Goal: Task Accomplishment & Management: Manage account settings

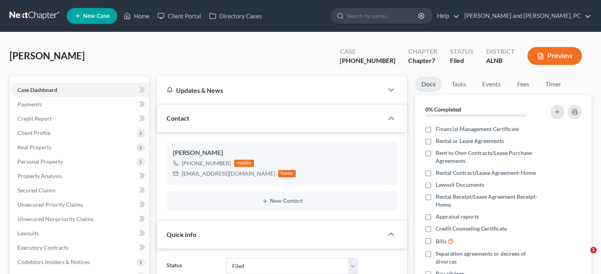
select select "6"
select select "0"
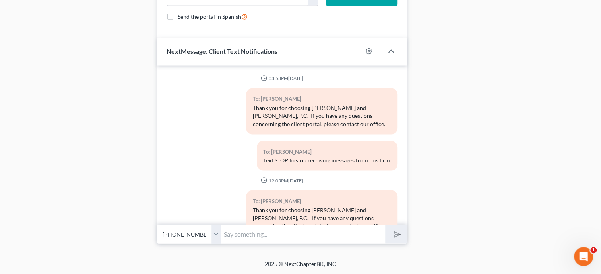
scroll to position [3373, 0]
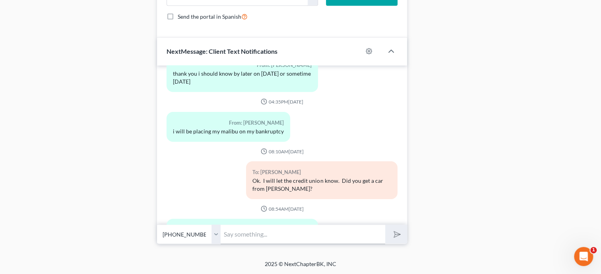
click at [338, 237] on input "text" at bounding box center [303, 233] width 165 height 19
type input "O"
type input "P"
type input "Ok. Great"
click at [385, 224] on button "submit" at bounding box center [396, 233] width 22 height 19
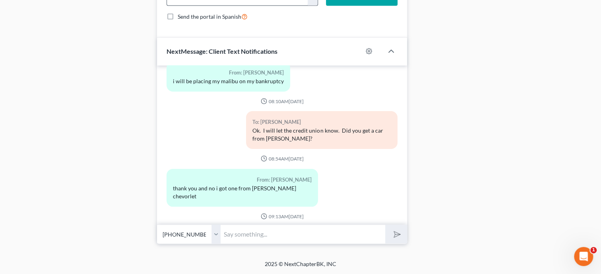
scroll to position [3459, 0]
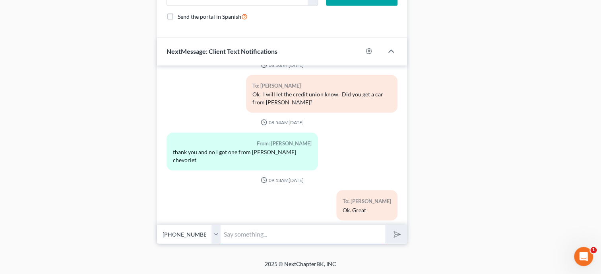
click at [246, 227] on input "text" at bounding box center [303, 233] width 165 height 19
type input "You can take it to Emblem CU and take the keys to Dee Koon. If she is unavailab…"
click at [385, 224] on button "submit" at bounding box center [396, 233] width 22 height 19
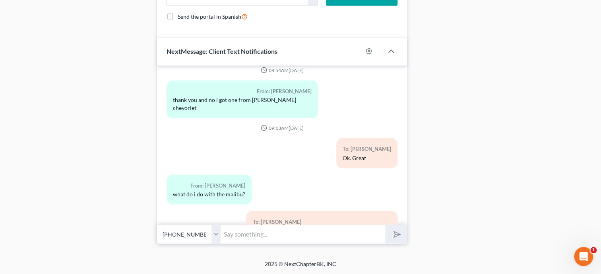
scroll to position [3548, 0]
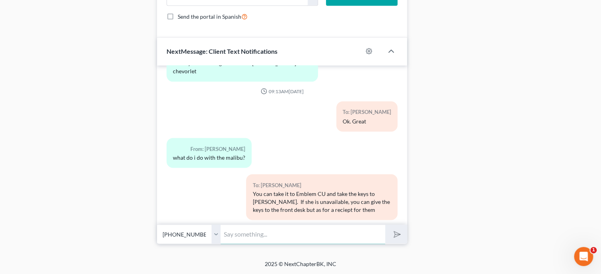
click at [251, 228] on input "text" at bounding box center [303, 233] width 165 height 19
type input "Yes. On Walnut Street"
click at [385, 224] on button "submit" at bounding box center [396, 233] width 22 height 19
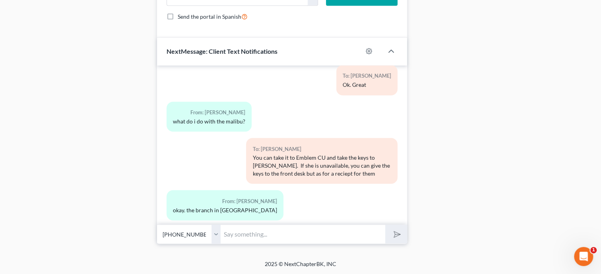
scroll to position [3621, 0]
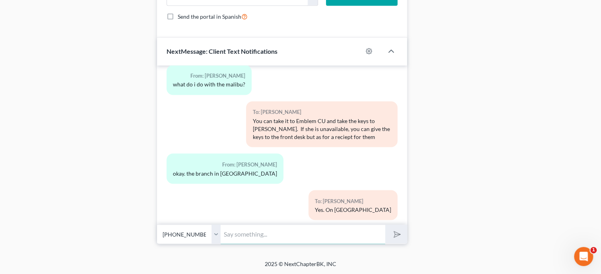
click at [246, 233] on input "text" at bounding box center [303, 233] width 165 height 19
type input "That is fine."
click at [385, 224] on button "submit" at bounding box center [396, 233] width 22 height 19
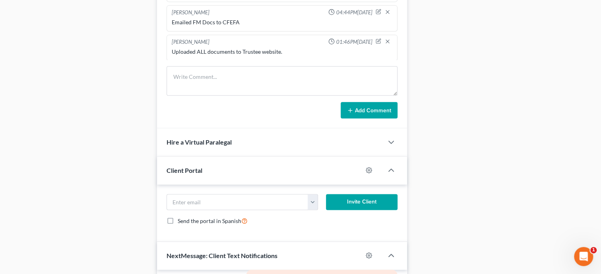
scroll to position [501, 0]
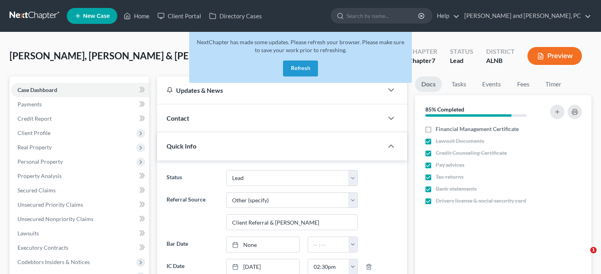
select select "10"
select select "6"
select select "0"
click at [141, 16] on link "Home" at bounding box center [137, 16] width 34 height 14
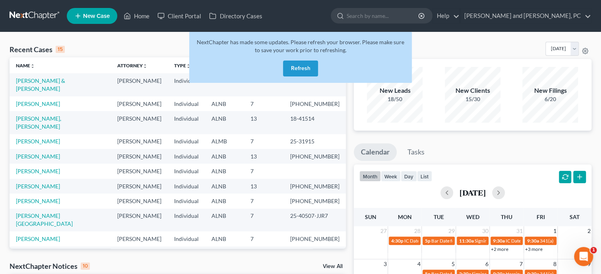
click at [311, 72] on button "Refresh" at bounding box center [300, 68] width 35 height 16
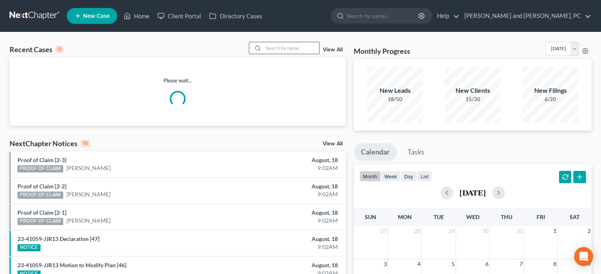
click at [294, 48] on input "search" at bounding box center [292, 48] width 56 height 12
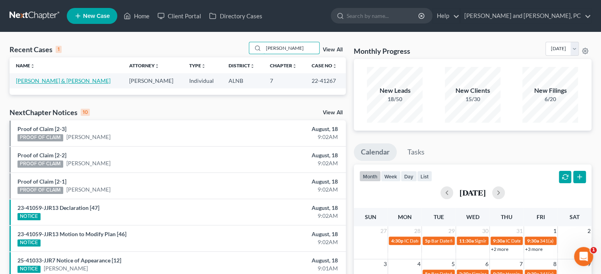
type input "hayes"
click at [43, 80] on link "Hayes, Ernie & Tina" at bounding box center [63, 80] width 95 height 7
select select "6"
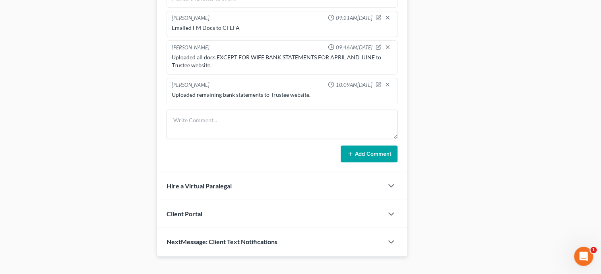
scroll to position [561, 0]
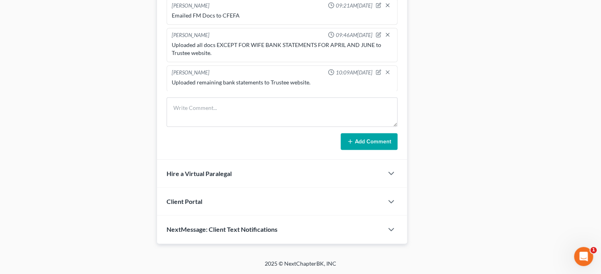
click at [275, 231] on span "NextMessage: Client Text Notifications" at bounding box center [222, 229] width 111 height 8
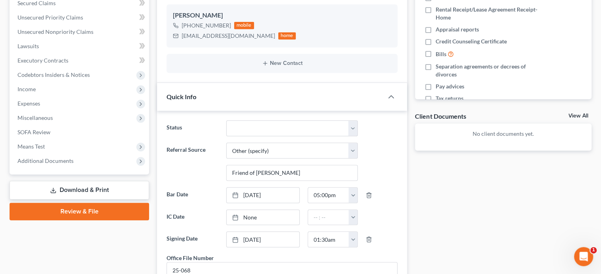
scroll to position [184, 0]
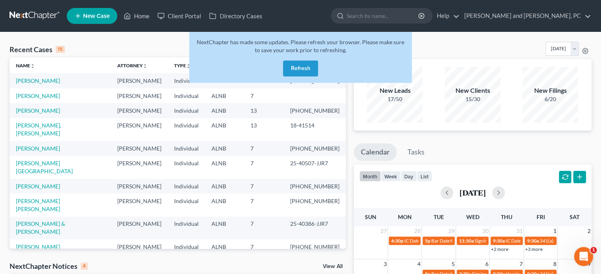
click at [298, 72] on button "Refresh" at bounding box center [300, 68] width 35 height 16
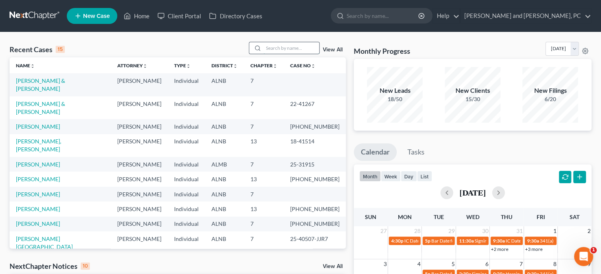
click at [264, 47] on input "search" at bounding box center [292, 48] width 56 height 12
click at [282, 47] on input "search" at bounding box center [292, 48] width 56 height 12
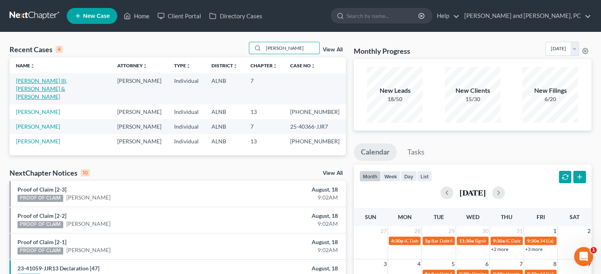
type input "[PERSON_NAME]"
click at [67, 82] on link "[PERSON_NAME] III, [PERSON_NAME] & [PERSON_NAME]" at bounding box center [41, 88] width 51 height 23
select select "1"
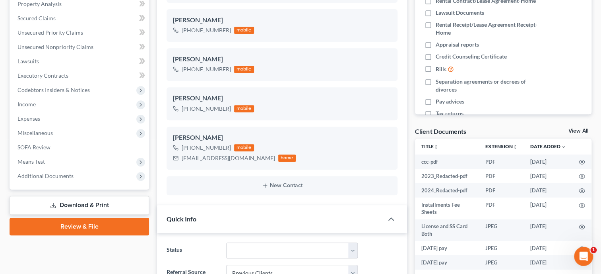
scroll to position [204, 0]
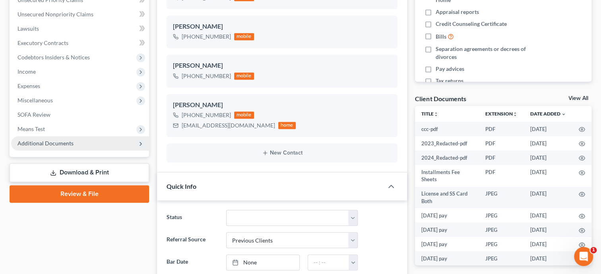
click at [72, 140] on span "Additional Documents" at bounding box center [46, 143] width 56 height 7
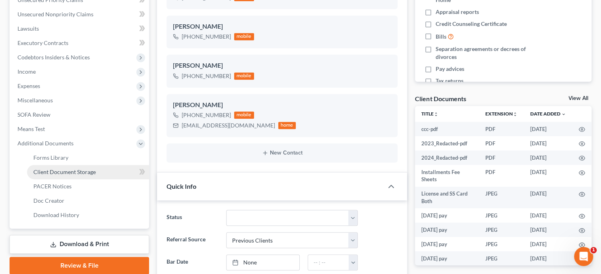
click at [72, 168] on span "Client Document Storage" at bounding box center [64, 171] width 62 height 7
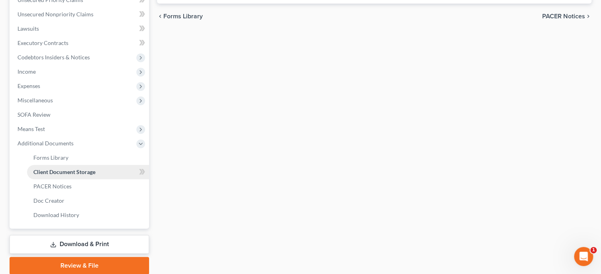
scroll to position [188, 0]
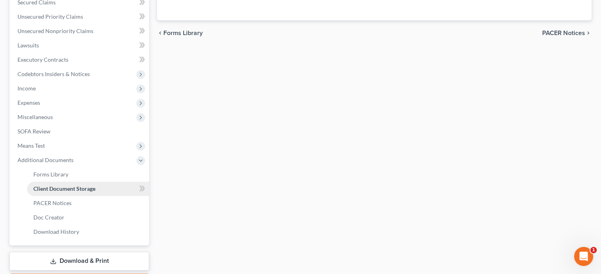
select select "23"
select select "40"
select select "5"
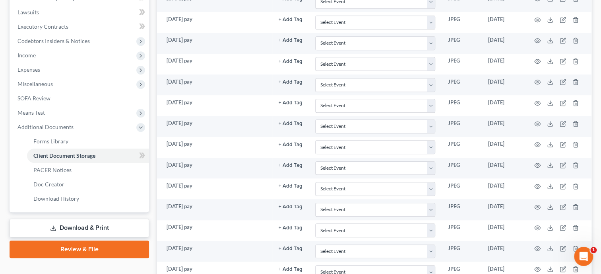
scroll to position [65, 0]
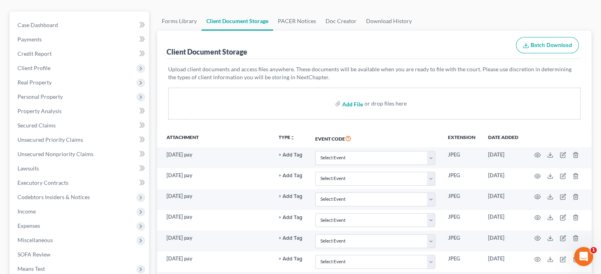
click at [348, 103] on input "file" at bounding box center [351, 103] width 19 height 14
click at [355, 104] on input "file" at bounding box center [351, 103] width 19 height 14
type input "C:\fakepath\payrecords.pdf"
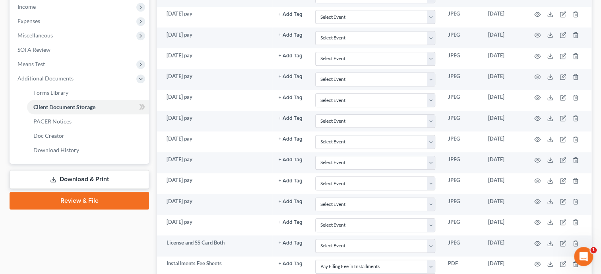
select select "23"
select select "40"
select select "5"
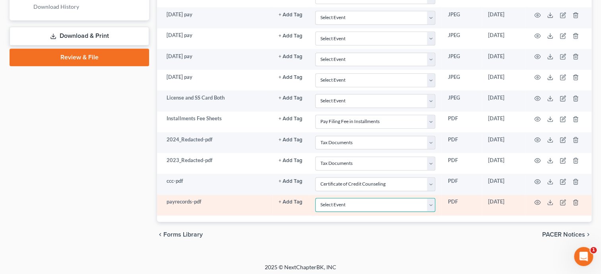
select select "19"
click option "Employee Income Records" at bounding box center [0, 0] width 0 height 0
click at [536, 199] on icon "button" at bounding box center [538, 202] width 6 height 6
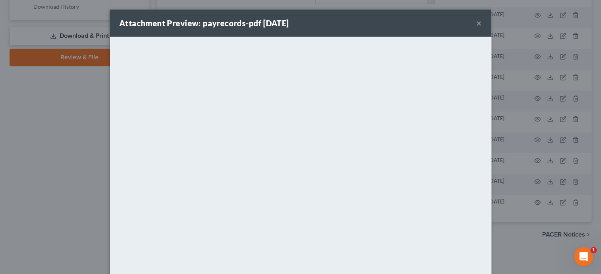
click at [481, 25] on button "×" at bounding box center [479, 23] width 6 height 10
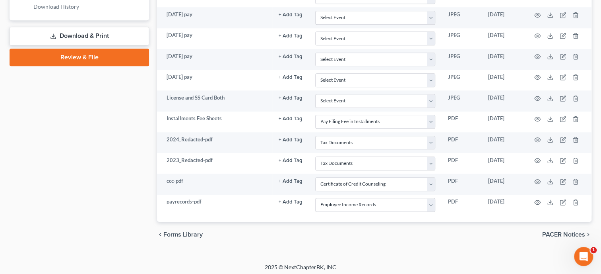
click at [85, 54] on link "Review & File" at bounding box center [80, 58] width 140 height 18
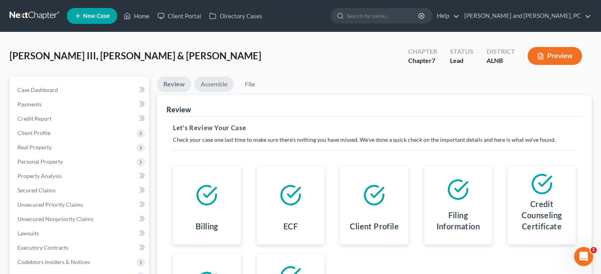
click at [209, 85] on link "Assemble" at bounding box center [213, 84] width 39 height 16
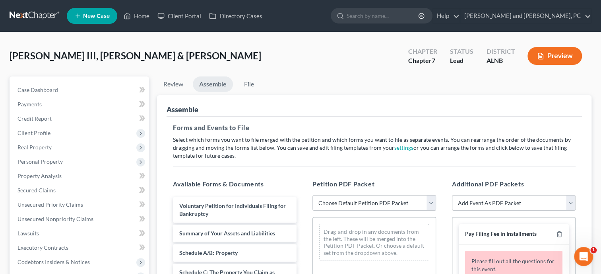
scroll to position [378, 0]
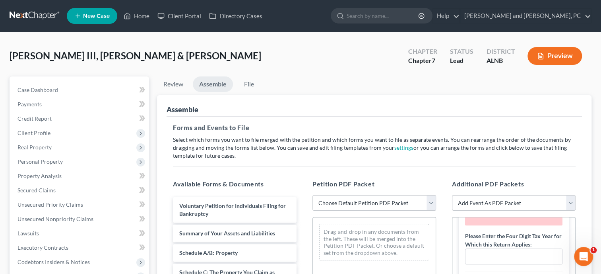
click at [313, 195] on select "Choose Default Petition PDF Packet Complete Bankruptcy Petition (all forms and …" at bounding box center [375, 203] width 124 height 16
select select "0"
click option "Complete Bankruptcy Petition (all forms and schedules)" at bounding box center [0, 0] width 0 height 0
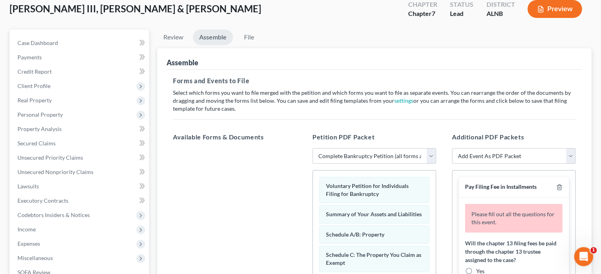
scroll to position [123, 0]
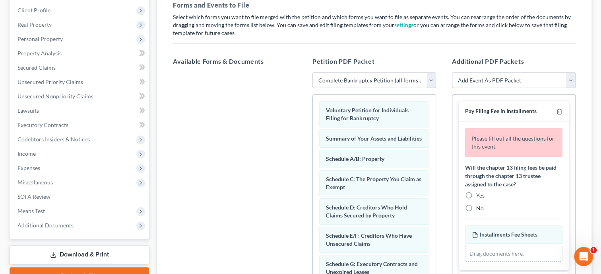
click at [476, 205] on label "No" at bounding box center [480, 208] width 8 height 8
click at [480, 205] on input "No" at bounding box center [482, 206] width 5 height 5
radio input "true"
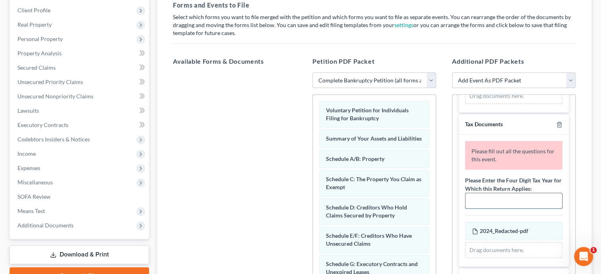
click at [521, 195] on input "text" at bounding box center [514, 200] width 97 height 15
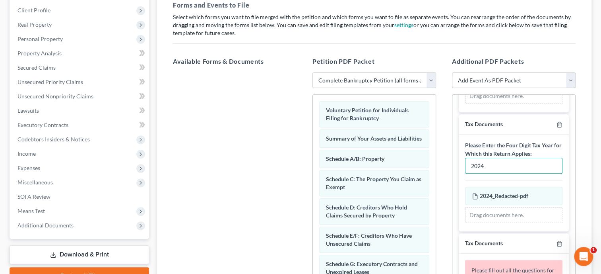
type input "2024"
click at [540, 228] on div "Please Enter the Four Digit Tax Year for Which this Return Applies: 2024 2024_R…" at bounding box center [514, 182] width 110 height 96
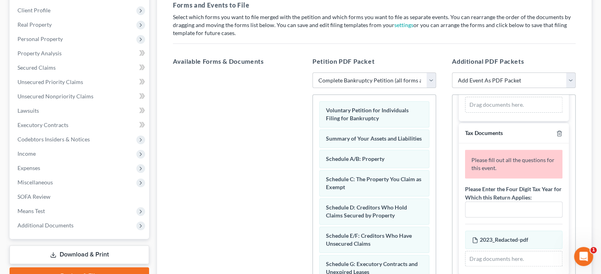
scroll to position [245, 0]
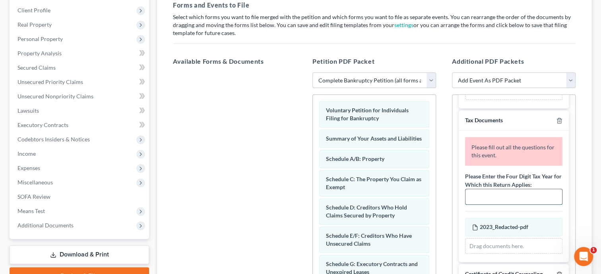
click at [516, 192] on input "text" at bounding box center [514, 196] width 97 height 15
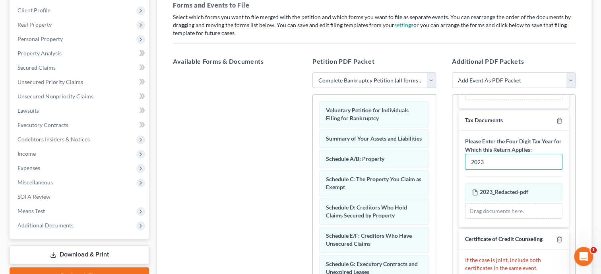
type input "2023"
click at [527, 222] on div "Please Enter the Four Digit Tax Year for Which this Return Applies: 2023 2023_R…" at bounding box center [514, 178] width 110 height 96
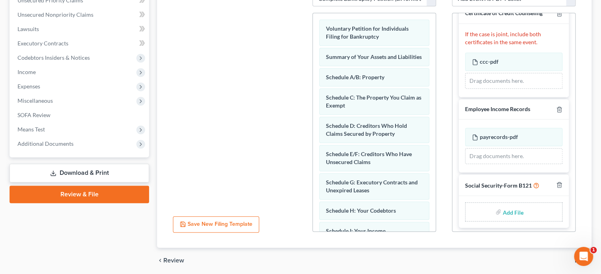
scroll to position [204, 0]
click at [505, 210] on input "file" at bounding box center [512, 211] width 19 height 14
type input "C:\fakepath\ssnstatement.pdf"
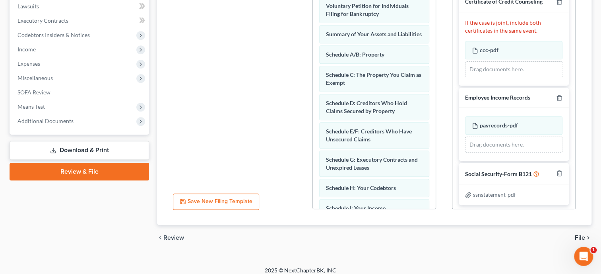
scroll to position [233, 0]
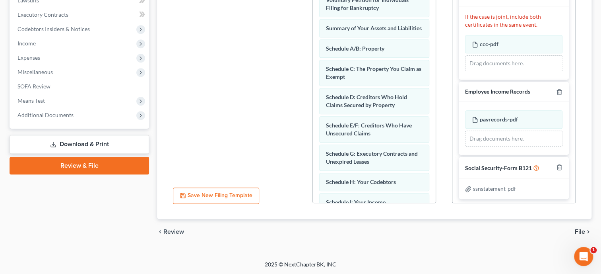
click at [576, 230] on span "File" at bounding box center [580, 231] width 10 height 6
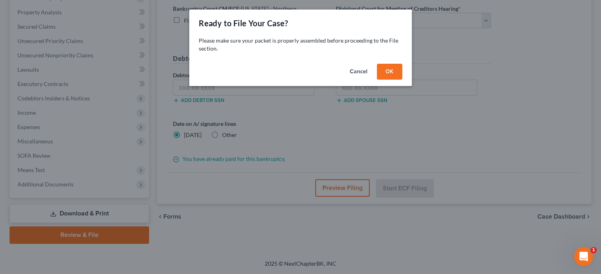
scroll to position [162, 0]
click at [384, 73] on button "OK" at bounding box center [389, 72] width 25 height 16
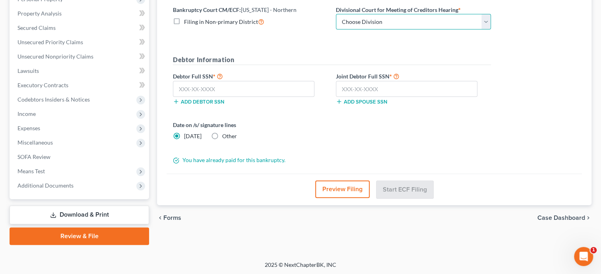
click at [336, 14] on select "Choose Division [GEOGRAPHIC_DATA] [GEOGRAPHIC_DATA] [GEOGRAPHIC_DATA] [GEOGRAPH…" at bounding box center [413, 22] width 155 height 16
select select "0"
click option "Anniston" at bounding box center [0, 0] width 0 height 0
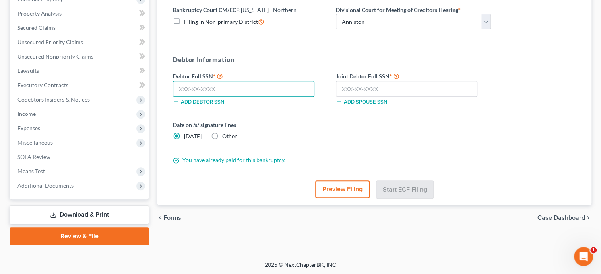
click at [235, 89] on input "text" at bounding box center [244, 89] width 142 height 16
type input "418-13-9907"
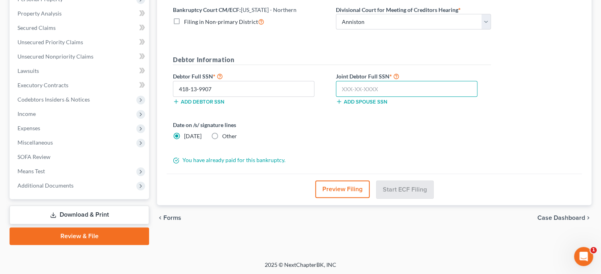
click at [348, 84] on input "text" at bounding box center [407, 89] width 142 height 16
type input "423-13-1885"
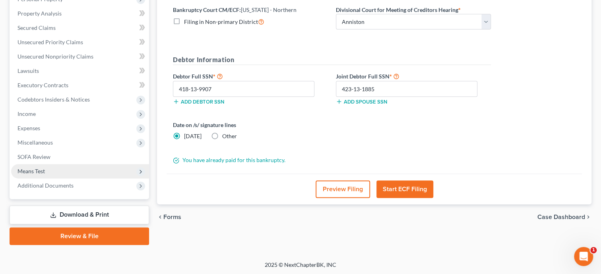
click at [38, 177] on span "Means Test" at bounding box center [80, 171] width 138 height 14
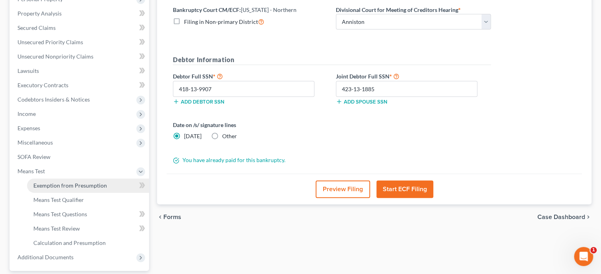
click at [39, 187] on span "Exemption from Presumption" at bounding box center [70, 185] width 74 height 7
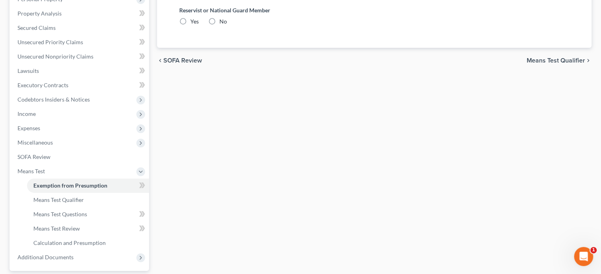
radio input "true"
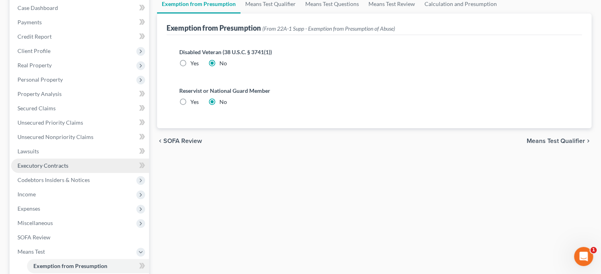
scroll to position [82, 0]
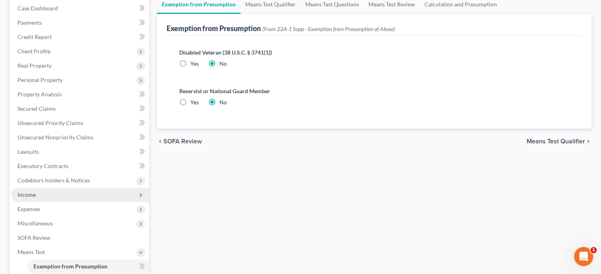
click at [45, 196] on span "Income" at bounding box center [80, 194] width 138 height 14
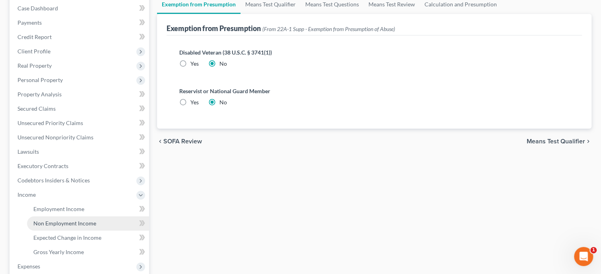
click at [55, 223] on span "Non Employment Income" at bounding box center [64, 223] width 63 height 7
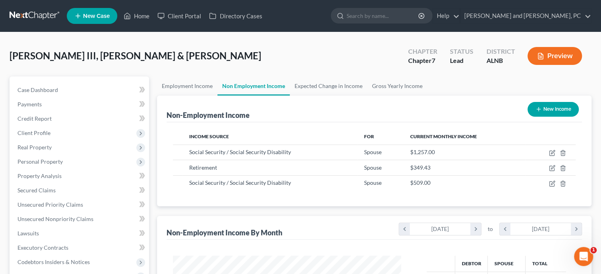
scroll to position [142, 244]
click at [61, 89] on link "Case Dashboard" at bounding box center [80, 90] width 138 height 14
select select "10"
select select "1"
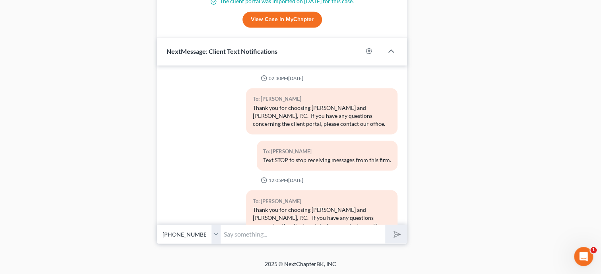
scroll to position [255, 0]
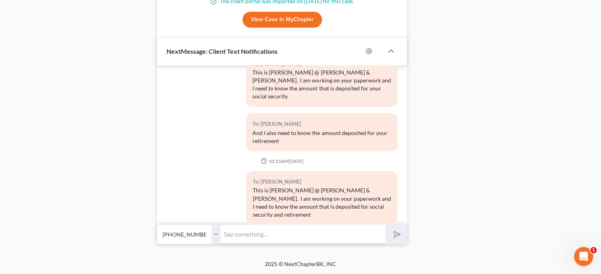
click at [329, 235] on input "text" at bounding box center [303, 233] width 165 height 19
select select "1"
click option "[PHONE_NUMBER] - [PERSON_NAME]" at bounding box center [0, 0] width 0 height 0
click at [235, 233] on input "text" at bounding box center [303, 233] width 165 height 19
type input "D"
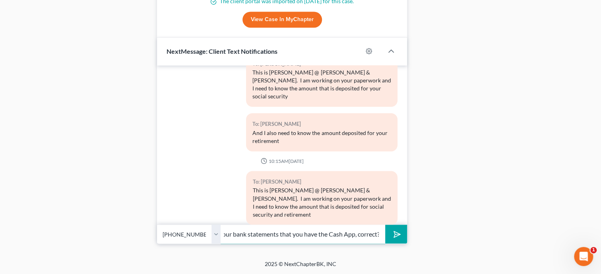
scroll to position [0, 29]
type input "I see on your bank statements that you have the Cash App, correct?"
click at [385, 224] on button "submit" at bounding box center [396, 233] width 22 height 19
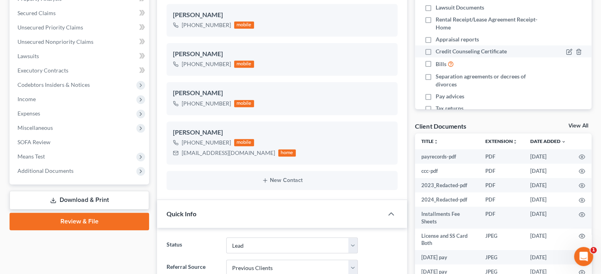
scroll to position [95, 0]
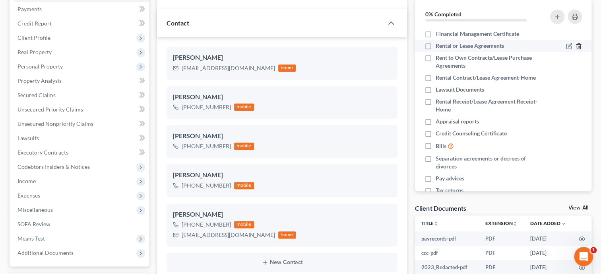
click at [579, 46] on icon "button" at bounding box center [579, 46] width 6 height 6
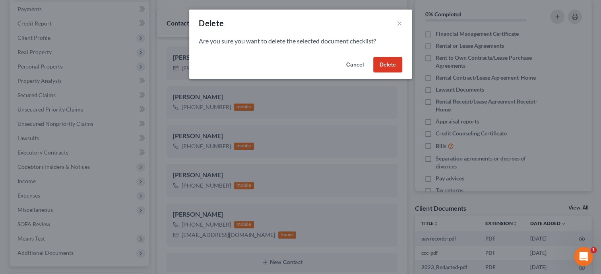
click at [393, 66] on button "Delete" at bounding box center [387, 65] width 29 height 16
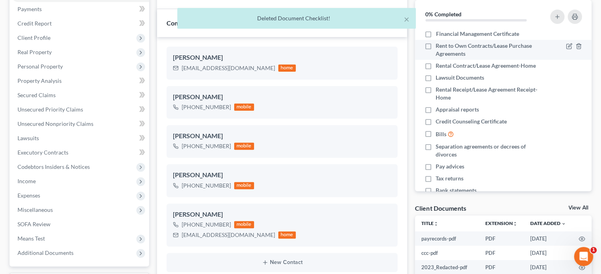
click at [582, 46] on div at bounding box center [565, 50] width 41 height 16
click at [577, 46] on icon "button" at bounding box center [579, 46] width 6 height 6
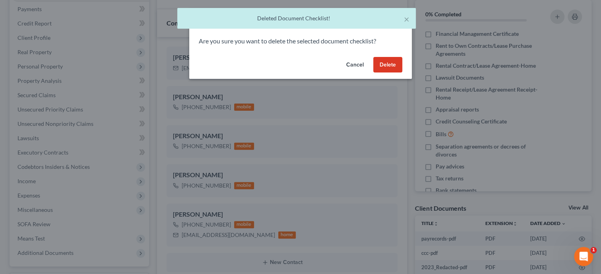
click at [378, 63] on button "Delete" at bounding box center [387, 65] width 29 height 16
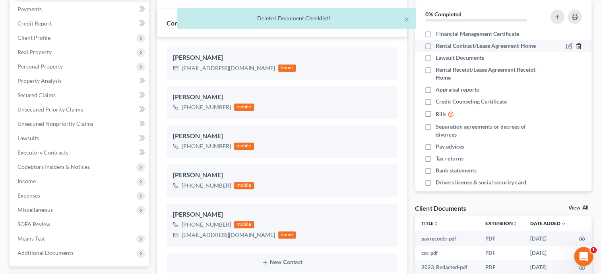
click at [578, 45] on icon "button" at bounding box center [579, 46] width 6 height 6
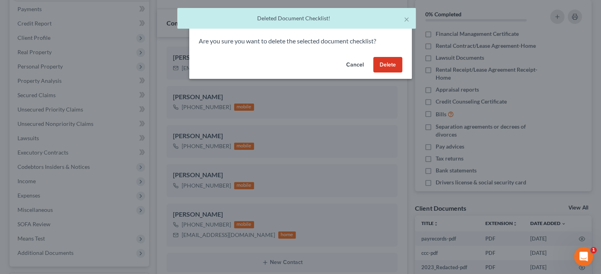
click at [394, 59] on button "Delete" at bounding box center [387, 65] width 29 height 16
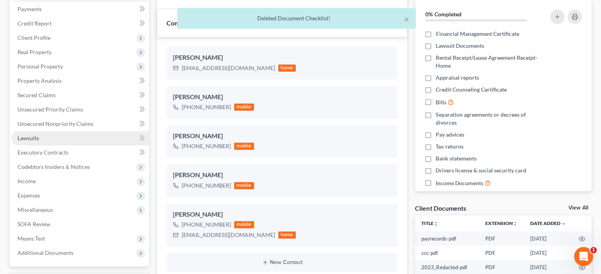
click at [46, 138] on link "Lawsuits" at bounding box center [80, 138] width 138 height 14
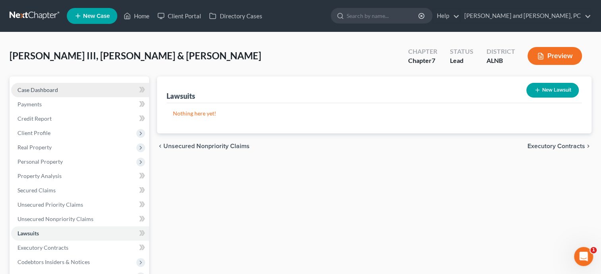
click at [58, 86] on link "Case Dashboard" at bounding box center [80, 90] width 138 height 14
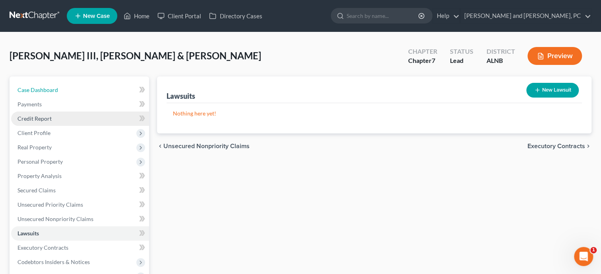
select select "1"
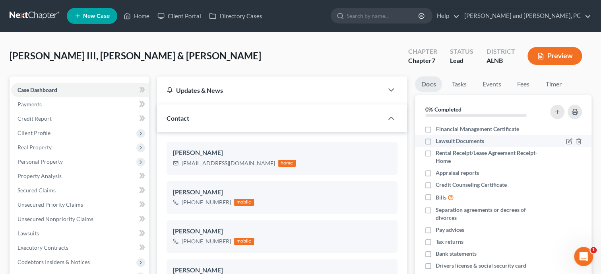
scroll to position [312, 0]
click at [578, 140] on icon "button" at bounding box center [579, 141] width 6 height 6
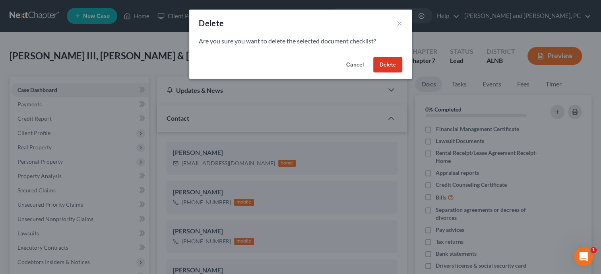
click at [382, 61] on button "Delete" at bounding box center [387, 65] width 29 height 16
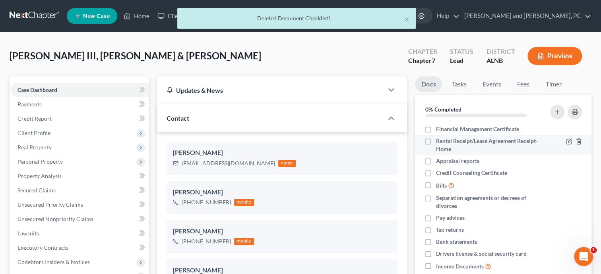
click at [577, 140] on icon "button" at bounding box center [579, 141] width 6 height 6
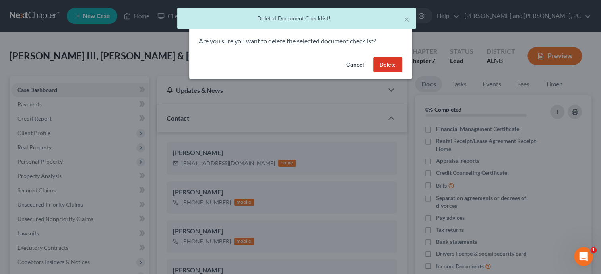
click at [387, 69] on button "Delete" at bounding box center [387, 65] width 29 height 16
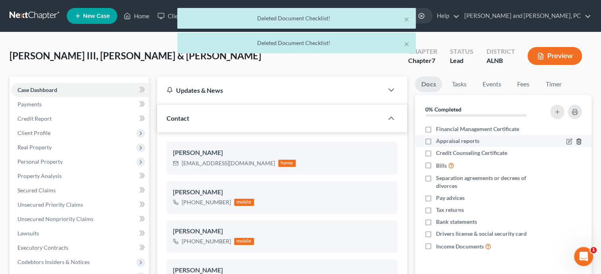
click at [581, 140] on icon "button" at bounding box center [579, 141] width 4 height 5
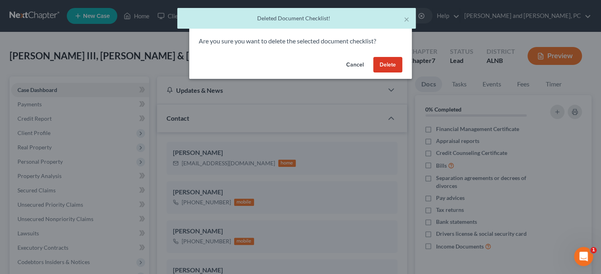
click at [396, 71] on button "Delete" at bounding box center [387, 65] width 29 height 16
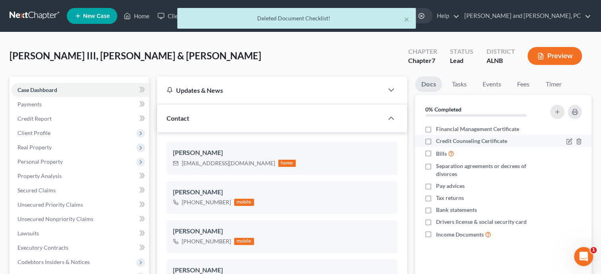
click at [436, 140] on label "Credit Counseling Certificate" at bounding box center [471, 141] width 71 height 8
click at [439, 140] on input "Credit Counseling Certificate" at bounding box center [441, 139] width 5 height 5
checkbox input "true"
click at [436, 151] on label "Bills" at bounding box center [445, 153] width 18 height 9
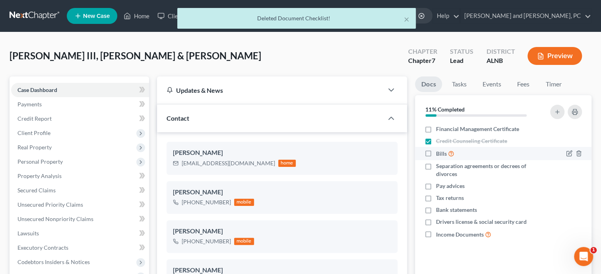
click at [439, 151] on input "Bills" at bounding box center [441, 151] width 5 height 5
checkbox input "true"
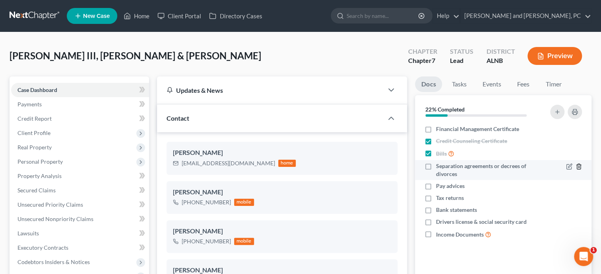
click at [577, 167] on icon "button" at bounding box center [579, 166] width 6 height 6
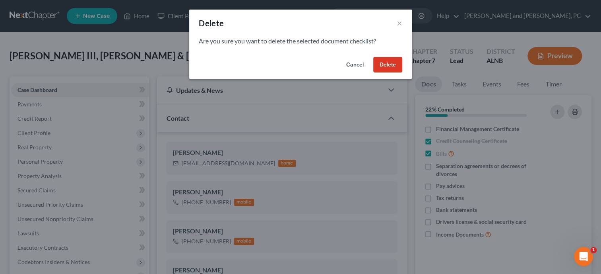
click at [385, 63] on button "Delete" at bounding box center [387, 65] width 29 height 16
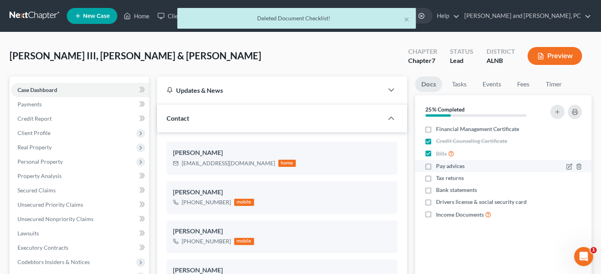
click at [436, 165] on label "Pay advices" at bounding box center [450, 166] width 29 height 8
click at [439, 165] on input "Pay advices" at bounding box center [441, 164] width 5 height 5
checkbox input "true"
click at [436, 178] on label "Tax returns" at bounding box center [450, 178] width 28 height 8
click at [439, 178] on input "Tax returns" at bounding box center [441, 176] width 5 height 5
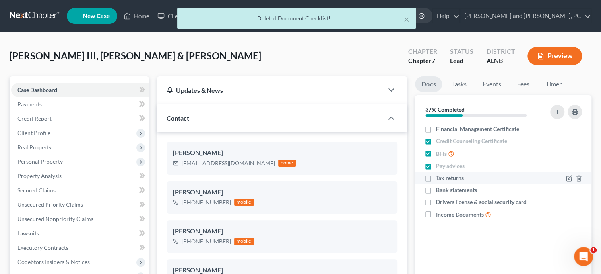
checkbox input "true"
click at [436, 191] on label "Bank statements" at bounding box center [456, 190] width 41 height 8
click at [439, 191] on input "Bank statements" at bounding box center [441, 188] width 5 height 5
checkbox input "true"
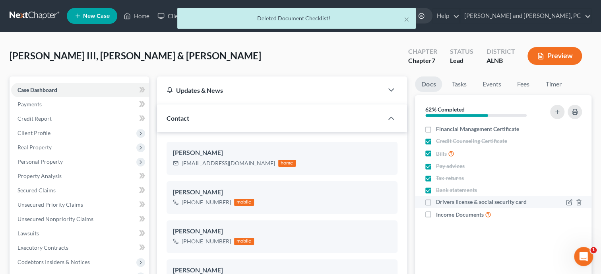
click at [436, 201] on label "Drivers license & social security card" at bounding box center [481, 202] width 91 height 8
click at [439, 201] on input "Drivers license & social security card" at bounding box center [441, 200] width 5 height 5
checkbox input "true"
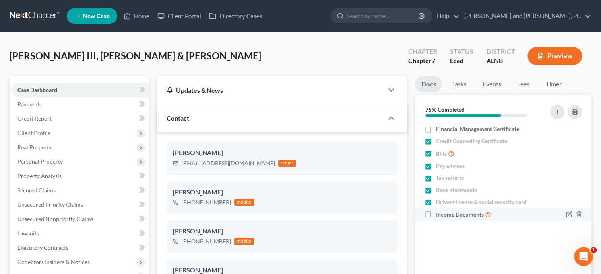
click at [436, 214] on label "Income Documents" at bounding box center [463, 214] width 55 height 9
click at [439, 214] on input "Income Documents" at bounding box center [441, 212] width 5 height 5
checkbox input "true"
click at [454, 82] on link "Tasks" at bounding box center [458, 84] width 27 height 16
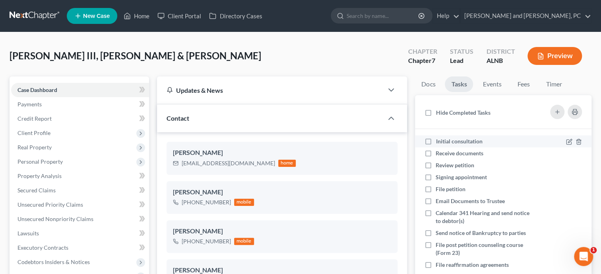
click at [436, 140] on label "Initial consultation" at bounding box center [462, 141] width 53 height 8
click at [439, 140] on input "Initial consultation" at bounding box center [441, 139] width 5 height 5
checkbox input "true"
click at [436, 156] on label "Receive documents" at bounding box center [463, 153] width 54 height 8
click at [439, 154] on input "Receive documents" at bounding box center [441, 151] width 5 height 5
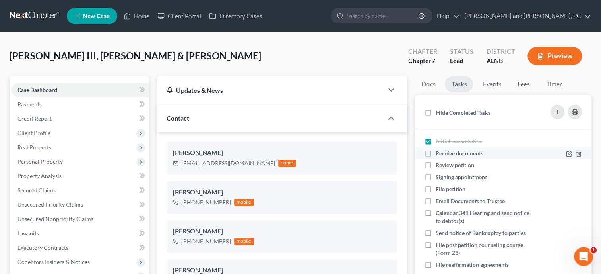
checkbox input "true"
click at [436, 166] on label "Review petition" at bounding box center [458, 165] width 45 height 8
click at [439, 166] on input "Review petition" at bounding box center [441, 163] width 5 height 5
checkbox input "true"
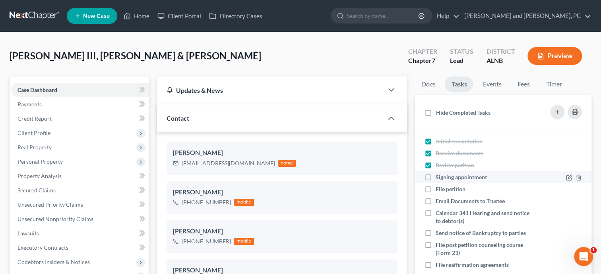
click at [436, 178] on label "Signing appointment" at bounding box center [465, 177] width 58 height 8
click at [439, 178] on input "Signing appointment" at bounding box center [441, 175] width 5 height 5
checkbox input "true"
click at [69, 84] on link "Case Dashboard" at bounding box center [80, 90] width 138 height 14
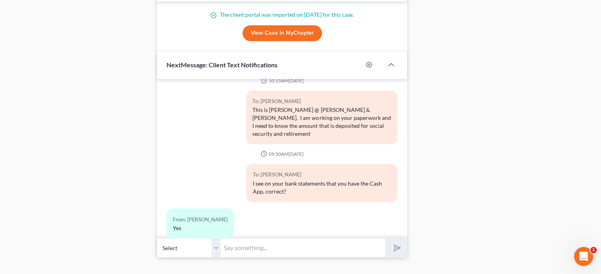
scroll to position [668, 0]
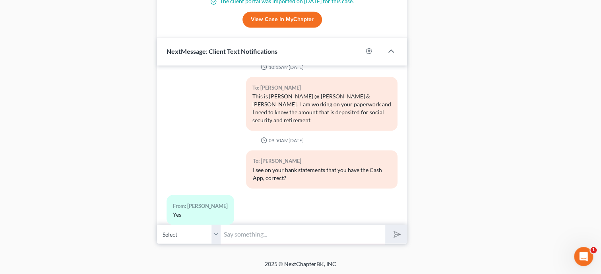
click at [346, 234] on input "text" at bounding box center [303, 233] width 165 height 19
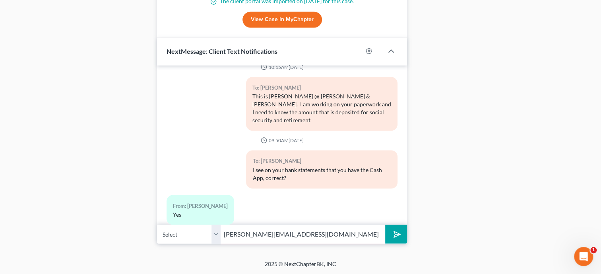
type input "[PERSON_NAME][EMAIL_ADDRESS][DOMAIN_NAME]"
click at [394, 234] on icon "submit" at bounding box center [395, 233] width 11 height 11
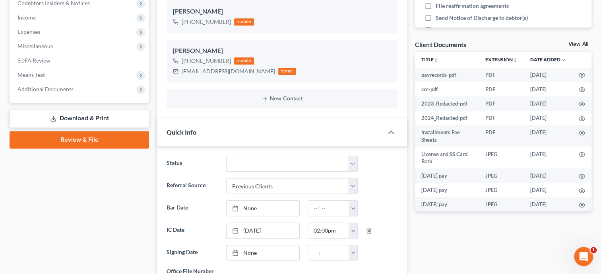
scroll to position [0, 0]
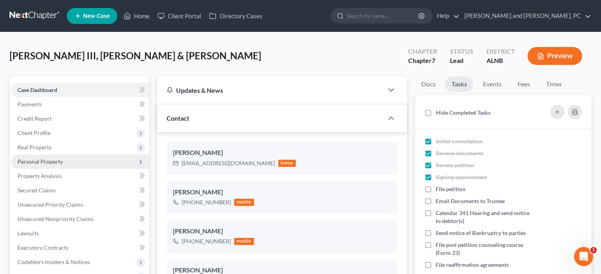
click at [45, 164] on span "Personal Property" at bounding box center [40, 161] width 45 height 7
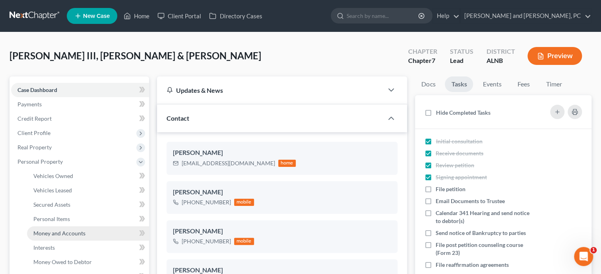
click at [59, 233] on span "Money and Accounts" at bounding box center [59, 232] width 52 height 7
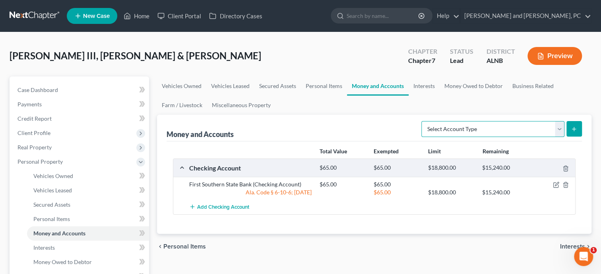
click at [422, 121] on select "Select Account Type Brokerage Cash on Hand Certificates of Deposit Checking Acc…" at bounding box center [493, 129] width 143 height 16
select select "checking"
click option "Checking Account" at bounding box center [0, 0] width 0 height 0
click at [575, 130] on icon "submit" at bounding box center [574, 129] width 6 height 6
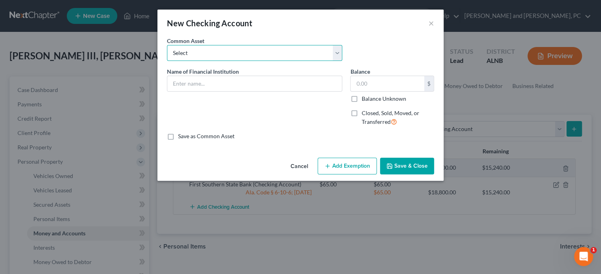
click at [167, 45] on select "Select Tower Community Bank Noble Bank Cadence Bank River Bank and Trust [PERSO…" at bounding box center [254, 53] width 175 height 16
select select "21"
click option "Cash App" at bounding box center [0, 0] width 0 height 0
type input "Cash App"
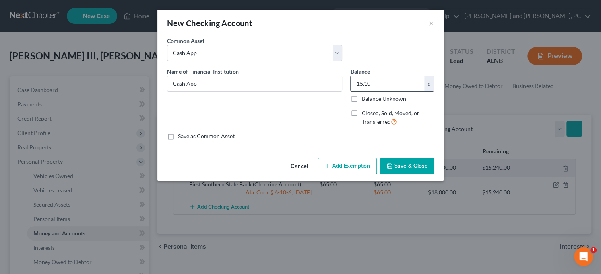
click at [385, 77] on input "15.10" at bounding box center [388, 83] width 74 height 15
type input "50.00"
click at [357, 167] on button "Add Exemption" at bounding box center [347, 166] width 59 height 17
select select "2"
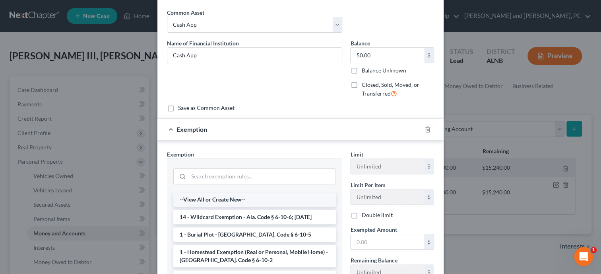
scroll to position [41, 0]
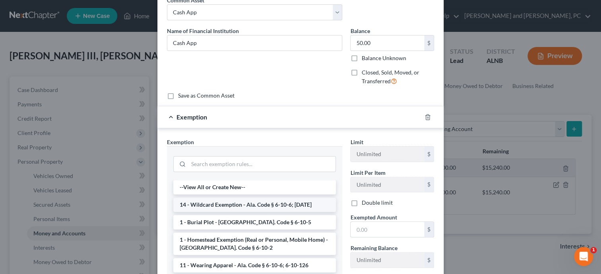
click at [246, 205] on li "14 - Wildcard Exemption - Ala. Code § 6-10-6; [DATE]" at bounding box center [254, 204] width 163 height 14
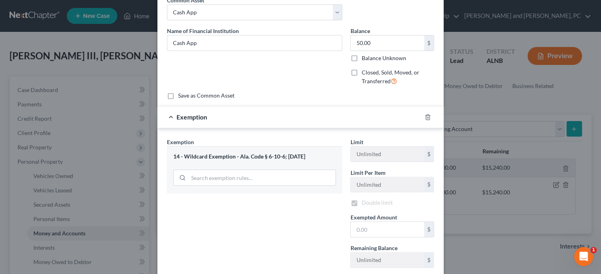
checkbox input "true"
click at [380, 231] on input "text" at bounding box center [388, 230] width 74 height 15
type input "50.00"
click at [275, 241] on div "Exemption Set must be selected for CA. Exemption * 14 - Wildcard Exemption - Al…" at bounding box center [254, 222] width 183 height 169
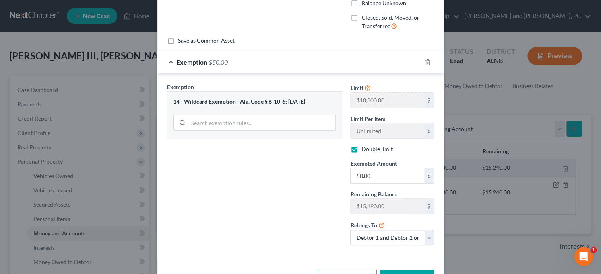
scroll to position [123, 0]
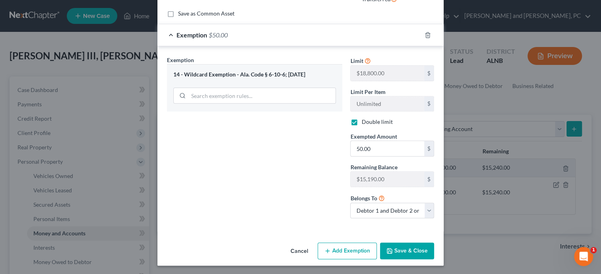
click at [410, 251] on button "Save & Close" at bounding box center [407, 250] width 54 height 17
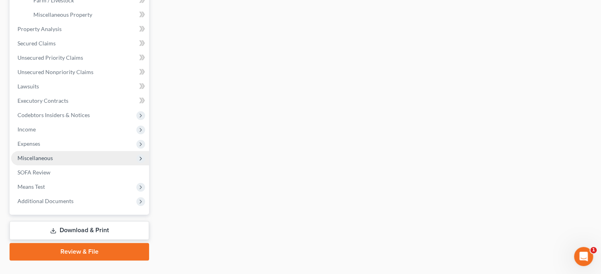
scroll to position [305, 0]
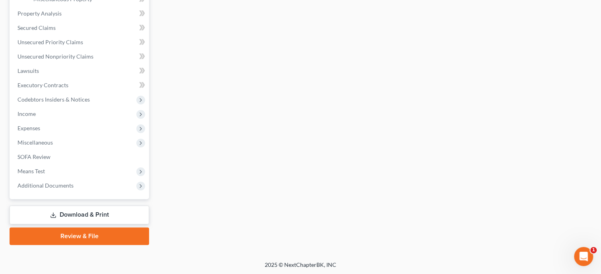
click at [58, 240] on link "Review & File" at bounding box center [80, 236] width 140 height 18
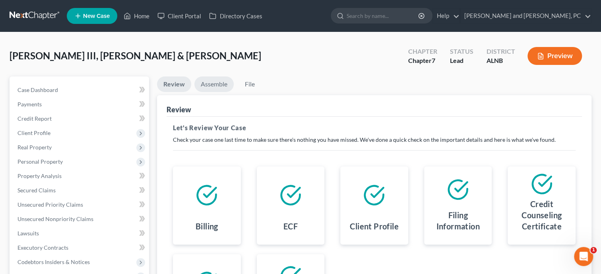
click at [222, 87] on link "Assemble" at bounding box center [213, 84] width 39 height 16
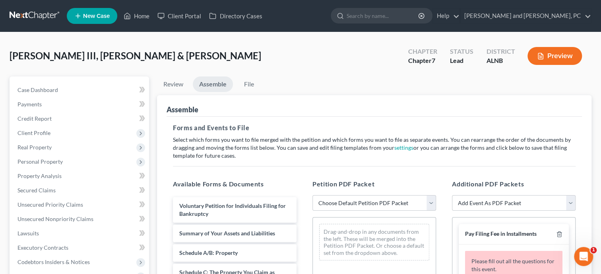
scroll to position [378, 0]
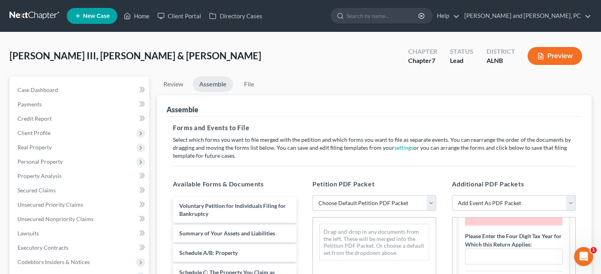
select select "0"
click option "Complete Bankruptcy Petition (all forms and schedules)" at bounding box center [0, 0] width 0 height 0
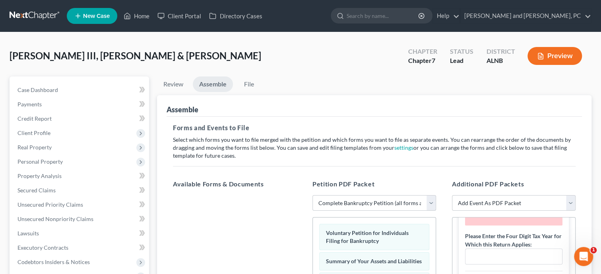
scroll to position [123, 0]
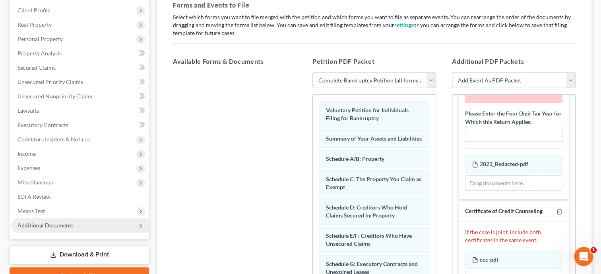
click at [48, 224] on span "Additional Documents" at bounding box center [46, 225] width 56 height 7
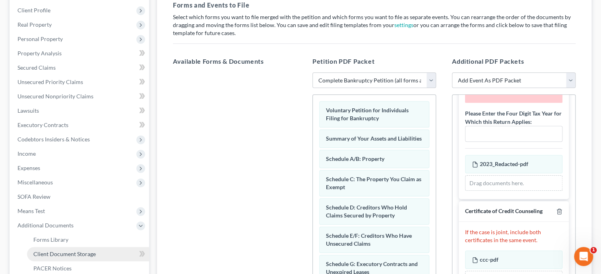
click at [49, 254] on span "Client Document Storage" at bounding box center [64, 253] width 62 height 7
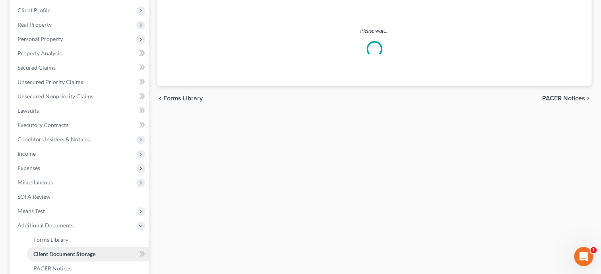
select select "23"
select select "40"
select select "5"
select select "19"
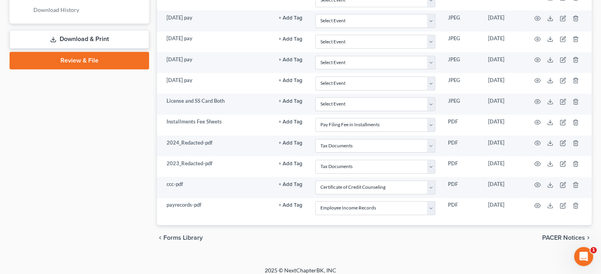
scroll to position [412, 0]
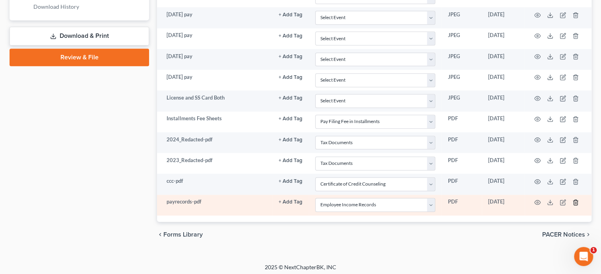
click at [574, 199] on icon "button" at bounding box center [576, 202] width 6 height 6
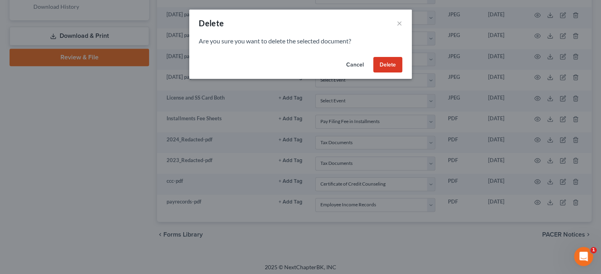
click at [387, 60] on button "Delete" at bounding box center [387, 65] width 29 height 16
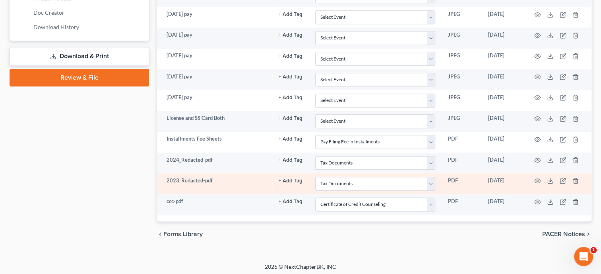
scroll to position [106, 0]
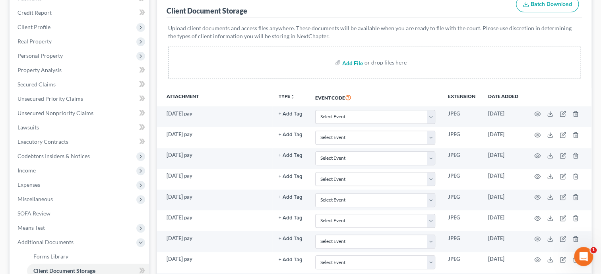
click at [356, 63] on input "file" at bounding box center [351, 62] width 19 height 14
type input "C:\fakepath\payrecords.pdf"
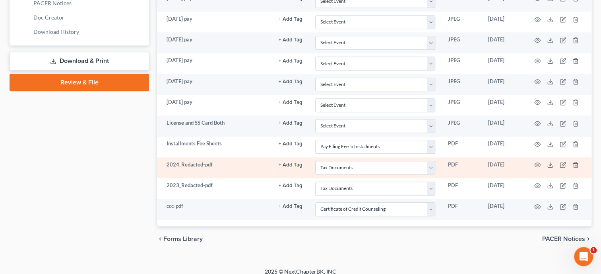
select select "23"
select select "40"
select select "5"
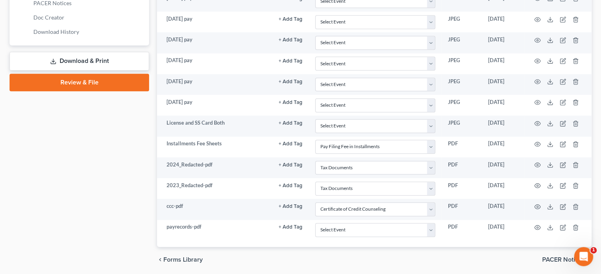
scroll to position [392, 0]
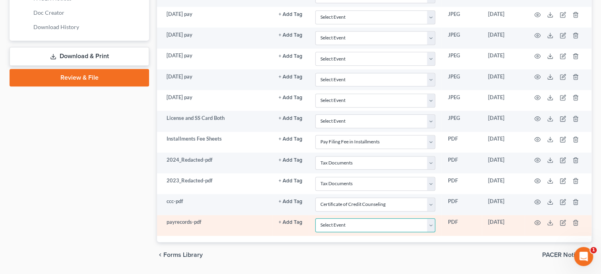
select select "19"
click option "Employee Income Records" at bounding box center [0, 0] width 0 height 0
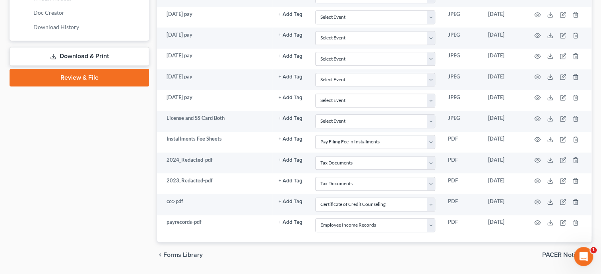
click at [428, 248] on div "chevron_left Forms Library PACER Notices chevron_right" at bounding box center [374, 254] width 435 height 25
click at [65, 77] on link "Review & File" at bounding box center [80, 78] width 140 height 18
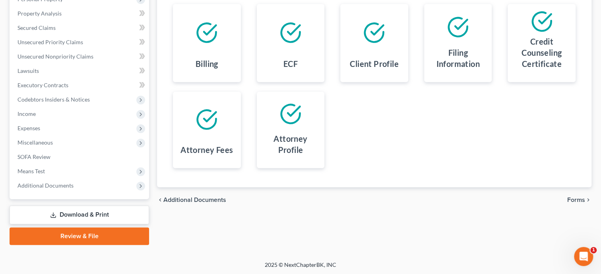
scroll to position [39, 0]
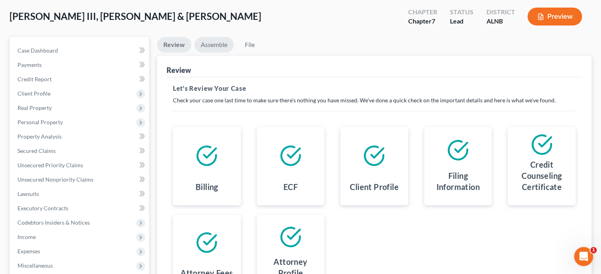
click at [216, 48] on link "Assemble" at bounding box center [213, 45] width 39 height 16
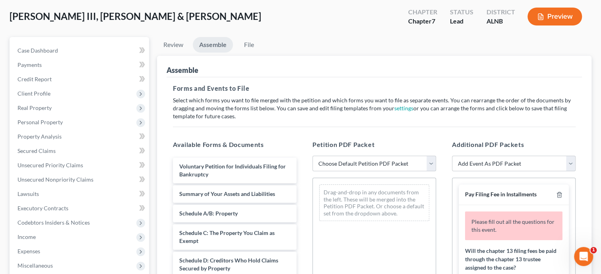
select select "0"
click option "Complete Bankruptcy Petition (all forms and schedules)" at bounding box center [0, 0] width 0 height 0
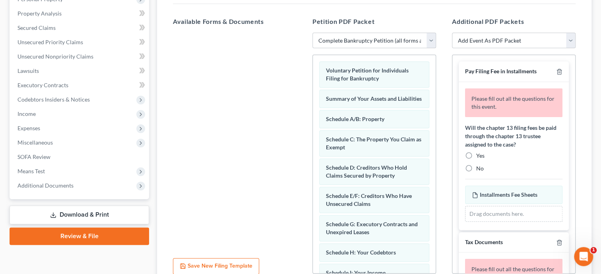
scroll to position [163, 0]
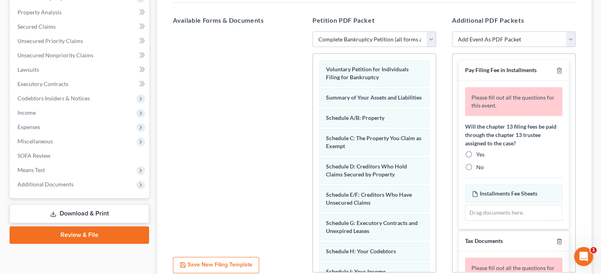
click at [476, 167] on label "No" at bounding box center [480, 167] width 8 height 8
click at [480, 167] on input "No" at bounding box center [482, 165] width 5 height 5
radio input "true"
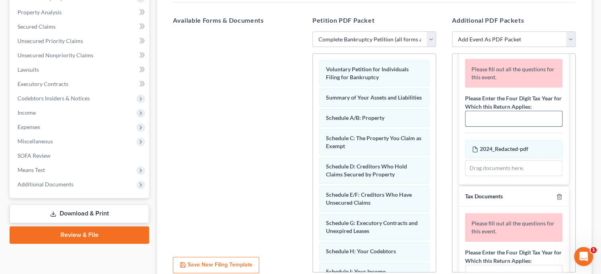
click at [515, 115] on input "text" at bounding box center [514, 118] width 97 height 15
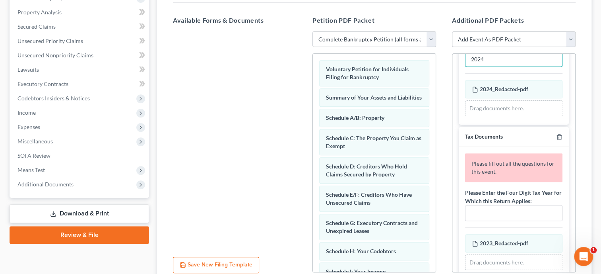
scroll to position [210, 0]
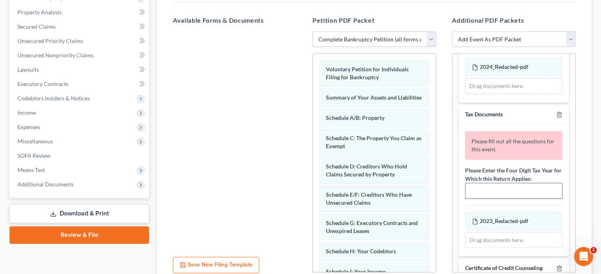
type input "2024"
click at [501, 188] on input "text" at bounding box center [514, 190] width 97 height 15
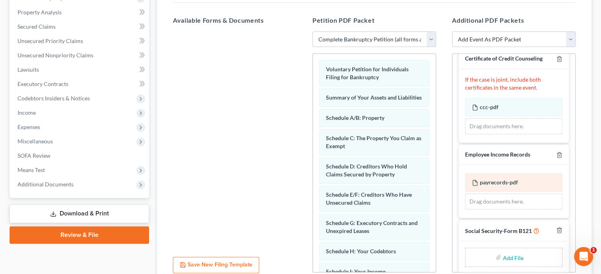
scroll to position [389, 0]
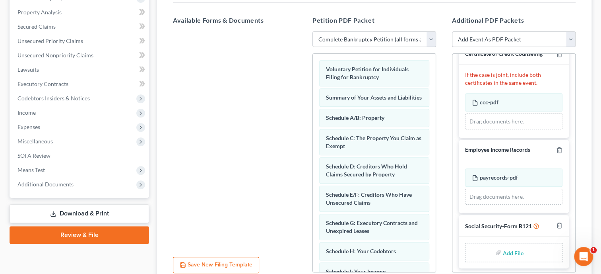
type input "2023"
click at [515, 251] on input "file" at bounding box center [512, 252] width 19 height 14
type input "C:\fakepath\ssnstatement.pdf"
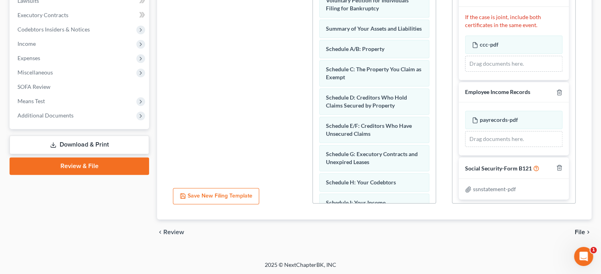
scroll to position [233, 0]
click at [582, 230] on span "File" at bounding box center [580, 231] width 10 height 6
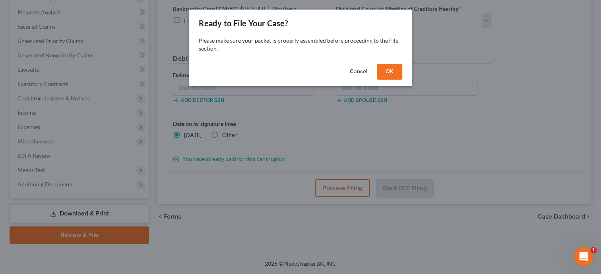
scroll to position [162, 0]
click at [392, 75] on button "OK" at bounding box center [389, 72] width 25 height 16
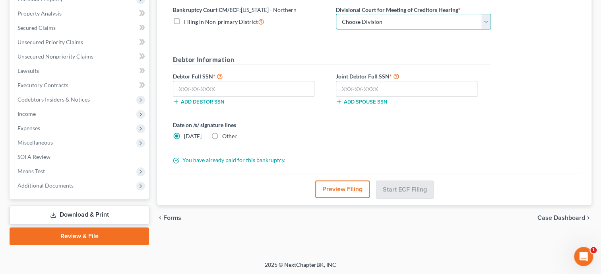
select select "0"
click option "Anniston" at bounding box center [0, 0] width 0 height 0
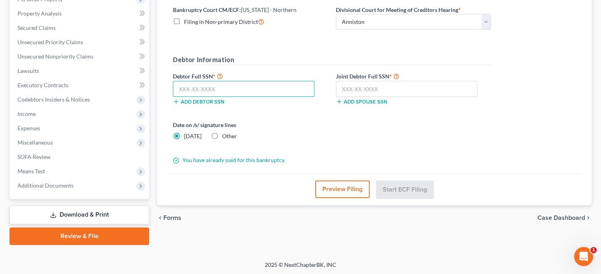
click at [255, 89] on input "text" at bounding box center [244, 89] width 142 height 16
type input "418-13-9907"
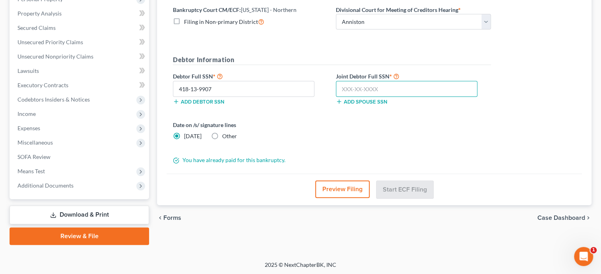
click at [364, 85] on input "text" at bounding box center [407, 89] width 142 height 16
type input "423-13-1885"
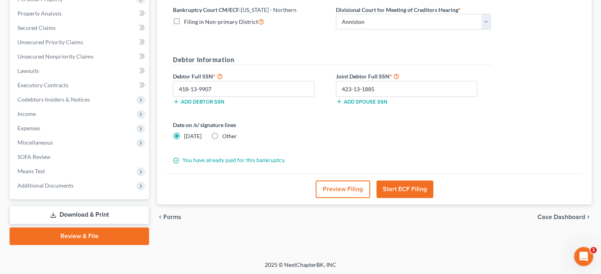
click at [411, 192] on button "Start ECF Filing" at bounding box center [405, 189] width 57 height 18
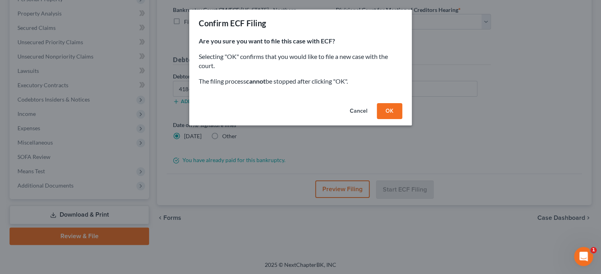
click at [387, 107] on button "OK" at bounding box center [389, 111] width 25 height 16
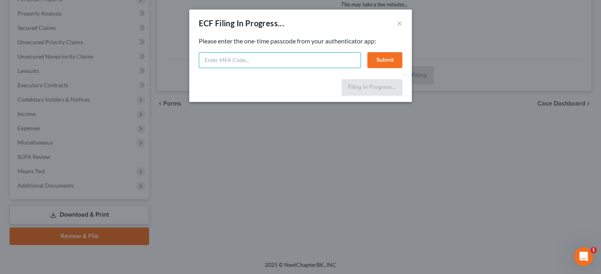
click at [281, 65] on input "text" at bounding box center [280, 60] width 162 height 16
type input "488313"
click at [389, 59] on button "Submit" at bounding box center [385, 60] width 35 height 16
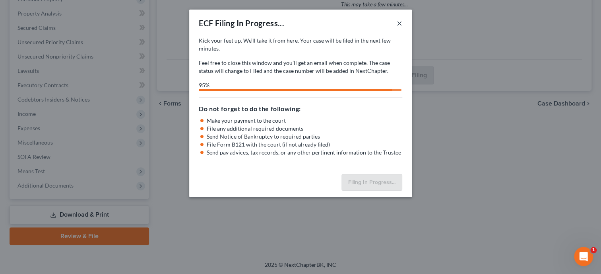
click at [399, 23] on button "×" at bounding box center [400, 23] width 6 height 10
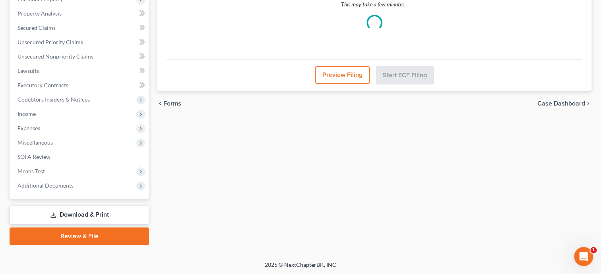
scroll to position [0, 0]
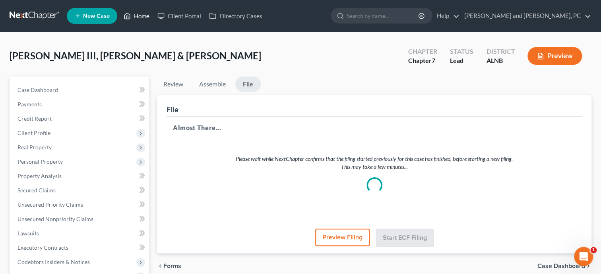
click at [141, 13] on link "Home" at bounding box center [137, 16] width 34 height 14
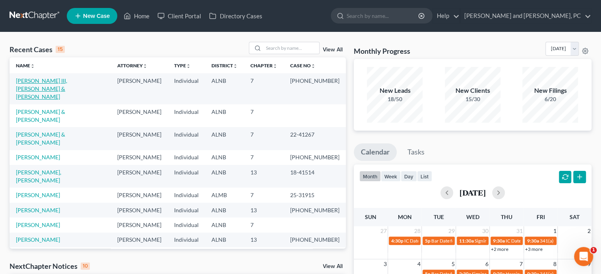
click at [67, 82] on link "[PERSON_NAME] III, [PERSON_NAME] & [PERSON_NAME]" at bounding box center [41, 88] width 51 height 23
select select "1"
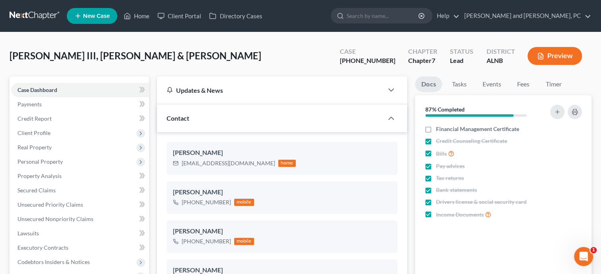
scroll to position [385, 0]
click at [461, 86] on link "Tasks" at bounding box center [458, 84] width 27 height 16
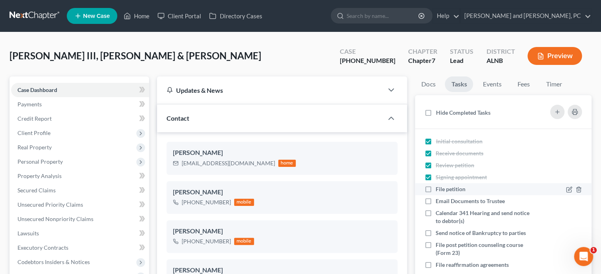
click at [436, 191] on label "File petition" at bounding box center [454, 189] width 36 height 8
click at [439, 190] on input "File petition" at bounding box center [441, 187] width 5 height 5
checkbox input "true"
click at [57, 89] on span "Case Dashboard" at bounding box center [38, 89] width 40 height 7
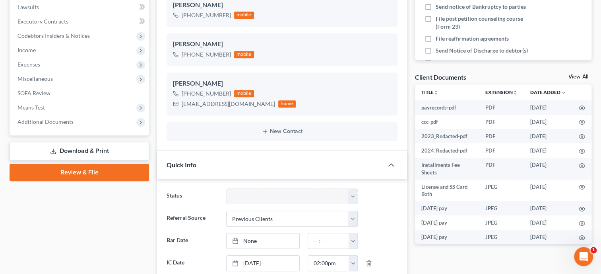
scroll to position [327, 0]
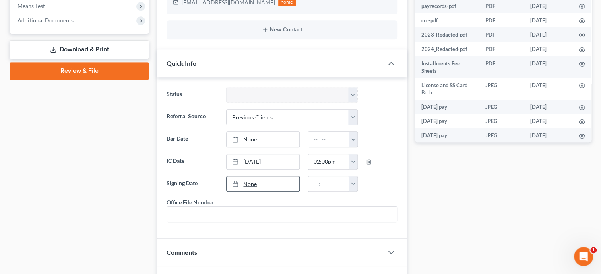
click at [251, 183] on link "None" at bounding box center [263, 183] width 73 height 15
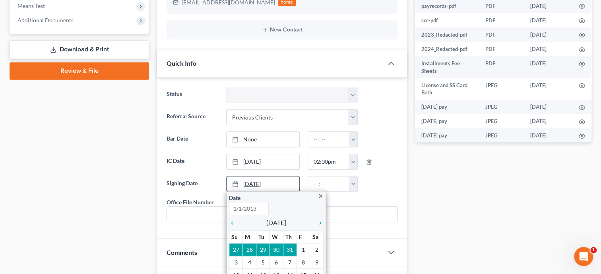
type input "[DATE]"
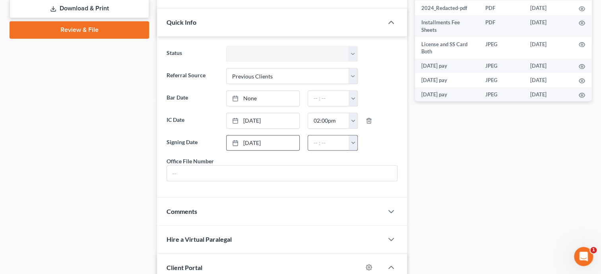
click at [354, 139] on button "button" at bounding box center [353, 142] width 9 height 15
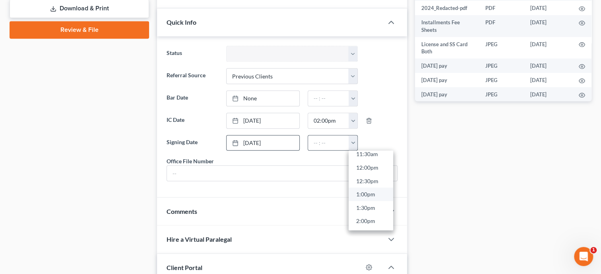
scroll to position [358, 0]
click at [362, 175] on link "2:00pm" at bounding box center [371, 176] width 45 height 14
type input "2:00pm"
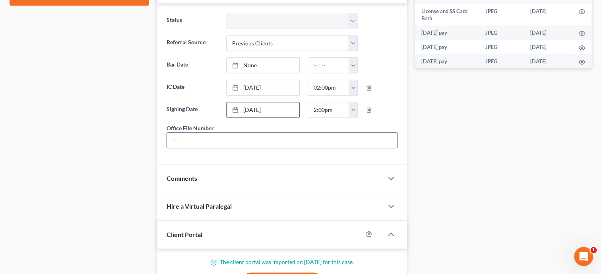
scroll to position [409, 0]
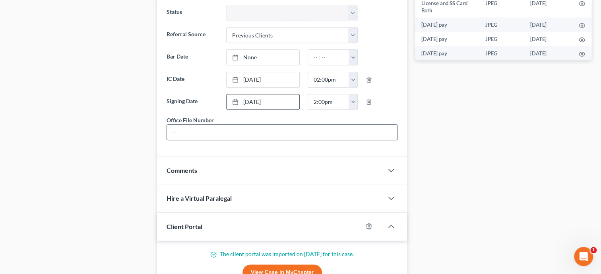
click at [196, 132] on input "text" at bounding box center [282, 131] width 230 height 15
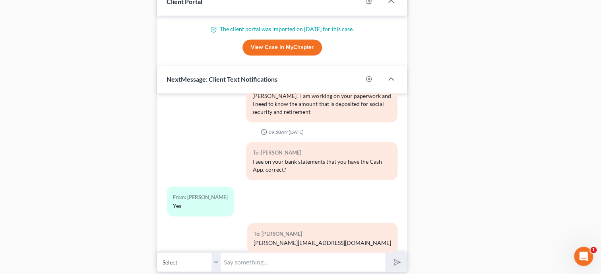
scroll to position [668, 0]
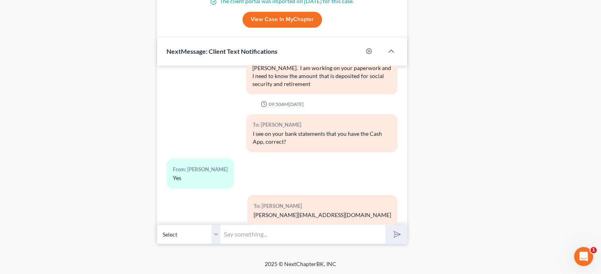
type input "25-079"
click at [244, 237] on input "text" at bounding box center [303, 233] width 165 height 19
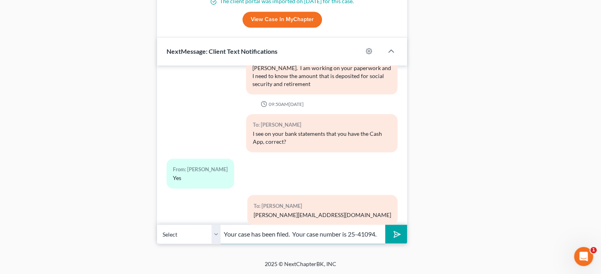
scroll to position [0, 0]
type input "Your case has been filed. Your case number is 25-41094."
click at [385, 224] on button "submit" at bounding box center [396, 233] width 22 height 19
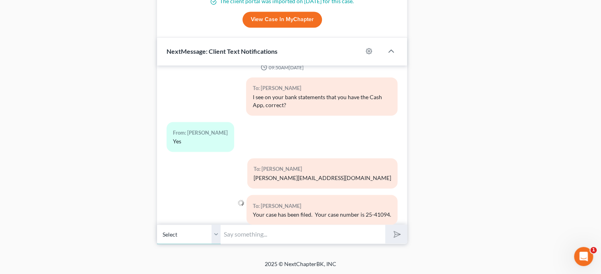
select select "1"
click option "[PHONE_NUMBER] - [PERSON_NAME]" at bounding box center [0, 0] width 0 height 0
click at [233, 236] on input "text" at bounding box center [303, 233] width 165 height 19
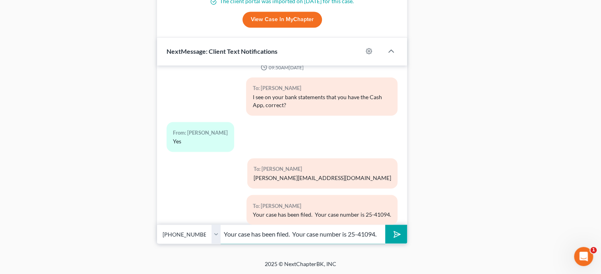
scroll to position [0, 0]
type input "Your case has been filed. Your case number is 25-41094."
click at [392, 235] on icon "submit" at bounding box center [395, 233] width 11 height 11
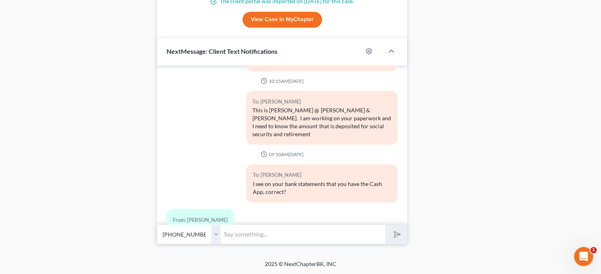
scroll to position [463, 0]
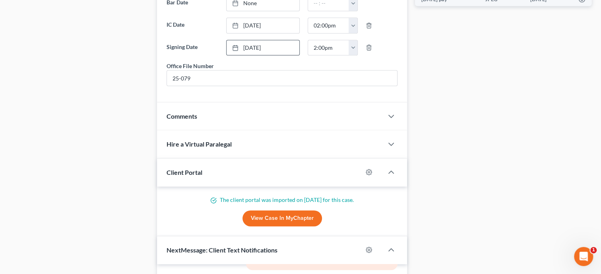
click at [193, 114] on div "Comments" at bounding box center [270, 115] width 226 height 27
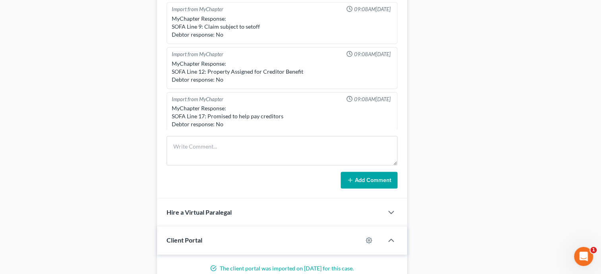
scroll to position [627, 0]
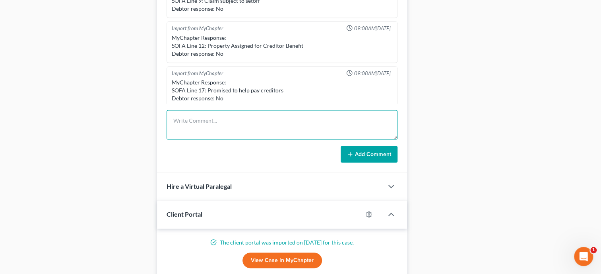
click at [199, 136] on textarea at bounding box center [282, 124] width 231 height 29
type textarea "Need Cash App statements. [PERSON_NAME] stated she would email them to me [DATE…"
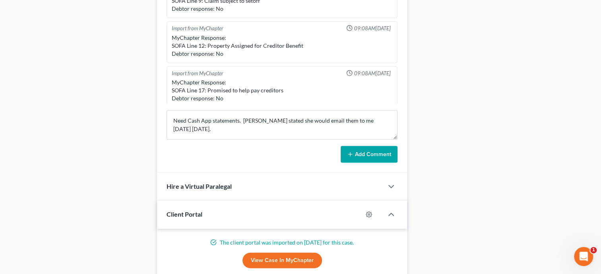
click at [351, 162] on button "Add Comment" at bounding box center [369, 154] width 57 height 17
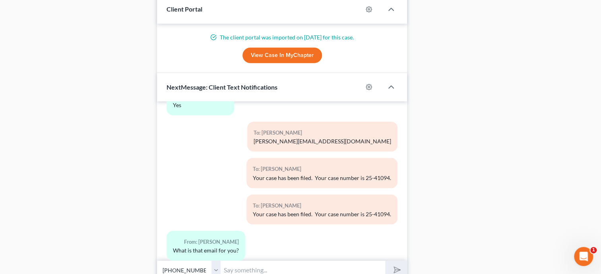
scroll to position [873, 0]
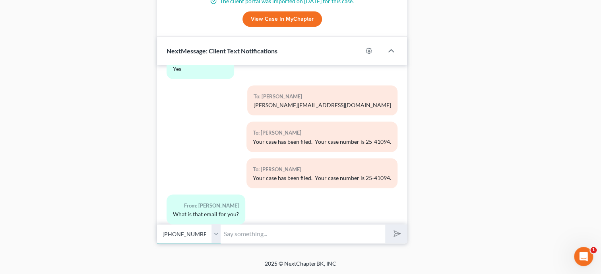
click option "[PHONE_NUMBER] - [PERSON_NAME]" at bounding box center [0, 0] width 0 height 0
click at [233, 229] on input "text" at bounding box center [303, 233] width 165 height 19
type input "Sorry I sent it to [PERSON_NAME] instead of you. [PERSON_NAME][EMAIL_ADDRESS][D…"
click at [398, 229] on button "submit" at bounding box center [396, 233] width 22 height 19
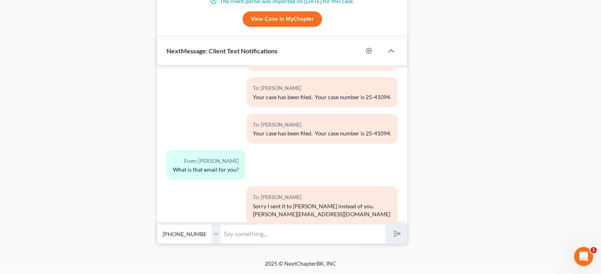
scroll to position [574, 0]
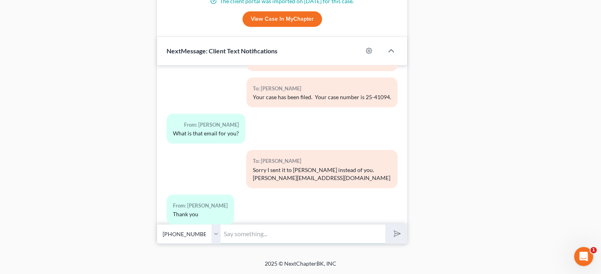
click at [339, 237] on input "text" at bounding box center [303, 233] width 165 height 19
type input "Your welcome."
click at [385, 224] on button "submit" at bounding box center [396, 233] width 22 height 19
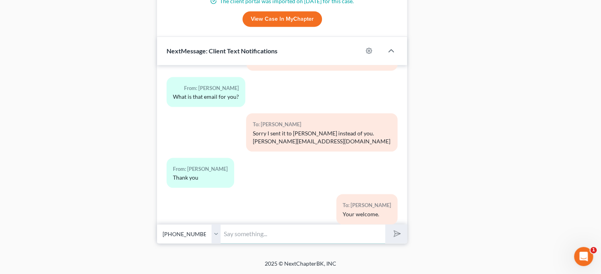
scroll to position [647, 0]
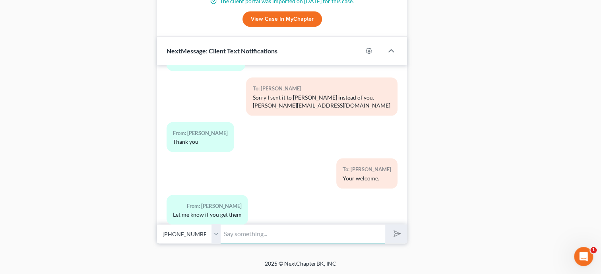
click at [297, 237] on input "text" at bounding box center [303, 233] width 165 height 19
type input "Ok."
click at [385, 224] on button "submit" at bounding box center [396, 233] width 22 height 19
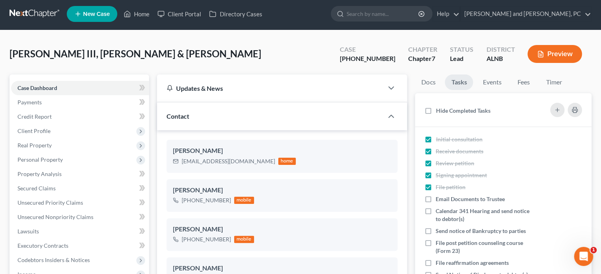
scroll to position [0, 0]
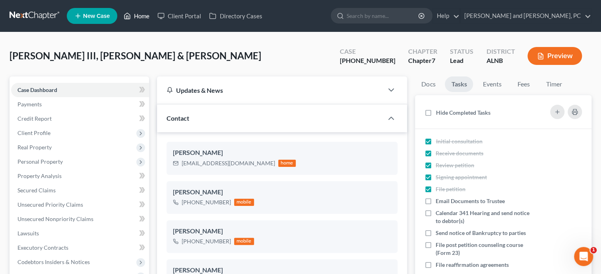
click at [136, 12] on link "Home" at bounding box center [137, 16] width 34 height 14
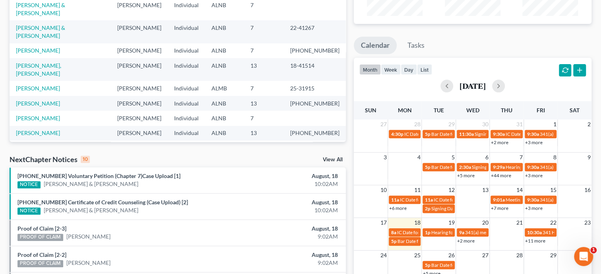
scroll to position [123, 0]
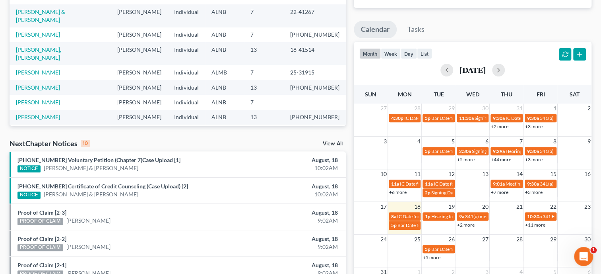
click at [329, 140] on div "NextChapter Notices 10 View All" at bounding box center [178, 144] width 336 height 13
click at [329, 144] on link "View All" at bounding box center [333, 144] width 20 height 6
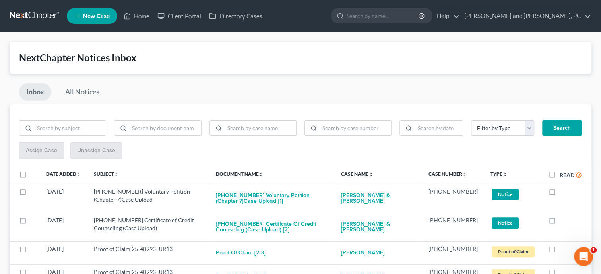
click at [560, 173] on label "Read" at bounding box center [571, 174] width 22 height 9
click at [563, 173] on input "Read" at bounding box center [565, 172] width 5 height 5
checkbox input "true"
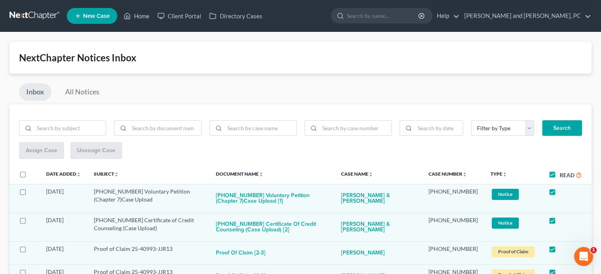
checkbox input "true"
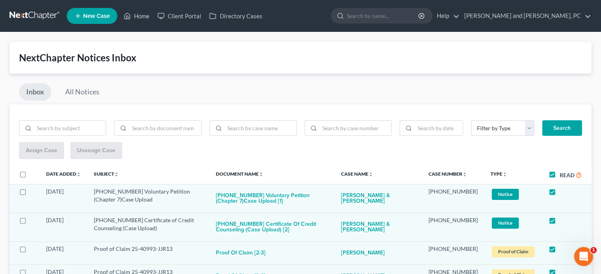
checkbox input "true"
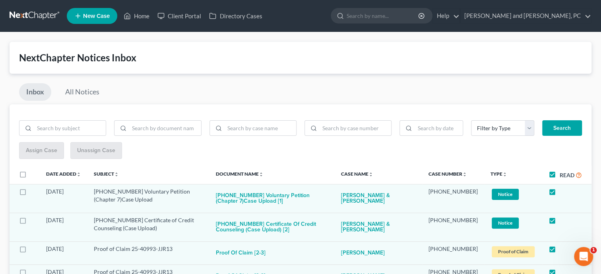
checkbox input "true"
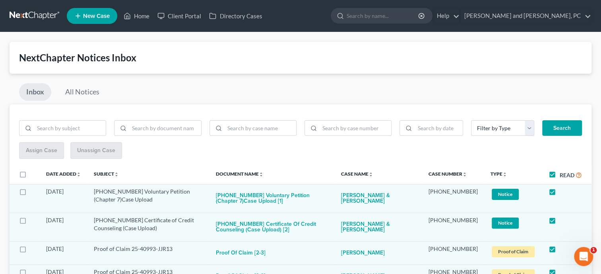
checkbox input "true"
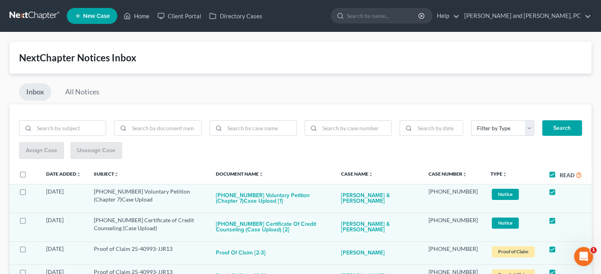
checkbox input "true"
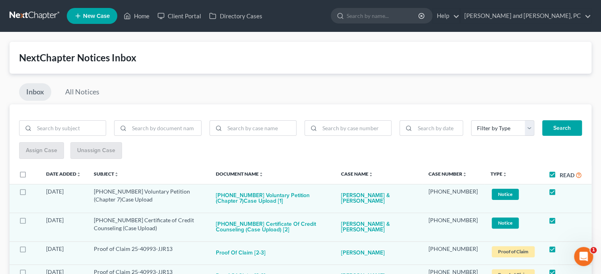
checkbox input "true"
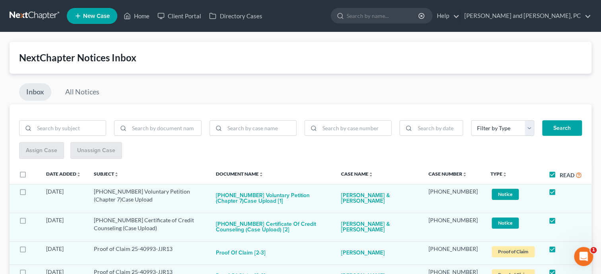
checkbox input "true"
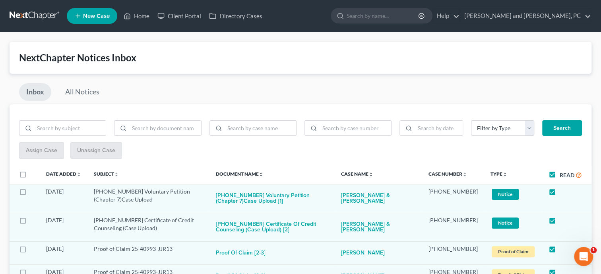
checkbox input "true"
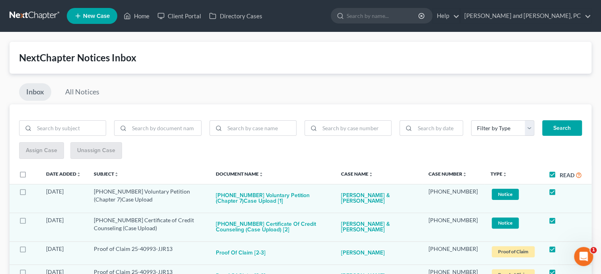
checkbox input "true"
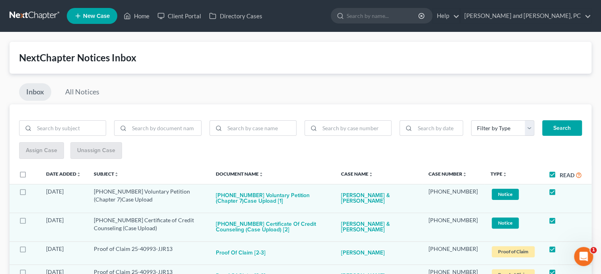
checkbox input "true"
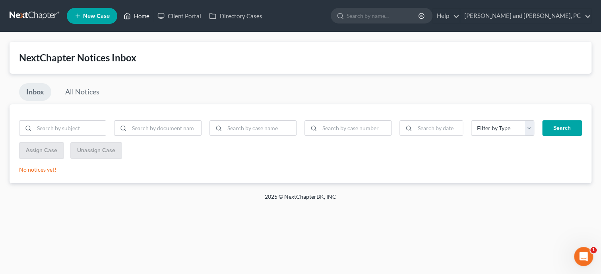
click at [138, 17] on link "Home" at bounding box center [137, 16] width 34 height 14
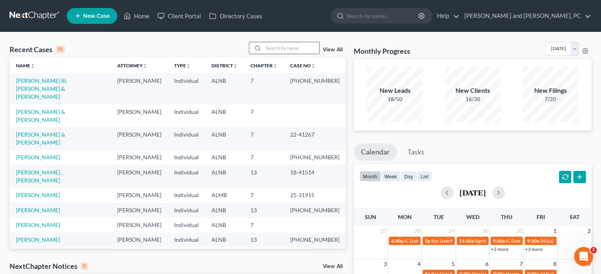
click at [264, 47] on input "search" at bounding box center [292, 48] width 56 height 12
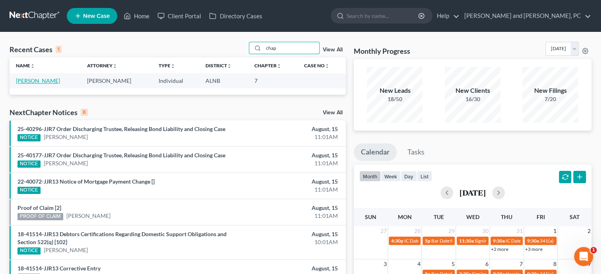
type input "chap"
click at [33, 81] on link "[PERSON_NAME]" at bounding box center [38, 80] width 44 height 7
select select "6"
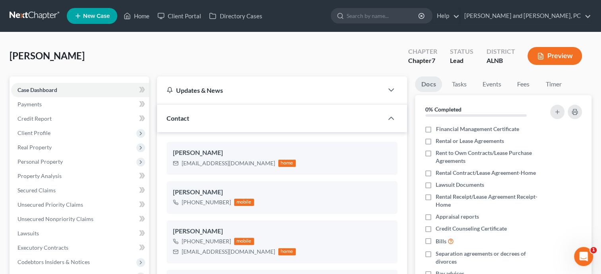
scroll to position [27, 0]
click at [146, 19] on link "Home" at bounding box center [137, 16] width 34 height 14
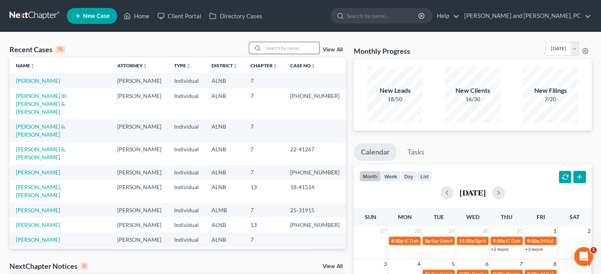
click at [279, 50] on input "search" at bounding box center [292, 48] width 56 height 12
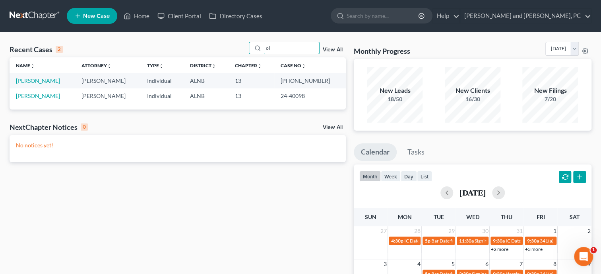
type input "o"
click at [145, 19] on link "Home" at bounding box center [137, 16] width 34 height 14
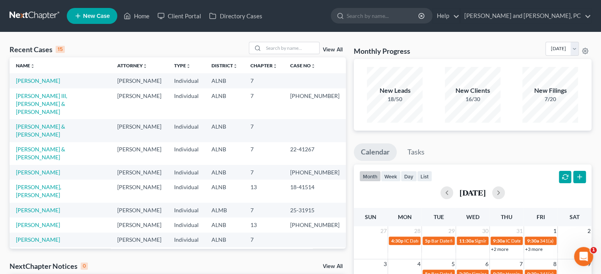
click at [88, 15] on span "New Case" at bounding box center [96, 16] width 27 height 6
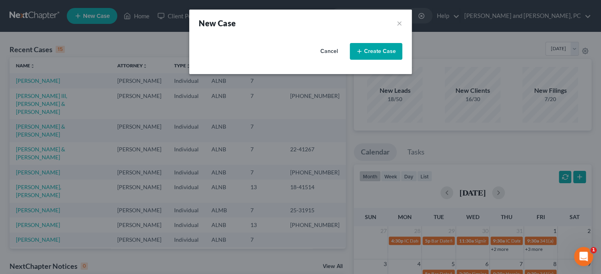
select select "1"
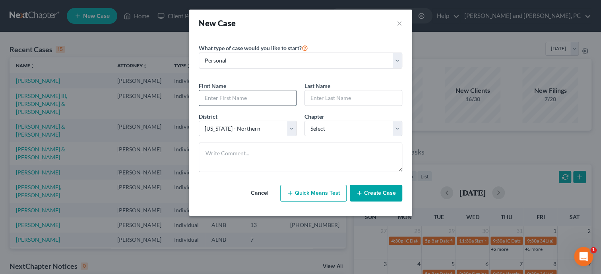
click at [228, 96] on input "text" at bounding box center [247, 97] width 97 height 15
type input "[PERSON_NAME]"
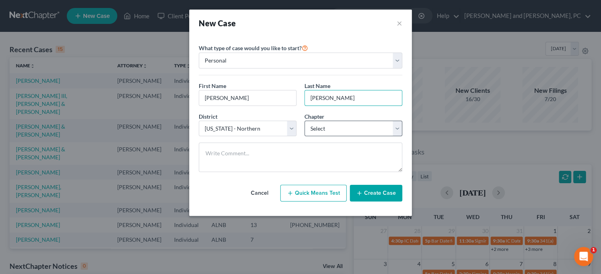
type input "[PERSON_NAME]"
select select "0"
click option "7" at bounding box center [0, 0] width 0 height 0
click at [373, 196] on button "Create Case" at bounding box center [376, 193] width 53 height 17
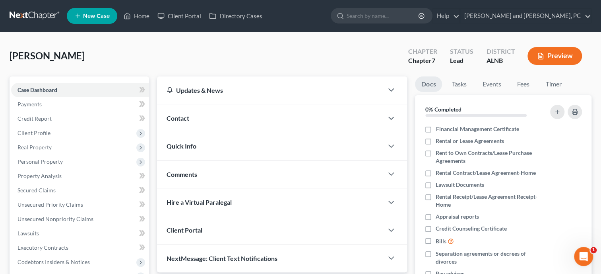
click at [205, 142] on div "Quick Info" at bounding box center [270, 145] width 226 height 27
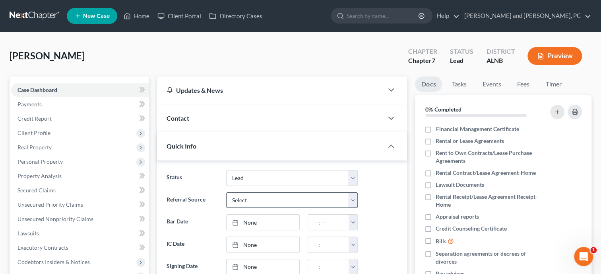
scroll to position [41, 0]
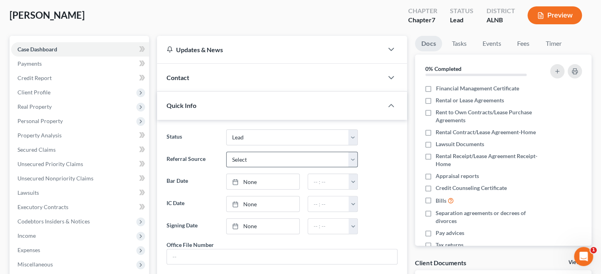
click at [254, 200] on link "None" at bounding box center [263, 203] width 73 height 15
type input "[DATE]"
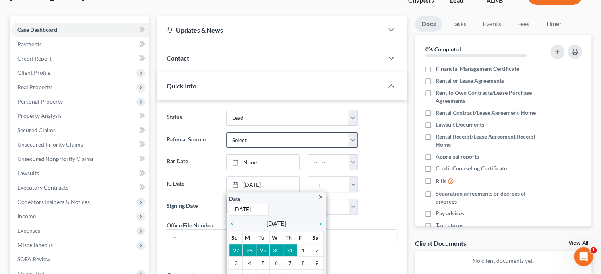
scroll to position [82, 0]
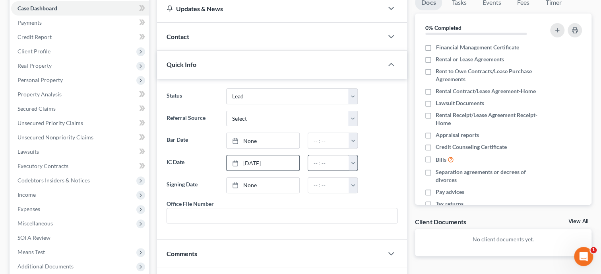
click at [354, 164] on button "button" at bounding box center [353, 162] width 9 height 15
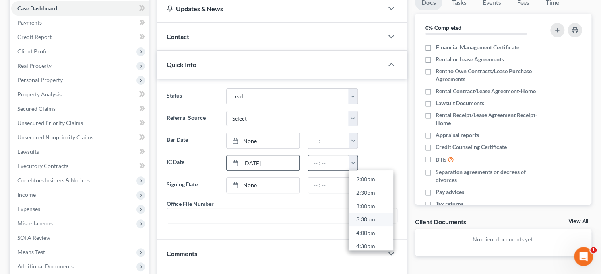
scroll to position [358, 0]
click at [362, 193] on link "2:00pm" at bounding box center [371, 196] width 45 height 14
type input "2:00pm"
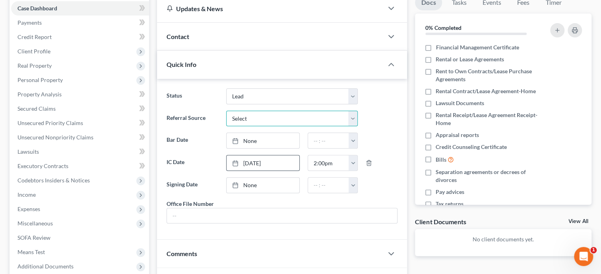
click at [226, 111] on select "Select Word Of Mouth Previous Clients Direct Mail Website Google Search Modern …" at bounding box center [292, 119] width 132 height 16
select select "1"
click option "Previous Clients" at bounding box center [0, 0] width 0 height 0
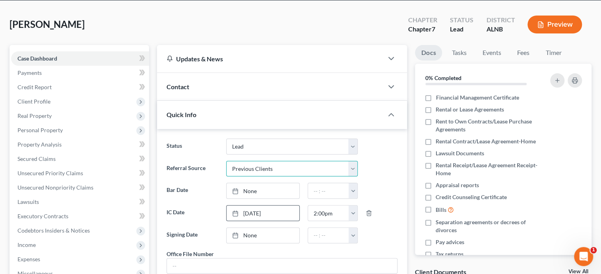
scroll to position [0, 0]
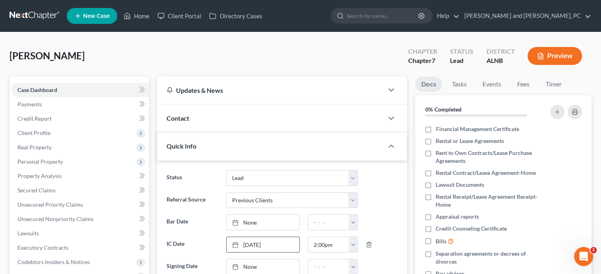
click at [185, 115] on span "Contact" at bounding box center [178, 118] width 23 height 8
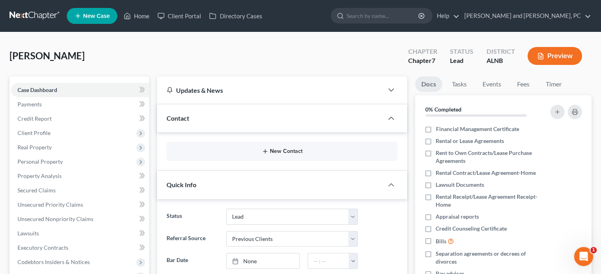
click at [286, 152] on button "New Contact" at bounding box center [282, 151] width 218 height 6
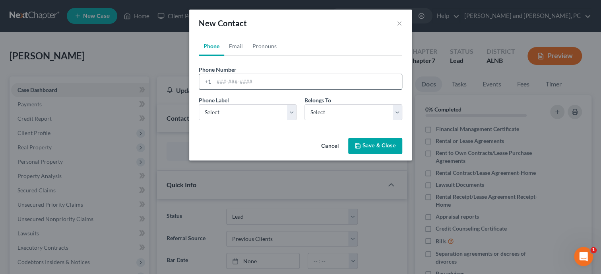
click at [250, 79] on input "tel" at bounding box center [308, 81] width 188 height 15
type input "2565534065"
click at [199, 104] on select "Select Mobile Home Work Other" at bounding box center [248, 112] width 98 height 16
select select "0"
click option "Mobile" at bounding box center [0, 0] width 0 height 0
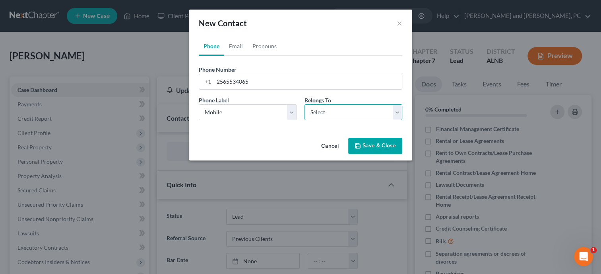
select select "0"
click option "Client" at bounding box center [0, 0] width 0 height 0
click at [237, 46] on link "Email" at bounding box center [235, 46] width 23 height 19
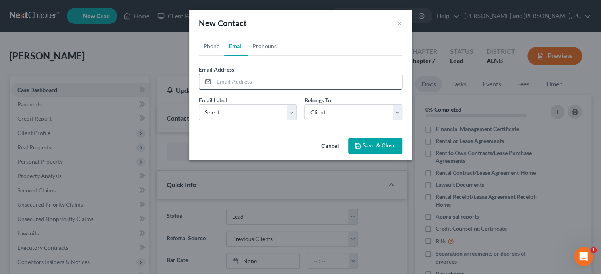
click at [235, 79] on input "email" at bounding box center [308, 81] width 188 height 15
type input "w"
click at [215, 45] on link "Phone" at bounding box center [211, 46] width 25 height 19
click at [360, 142] on button "Save & Close" at bounding box center [375, 146] width 54 height 17
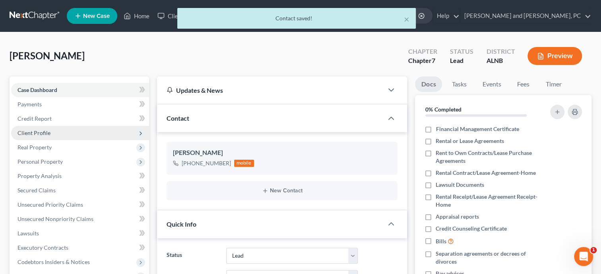
click at [65, 134] on span "Client Profile" at bounding box center [80, 133] width 138 height 14
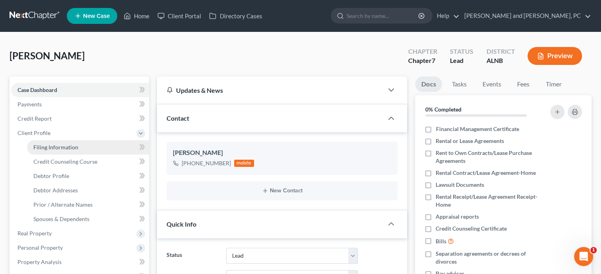
click at [70, 152] on link "Filing Information" at bounding box center [88, 147] width 122 height 14
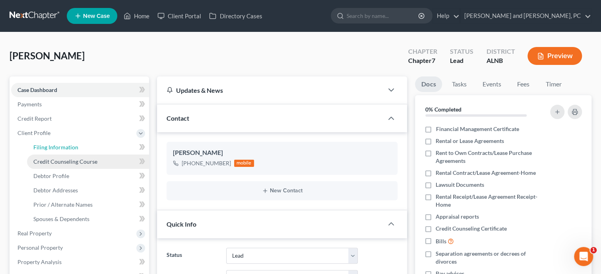
select select "1"
select select "0"
select select "1"
select select "0"
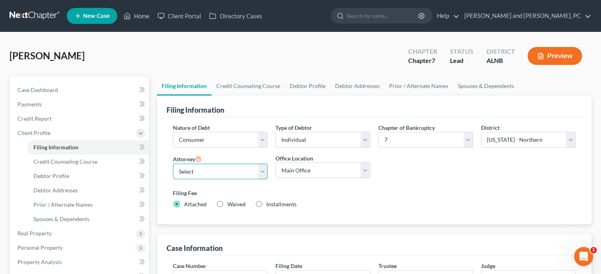
click at [173, 163] on select "Select [PERSON_NAME] - ALNB [PERSON_NAME] - ALNB [PERSON_NAME] - ALMB" at bounding box center [220, 171] width 95 height 16
select select "0"
click option "[PERSON_NAME] - [GEOGRAPHIC_DATA]" at bounding box center [0, 0] width 0 height 0
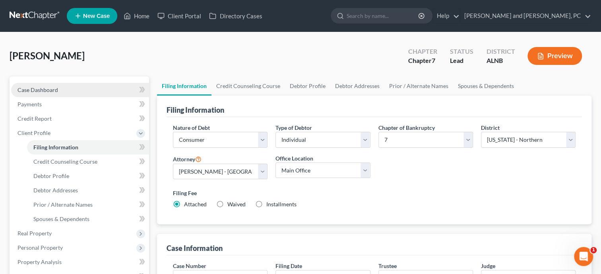
click at [32, 86] on link "Case Dashboard" at bounding box center [80, 90] width 138 height 14
select select "10"
select select "1"
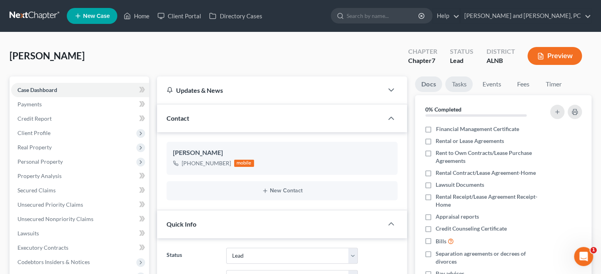
click at [458, 84] on link "Tasks" at bounding box center [458, 84] width 27 height 16
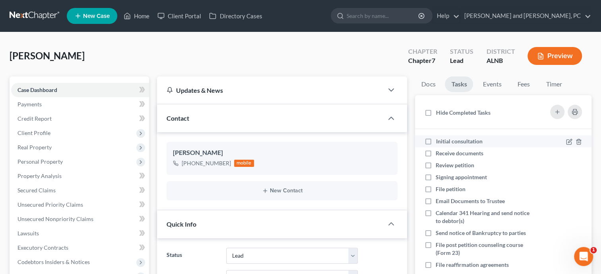
click at [436, 142] on label "Initial consultation" at bounding box center [462, 141] width 53 height 8
click at [439, 142] on input "Initial consultation" at bounding box center [441, 139] width 5 height 5
checkbox input "true"
click at [523, 85] on link "Fees" at bounding box center [523, 84] width 25 height 16
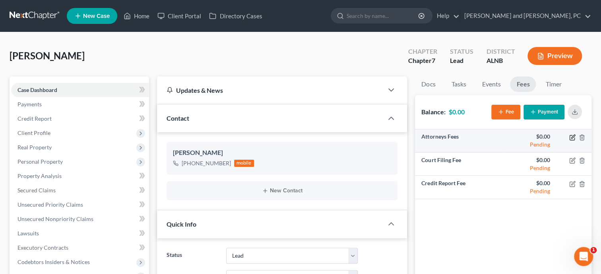
click at [573, 139] on icon "button" at bounding box center [573, 137] width 6 height 6
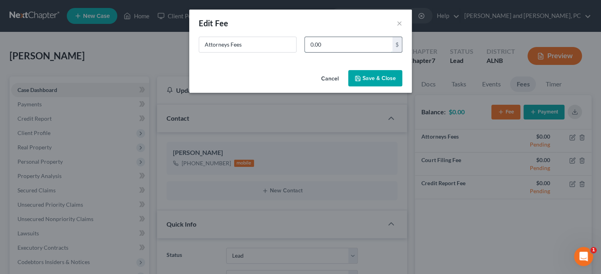
click at [340, 49] on input "0.00" at bounding box center [349, 44] width 88 height 15
type input "1,311.00"
click at [362, 79] on button "Save & Close" at bounding box center [375, 78] width 54 height 17
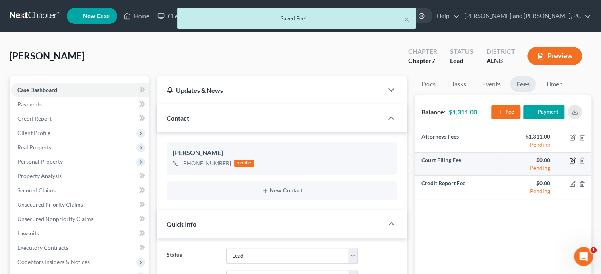
click at [572, 160] on icon "button" at bounding box center [573, 160] width 6 height 6
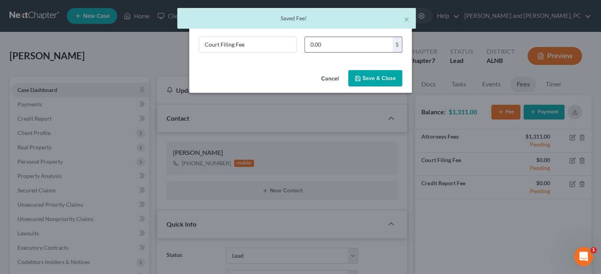
click at [346, 43] on input "0.00" at bounding box center [349, 44] width 88 height 15
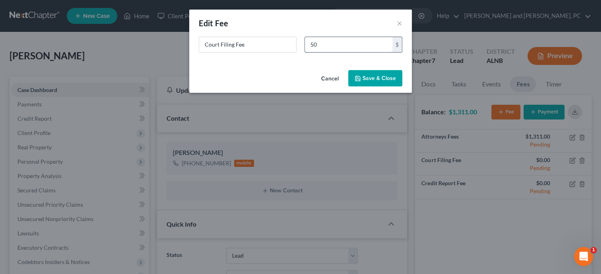
type input "5"
type input "338.00"
click at [364, 76] on button "Save & Close" at bounding box center [375, 78] width 54 height 17
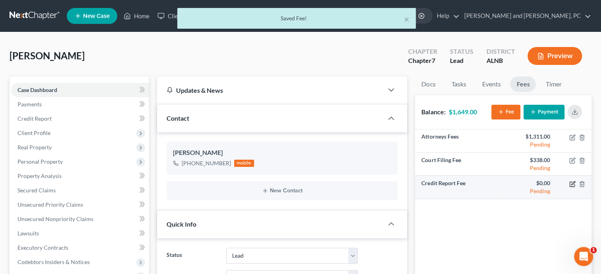
click at [574, 184] on icon "button" at bounding box center [573, 184] width 6 height 6
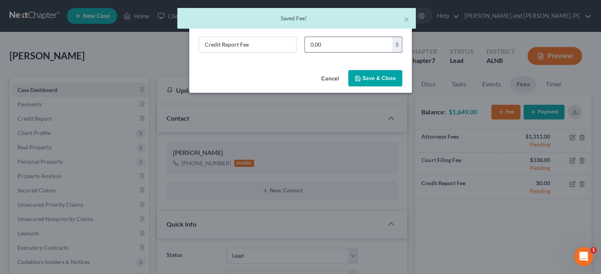
click at [352, 46] on input "0.00" at bounding box center [349, 44] width 88 height 15
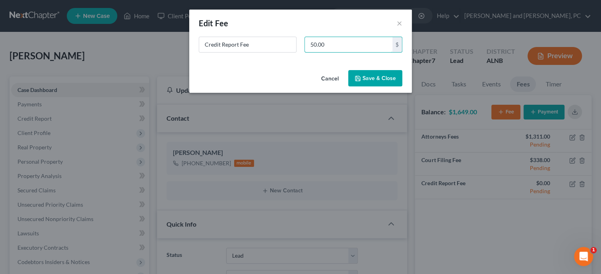
type input "50.00"
click at [361, 72] on button "Save & Close" at bounding box center [375, 78] width 54 height 17
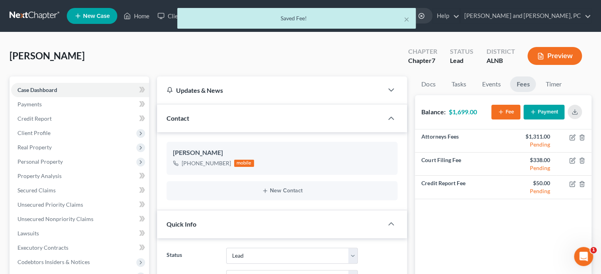
click at [498, 111] on icon "button" at bounding box center [501, 112] width 6 height 6
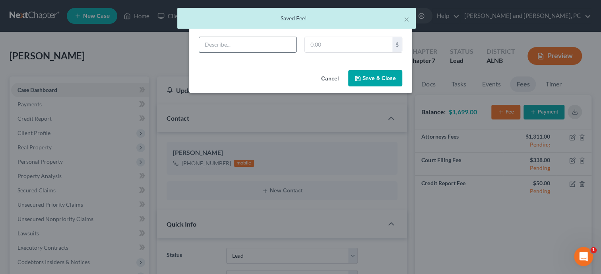
click at [290, 45] on input "text" at bounding box center [247, 44] width 97 height 15
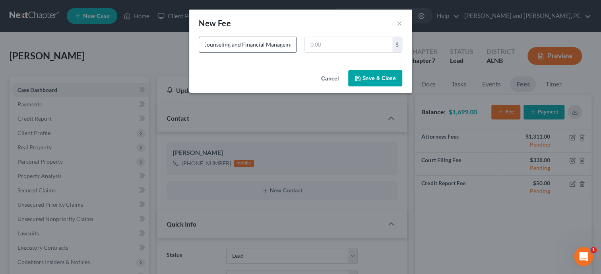
scroll to position [0, 24]
type input "Credit Counseling and Financial Management"
click at [340, 46] on input "text" at bounding box center [349, 44] width 88 height 15
type input "39.00"
click at [361, 79] on icon "button" at bounding box center [358, 78] width 6 height 6
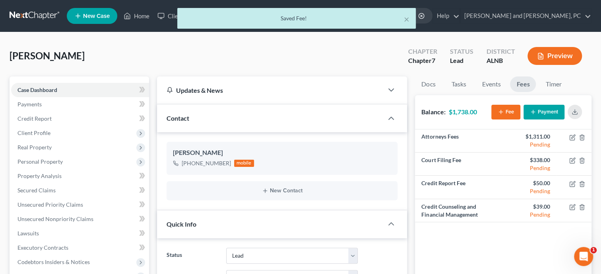
click at [528, 105] on button "Payment" at bounding box center [544, 112] width 41 height 15
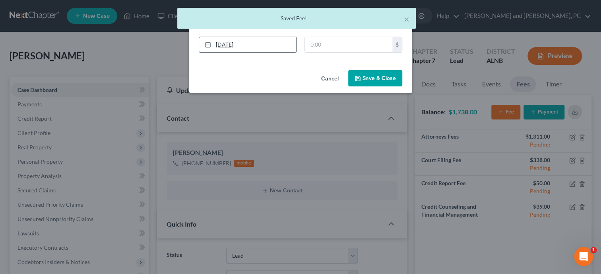
click at [290, 48] on link "[DATE]" at bounding box center [247, 44] width 97 height 15
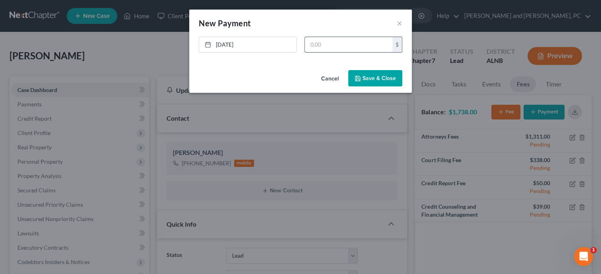
click at [358, 47] on input "text" at bounding box center [349, 44] width 88 height 15
type input "50.00"
click at [383, 84] on button "Save & Close" at bounding box center [375, 78] width 54 height 17
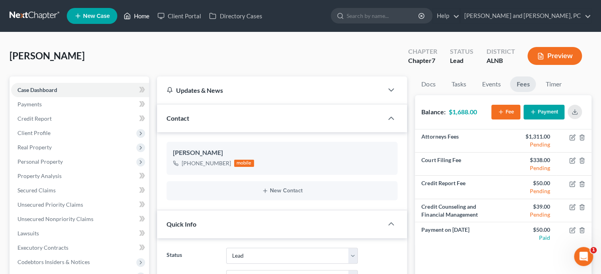
click at [145, 21] on link "Home" at bounding box center [137, 16] width 34 height 14
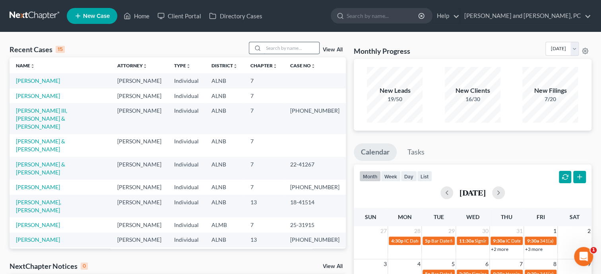
click at [292, 49] on input "search" at bounding box center [292, 48] width 56 height 12
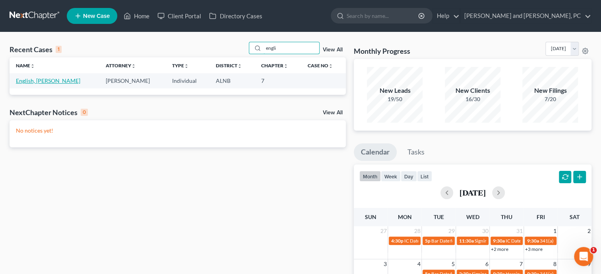
type input "engli"
click at [17, 79] on link "English, [PERSON_NAME]" at bounding box center [48, 80] width 64 height 7
select select "6"
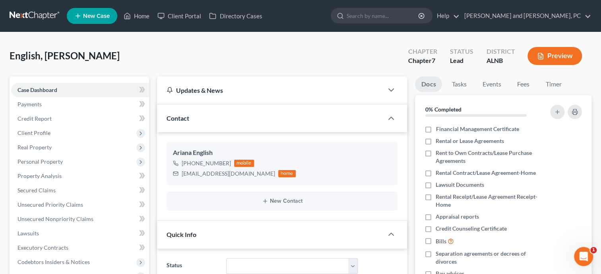
scroll to position [27, 0]
click at [525, 84] on link "Fees" at bounding box center [523, 84] width 25 height 16
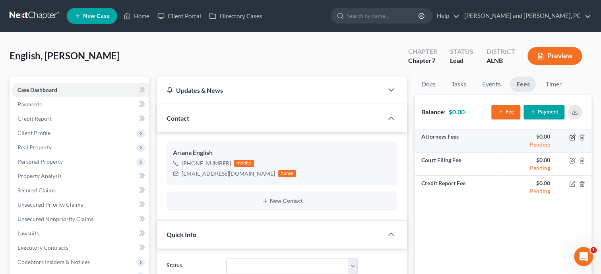
click at [573, 137] on icon "button" at bounding box center [574, 136] width 4 height 4
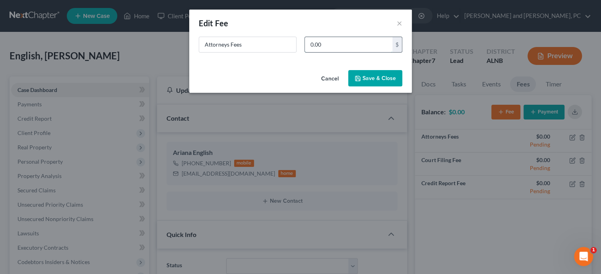
click at [326, 39] on input "0.00" at bounding box center [349, 44] width 88 height 15
type input "1,311.00"
click at [362, 79] on button "Save & Close" at bounding box center [375, 78] width 54 height 17
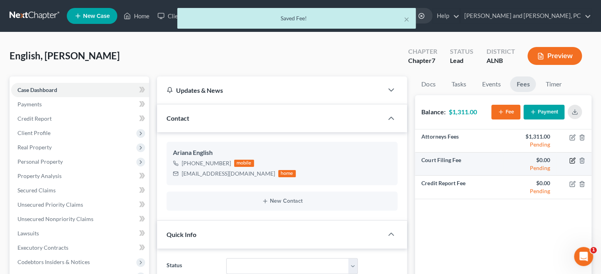
click at [572, 162] on icon "button" at bounding box center [573, 160] width 6 height 6
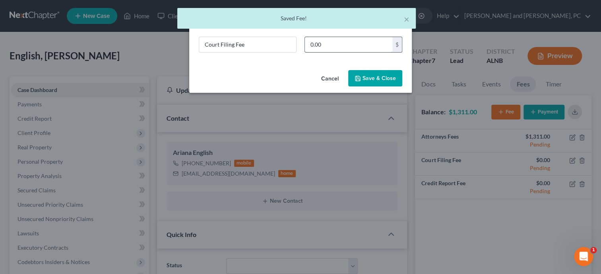
click at [362, 48] on input "0.00" at bounding box center [349, 44] width 88 height 15
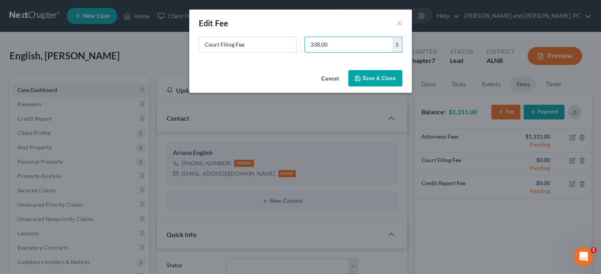
type input "338.00"
click at [369, 78] on button "Save & Close" at bounding box center [375, 78] width 54 height 17
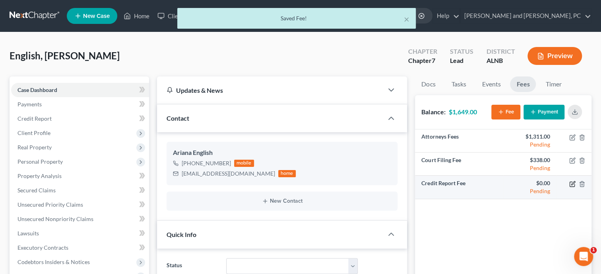
click at [570, 185] on icon "button" at bounding box center [572, 183] width 5 height 5
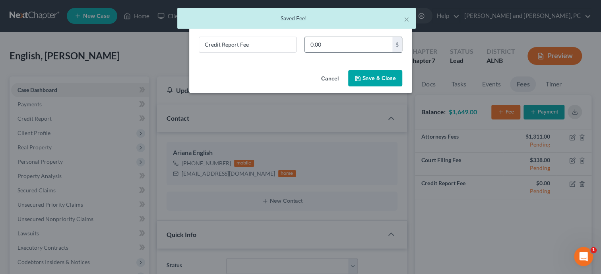
click at [331, 41] on input "0.00" at bounding box center [349, 44] width 88 height 15
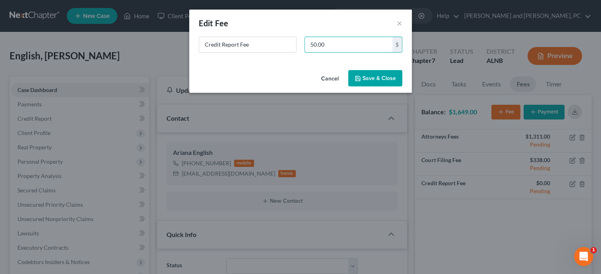
type input "50.00"
click at [360, 83] on button "Save & Close" at bounding box center [375, 78] width 54 height 17
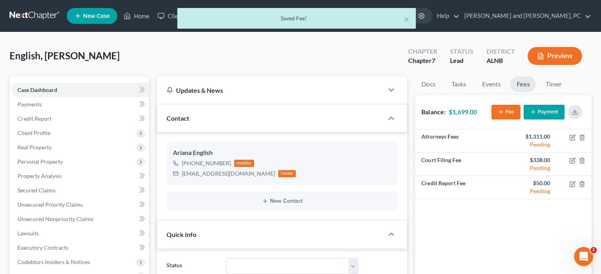
click at [514, 114] on button "Fee" at bounding box center [506, 112] width 29 height 15
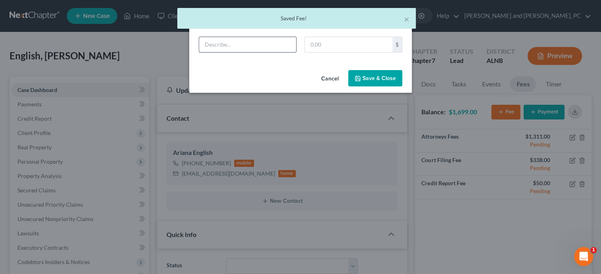
click at [205, 39] on input "text" at bounding box center [247, 44] width 97 height 15
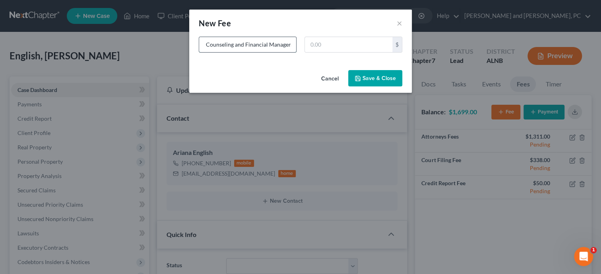
scroll to position [0, 24]
type input "Credit Counseling and Financial Management"
type input "50.00"
click at [360, 78] on icon "button" at bounding box center [358, 78] width 6 height 6
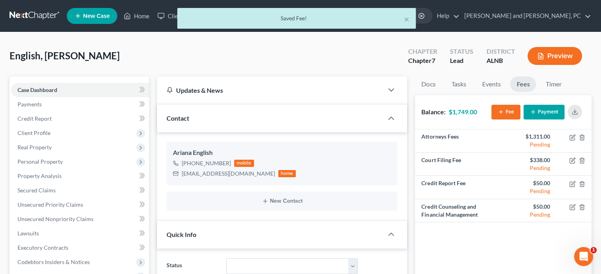
click at [537, 111] on button "Payment" at bounding box center [544, 112] width 41 height 15
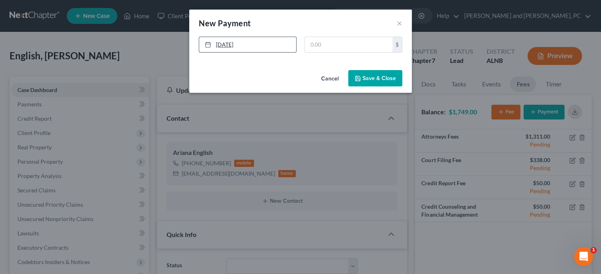
click at [223, 46] on link "[DATE]" at bounding box center [247, 44] width 97 height 15
click at [318, 47] on input "text" at bounding box center [349, 44] width 88 height 15
type input "60.00"
click at [373, 81] on button "Save & Close" at bounding box center [375, 78] width 54 height 17
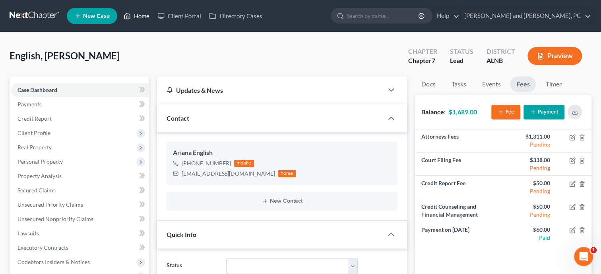
click at [148, 18] on link "Home" at bounding box center [137, 16] width 34 height 14
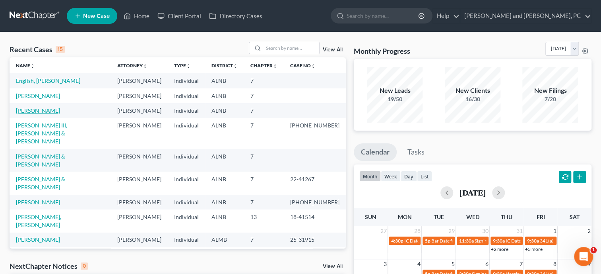
click at [27, 107] on link "[PERSON_NAME]" at bounding box center [38, 110] width 44 height 7
select select "6"
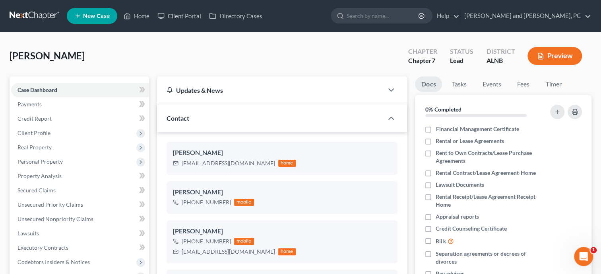
scroll to position [27, 0]
click at [25, 131] on span "Client Profile" at bounding box center [34, 132] width 33 height 7
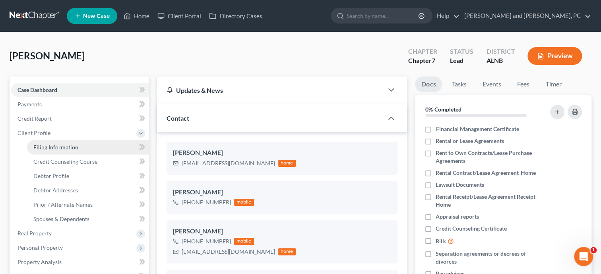
click at [37, 145] on span "Filing Information" at bounding box center [55, 147] width 45 height 7
select select "1"
select select "0"
select select "1"
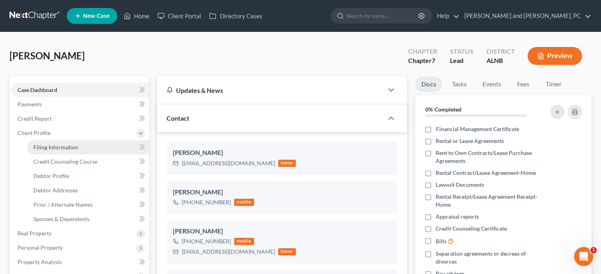
select select "0"
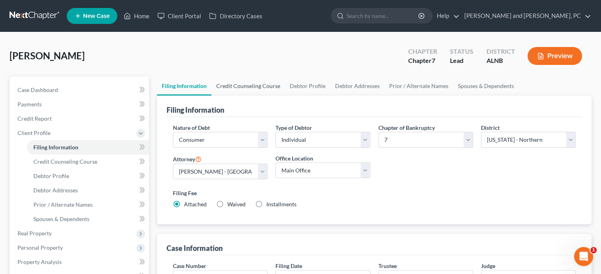
click at [230, 86] on link "Credit Counseling Course" at bounding box center [249, 85] width 74 height 19
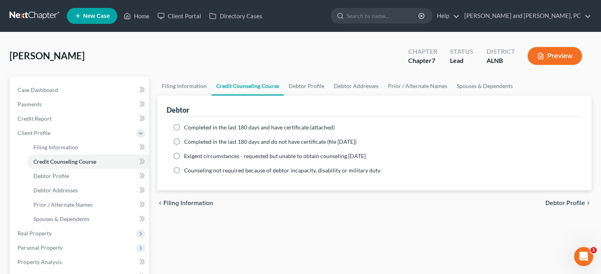
click at [191, 143] on span "Completed in the last 180 days and do not have certificate (file [DATE])" at bounding box center [270, 141] width 173 height 7
click at [191, 143] on input "Completed in the last 180 days and do not have certificate (file [DATE])" at bounding box center [189, 140] width 5 height 5
radio input "true"
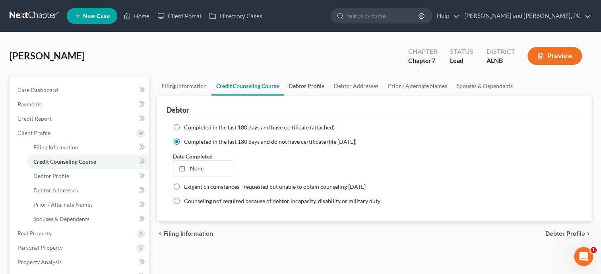
click at [305, 86] on link "Debtor Profile" at bounding box center [306, 85] width 45 height 19
select select "0"
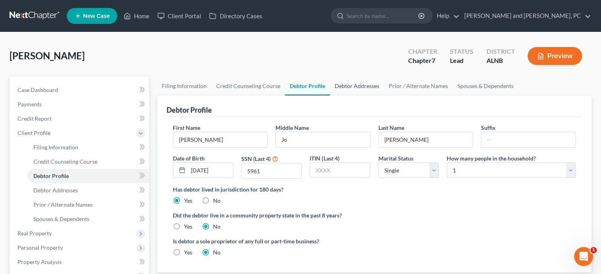
click at [350, 84] on link "Debtor Addresses" at bounding box center [357, 85] width 54 height 19
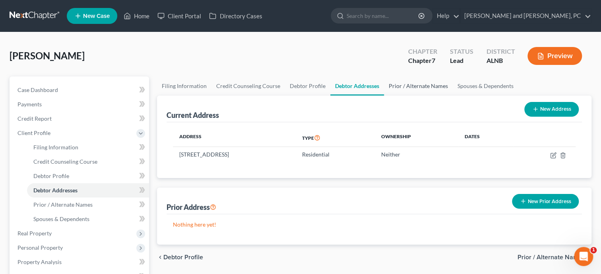
click at [417, 89] on link "Prior / Alternate Names" at bounding box center [418, 85] width 69 height 19
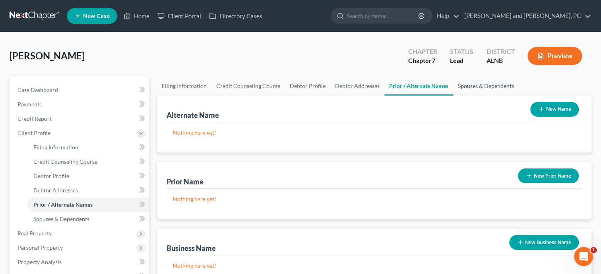
click at [467, 87] on link "Spouses & Dependents" at bounding box center [486, 85] width 66 height 19
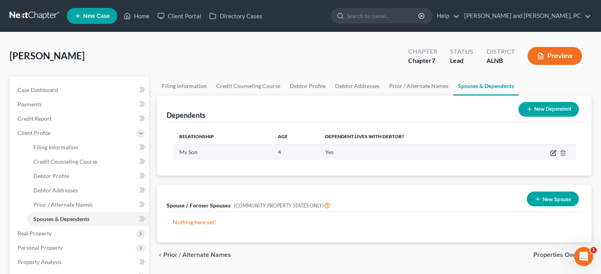
click at [553, 151] on icon "button" at bounding box center [553, 153] width 6 height 6
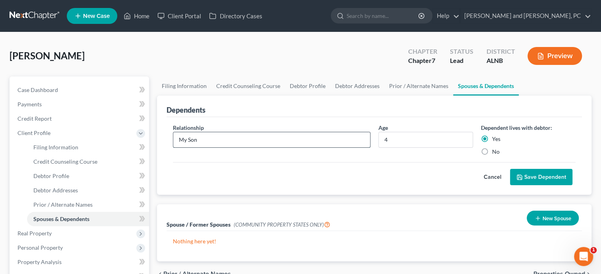
click at [215, 134] on input "My Son" at bounding box center [271, 139] width 197 height 15
type input "M"
type input "Son"
click at [223, 180] on div "Cancel Save Dependent" at bounding box center [374, 173] width 403 height 23
click at [309, 84] on link "Debtor Profile" at bounding box center [307, 85] width 45 height 19
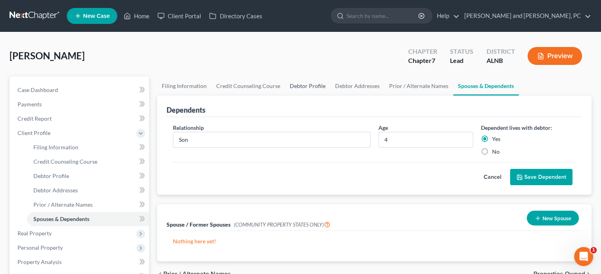
select select "0"
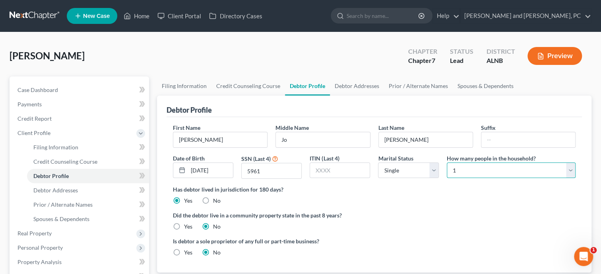
select select "1"
click option "2" at bounding box center [0, 0] width 0 height 0
click at [470, 83] on link "Spouses & Dependents" at bounding box center [486, 85] width 66 height 19
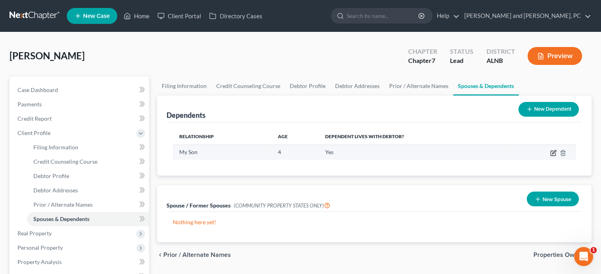
click at [554, 150] on icon "button" at bounding box center [553, 153] width 6 height 6
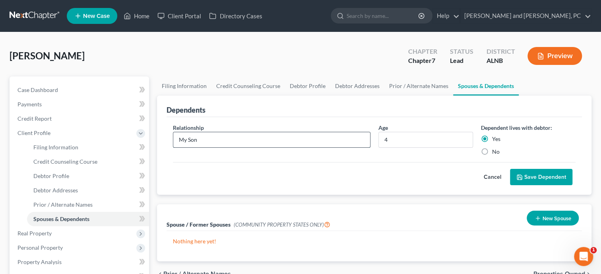
click at [188, 141] on input "My Son" at bounding box center [271, 139] width 197 height 15
type input "Son"
click at [545, 181] on button "Save Dependent" at bounding box center [541, 177] width 62 height 17
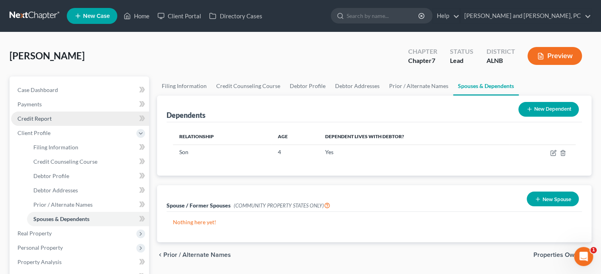
click at [38, 121] on link "Credit Report" at bounding box center [80, 118] width 138 height 14
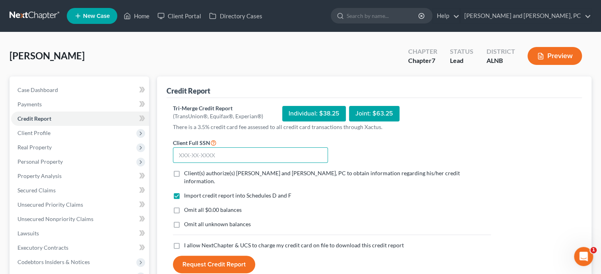
click at [188, 158] on input "text" at bounding box center [250, 155] width 155 height 16
type input "423-47-5961"
click at [184, 171] on label "Client(s) authorize(s) [PERSON_NAME] and [PERSON_NAME], PC to obtain informatio…" at bounding box center [337, 177] width 307 height 16
click at [187, 171] on input "Client(s) authorize(s) [PERSON_NAME] and [PERSON_NAME], PC to obtain informatio…" at bounding box center [189, 171] width 5 height 5
checkbox input "true"
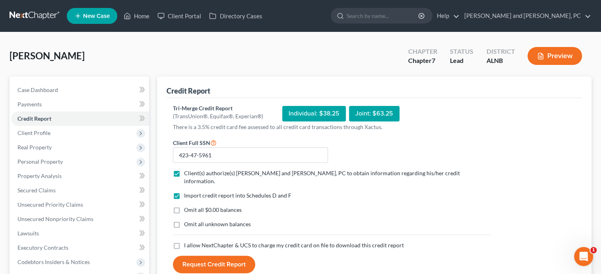
click at [184, 206] on label "Omit all $0.00 balances" at bounding box center [213, 210] width 58 height 8
click at [187, 206] on input "Omit all $0.00 balances" at bounding box center [189, 208] width 5 height 5
checkbox input "true"
click at [184, 241] on label "I allow NextChapter & UCS to charge my credit card on file to download this cre…" at bounding box center [294, 245] width 220 height 8
click at [187, 241] on input "I allow NextChapter & UCS to charge my credit card on file to download this cre…" at bounding box center [189, 243] width 5 height 5
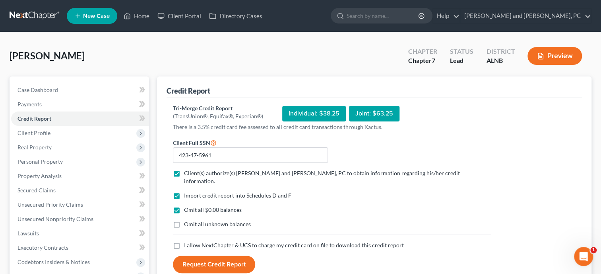
checkbox input "true"
click at [198, 256] on button "Request Credit Report" at bounding box center [214, 264] width 82 height 18
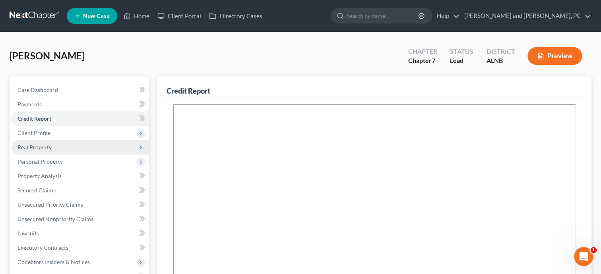
click at [65, 147] on span "Real Property" at bounding box center [80, 147] width 138 height 14
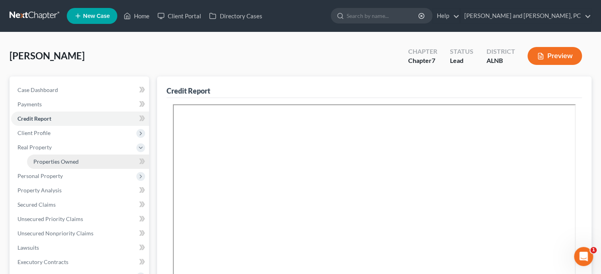
click at [66, 159] on span "Properties Owned" at bounding box center [55, 161] width 45 height 7
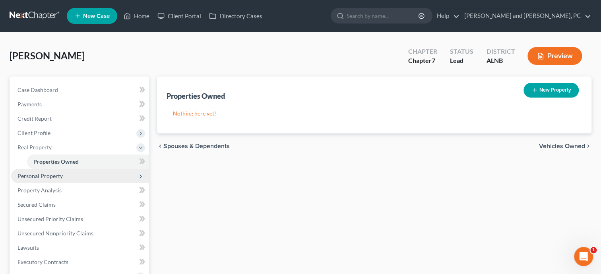
click at [36, 176] on span "Personal Property" at bounding box center [40, 175] width 45 height 7
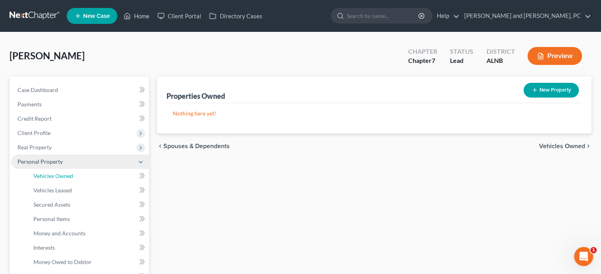
click at [36, 176] on span "Vehicles Owned" at bounding box center [53, 175] width 40 height 7
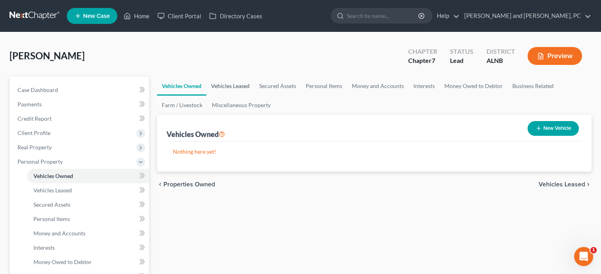
click at [236, 88] on link "Vehicles Leased" at bounding box center [230, 85] width 48 height 19
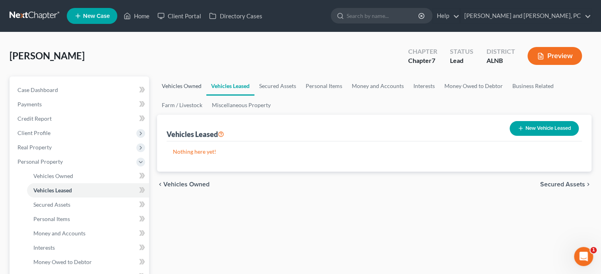
click at [175, 91] on link "Vehicles Owned" at bounding box center [181, 85] width 49 height 19
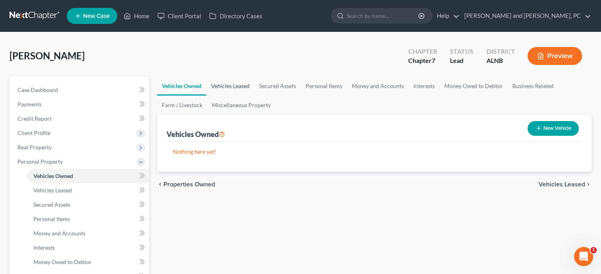
click at [233, 89] on link "Vehicles Leased" at bounding box center [230, 85] width 48 height 19
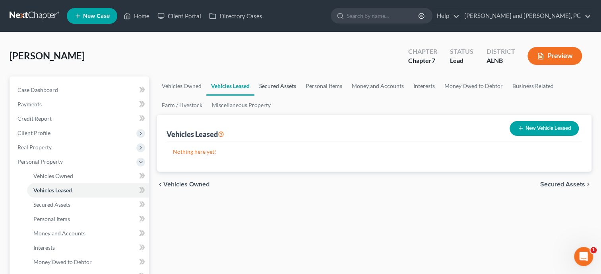
click at [276, 89] on link "Secured Assets" at bounding box center [278, 85] width 47 height 19
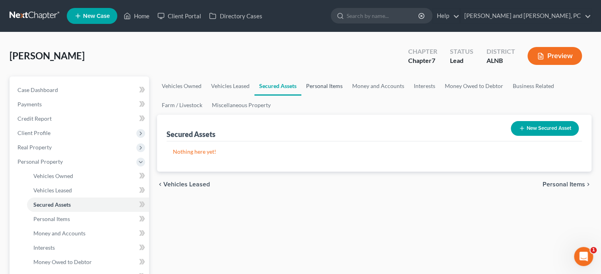
click at [309, 86] on link "Personal Items" at bounding box center [324, 85] width 46 height 19
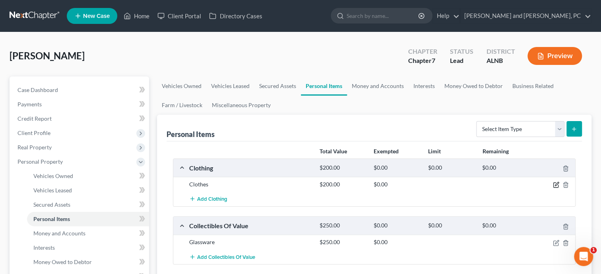
click at [558, 183] on icon "button" at bounding box center [556, 184] width 6 height 6
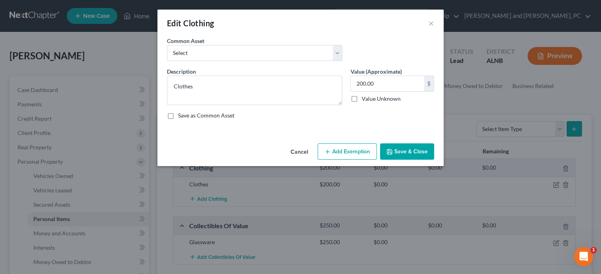
click at [360, 147] on button "Add Exemption" at bounding box center [347, 151] width 59 height 17
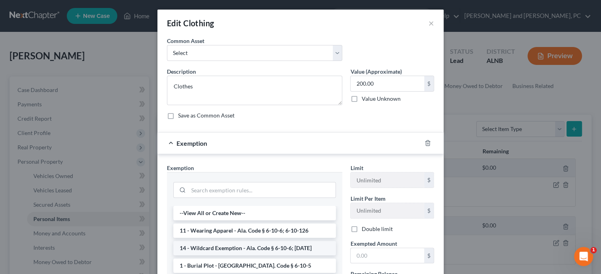
click at [219, 247] on li "14 - Wildcard Exemption - Ala. Code § 6-10-6; [DATE]" at bounding box center [254, 248] width 163 height 14
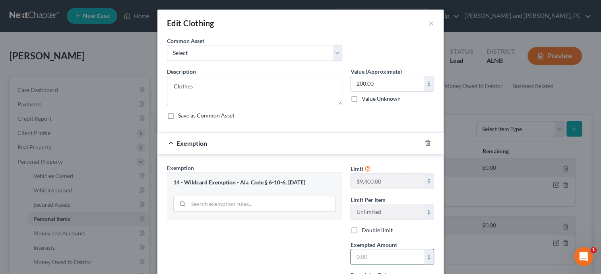
click at [372, 262] on input "text" at bounding box center [388, 256] width 74 height 15
type input "200.00"
click at [322, 244] on div "Exemption Set must be selected for CA. Exemption * 14 - Wildcard Exemption - Al…" at bounding box center [254, 232] width 183 height 138
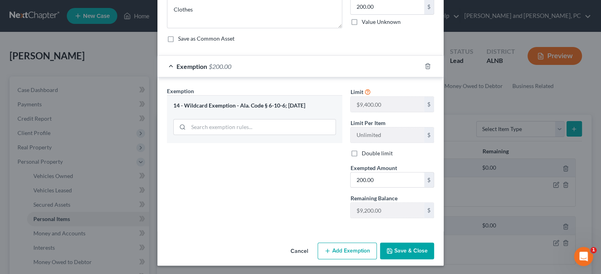
click at [420, 252] on button "Save & Close" at bounding box center [407, 250] width 54 height 17
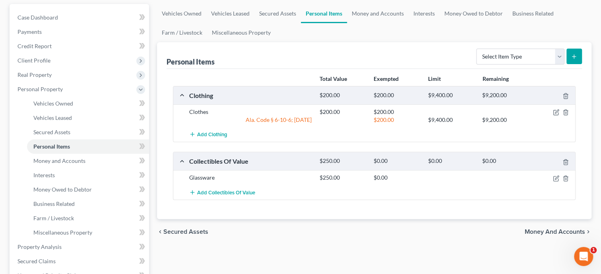
scroll to position [82, 0]
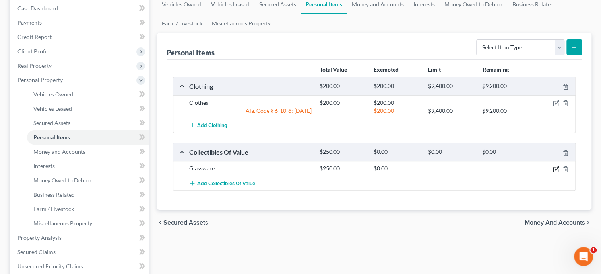
click at [554, 167] on icon "button" at bounding box center [556, 169] width 5 height 5
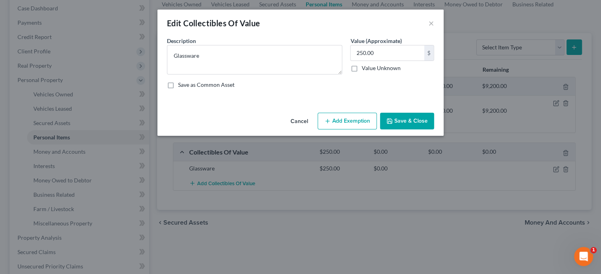
click at [302, 117] on button "Cancel" at bounding box center [299, 121] width 30 height 16
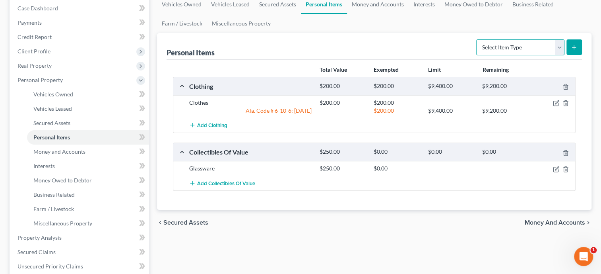
select select "electronics"
click option "Electronics" at bounding box center [0, 0] width 0 height 0
click at [570, 47] on button "submit" at bounding box center [575, 47] width 16 height 16
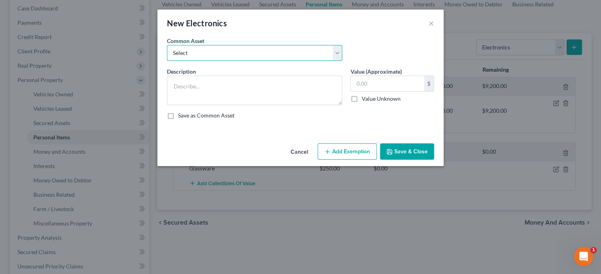
click at [167, 45] on select "Select Misc. Electronics Misc. Electronics Television, Miscellaneous Electronic…" at bounding box center [254, 53] width 175 height 16
click option "Misc. Electronics" at bounding box center [0, 0] width 0 height 0
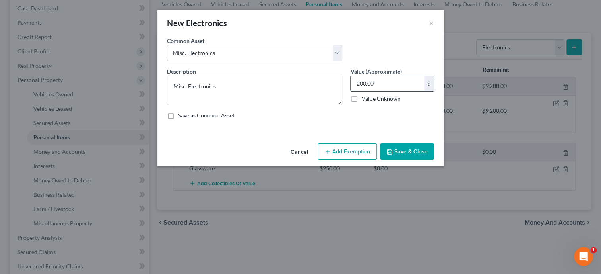
click at [398, 82] on input "200.00" at bounding box center [388, 83] width 74 height 15
click at [358, 148] on button "Add Exemption" at bounding box center [347, 151] width 59 height 17
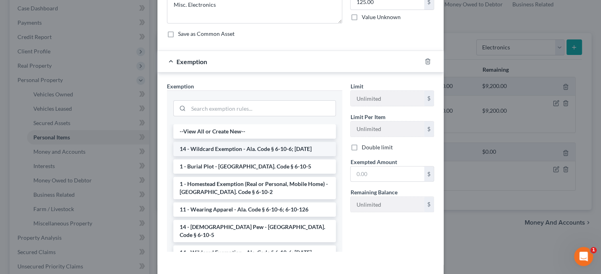
click at [251, 148] on li "14 - Wildcard Exemption - Ala. Code § 6-10-6; [DATE]" at bounding box center [254, 149] width 163 height 14
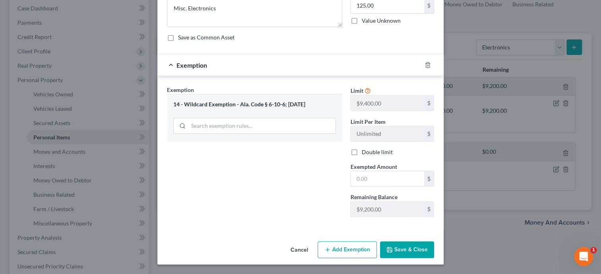
scroll to position [77, 0]
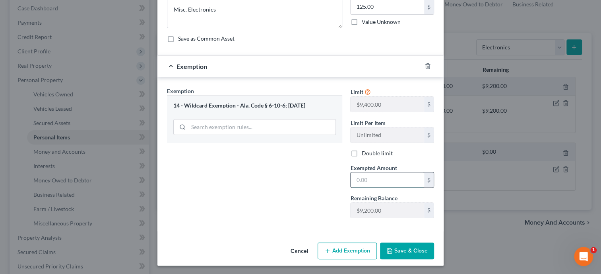
click at [369, 175] on input "text" at bounding box center [388, 179] width 74 height 15
click at [406, 252] on button "Save & Close" at bounding box center [407, 250] width 54 height 17
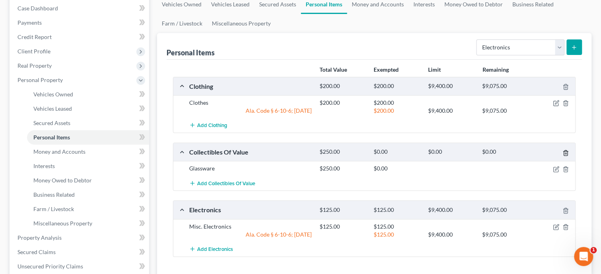
click at [566, 153] on icon "button" at bounding box center [566, 153] width 6 height 6
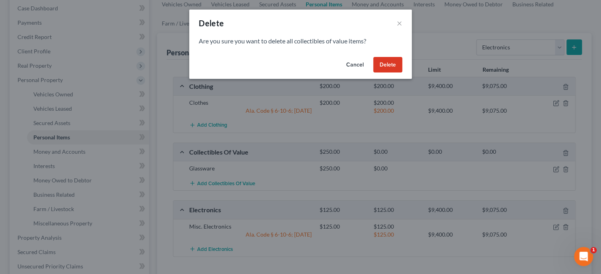
click at [391, 61] on button "Delete" at bounding box center [387, 65] width 29 height 16
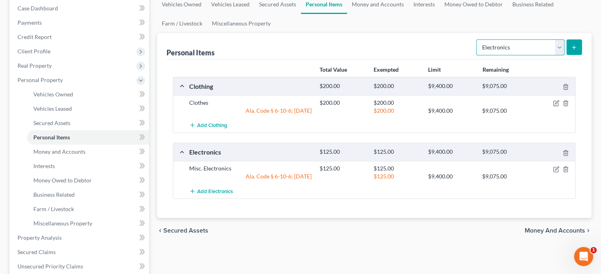
click at [476, 39] on select "Select Item Type Clothing Collectibles Of Value Electronics Firearms Household …" at bounding box center [520, 47] width 88 height 16
click option "Jewelry" at bounding box center [0, 0] width 0 height 0
click at [575, 47] on icon "submit" at bounding box center [574, 47] width 6 height 6
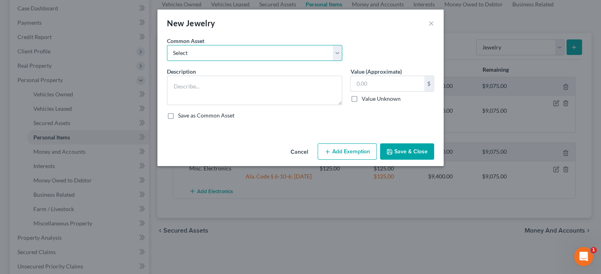
click at [167, 45] on select "Select Misc. Jewelry" at bounding box center [254, 53] width 175 height 16
click option "Misc. Jewelry" at bounding box center [0, 0] width 0 height 0
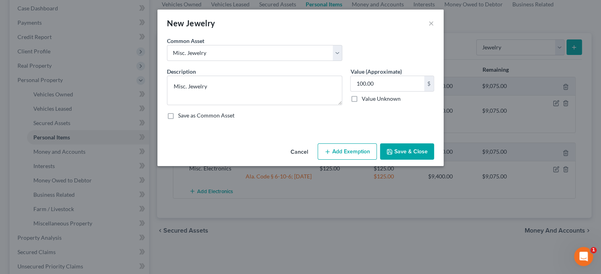
click at [364, 152] on button "Add Exemption" at bounding box center [347, 151] width 59 height 17
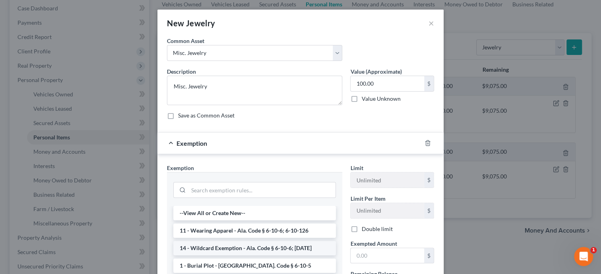
click at [232, 245] on li "14 - Wildcard Exemption - Ala. Code § 6-10-6; [DATE]" at bounding box center [254, 248] width 163 height 14
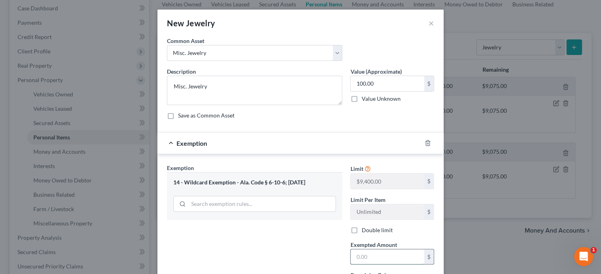
click at [363, 261] on input "text" at bounding box center [388, 256] width 74 height 15
click at [274, 250] on div "Exemption Set must be selected for CA. Exemption * 14 - Wildcard Exemption - Al…" at bounding box center [254, 232] width 183 height 138
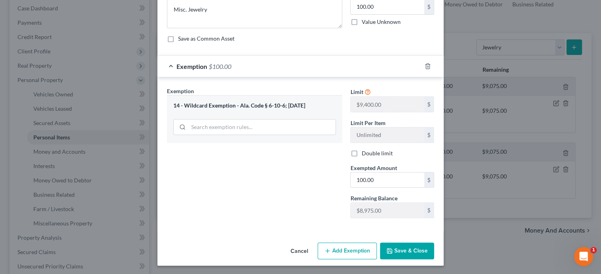
click at [414, 254] on button "Save & Close" at bounding box center [407, 250] width 54 height 17
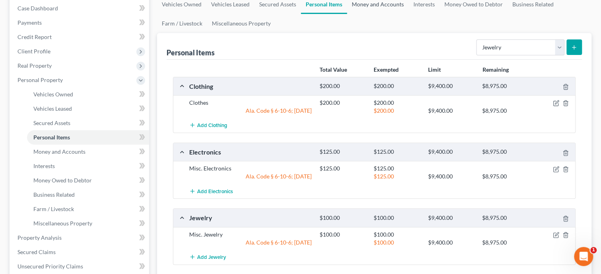
click at [360, 6] on link "Money and Accounts" at bounding box center [378, 4] width 62 height 19
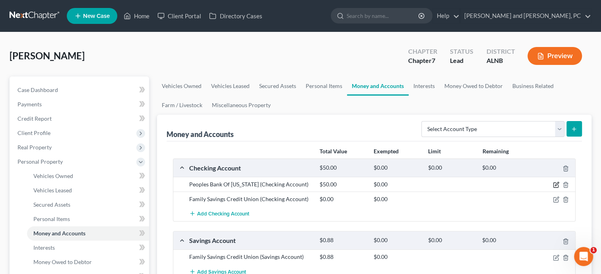
click at [555, 185] on icon "button" at bounding box center [557, 184] width 4 height 4
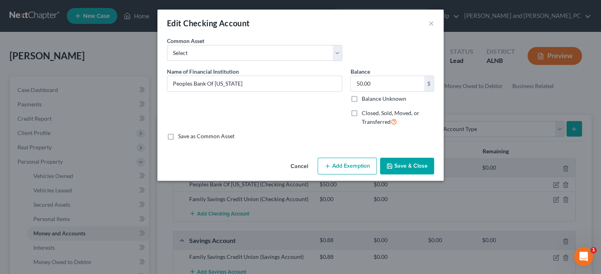
click at [338, 170] on button "Add Exemption" at bounding box center [347, 166] width 59 height 17
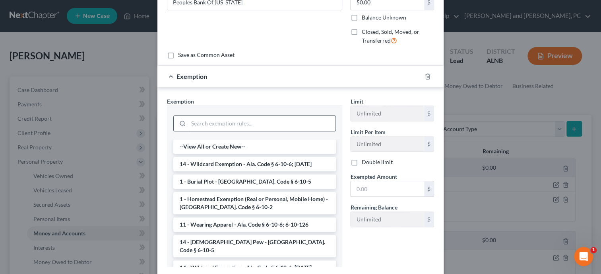
scroll to position [82, 0]
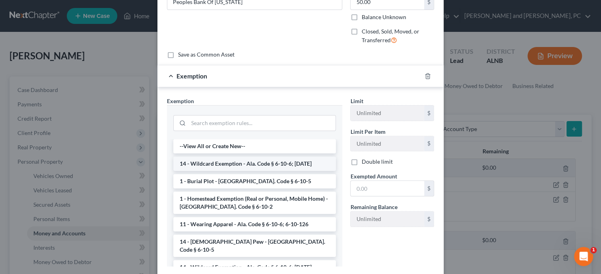
click at [249, 165] on li "14 - Wildcard Exemption - Ala. Code § 6-10-6; [DATE]" at bounding box center [254, 163] width 163 height 14
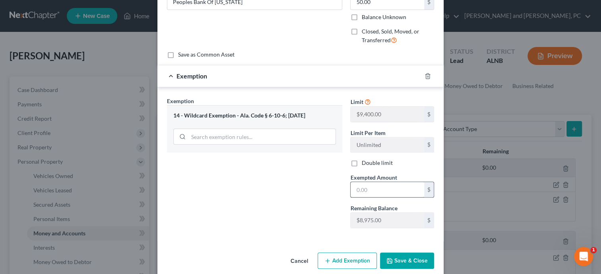
click at [394, 191] on input "text" at bounding box center [388, 189] width 74 height 15
click at [419, 259] on button "Save & Close" at bounding box center [407, 260] width 54 height 17
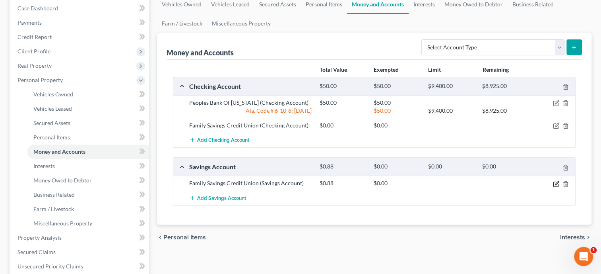
click at [556, 183] on icon "button" at bounding box center [556, 184] width 6 height 6
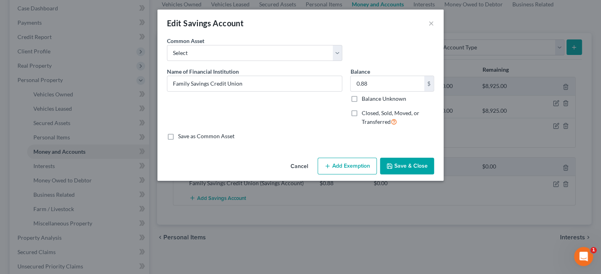
click at [348, 167] on button "Add Exemption" at bounding box center [347, 166] width 59 height 17
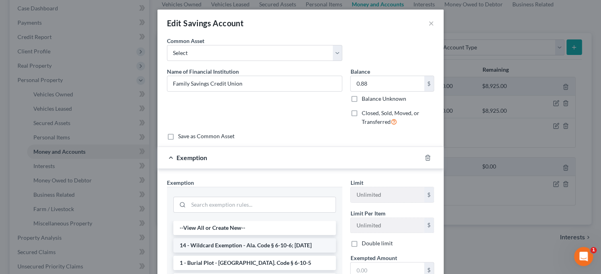
click at [271, 247] on li "14 - Wildcard Exemption - Ala. Code § 6-10-6; [DATE]" at bounding box center [254, 245] width 163 height 14
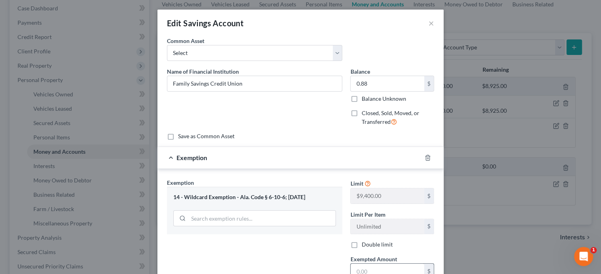
click at [361, 268] on input "text" at bounding box center [388, 270] width 74 height 15
click at [297, 256] on div "Exemption Set must be selected for CA. Exemption * 14 - Wildcard Exemption - Al…" at bounding box center [254, 247] width 183 height 138
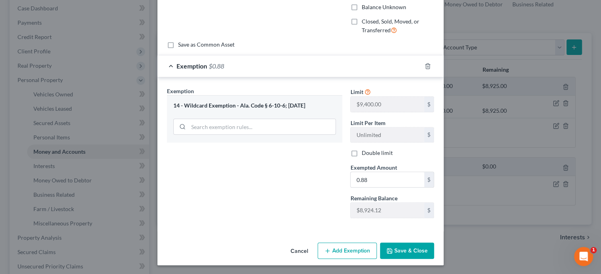
click at [408, 249] on button "Save & Close" at bounding box center [407, 250] width 54 height 17
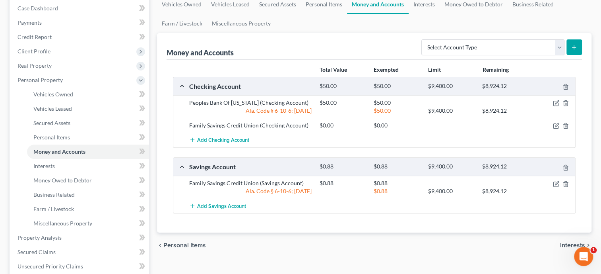
scroll to position [0, 0]
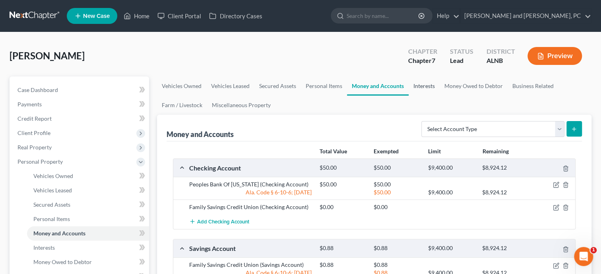
click at [424, 88] on link "Interests" at bounding box center [424, 85] width 31 height 19
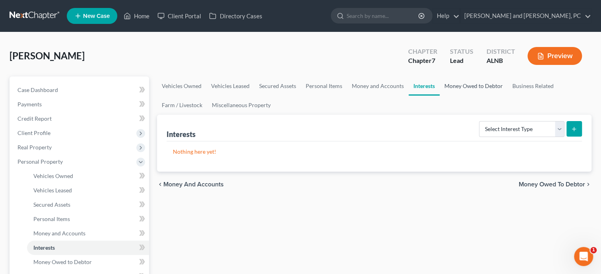
click at [475, 84] on link "Money Owed to Debtor" at bounding box center [474, 85] width 68 height 19
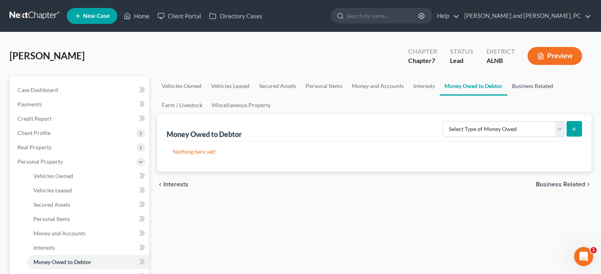
click at [543, 84] on link "Business Related" at bounding box center [533, 85] width 51 height 19
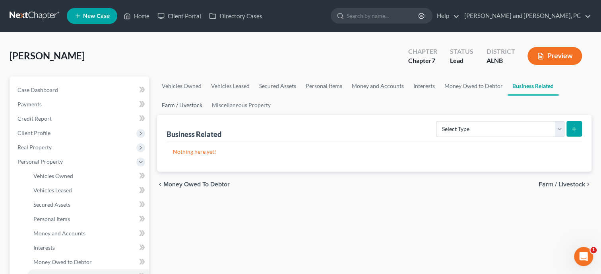
click at [171, 112] on link "Farm / Livestock" at bounding box center [182, 104] width 50 height 19
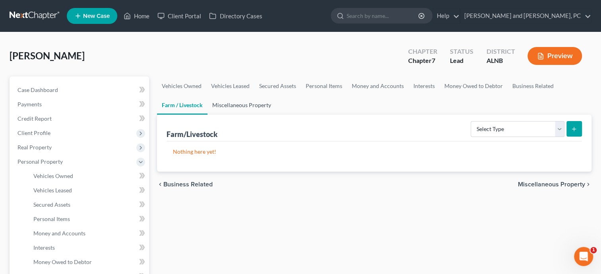
click at [226, 109] on link "Miscellaneous Property" at bounding box center [242, 104] width 68 height 19
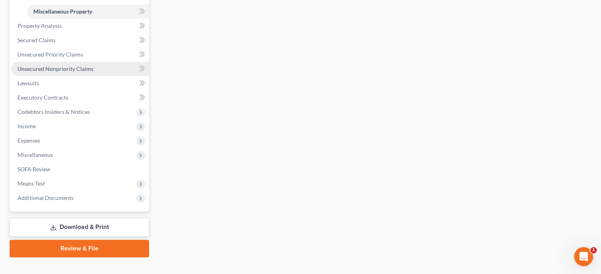
scroll to position [305, 0]
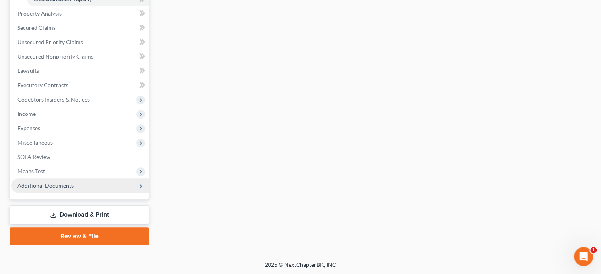
click at [62, 188] on span "Additional Documents" at bounding box center [46, 185] width 56 height 7
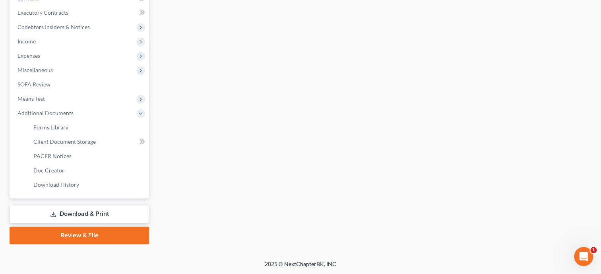
scroll to position [234, 0]
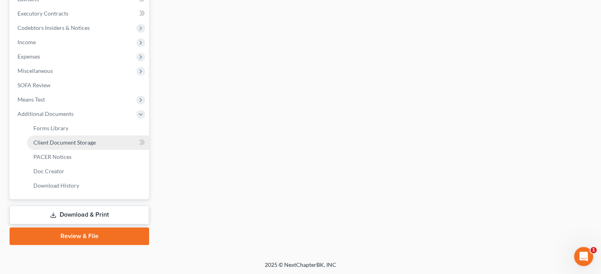
click at [72, 139] on span "Client Document Storage" at bounding box center [64, 142] width 62 height 7
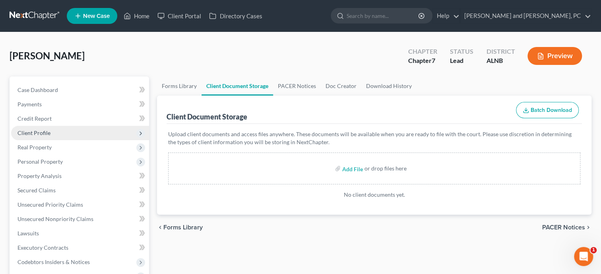
click at [45, 134] on span "Client Profile" at bounding box center [34, 132] width 33 height 7
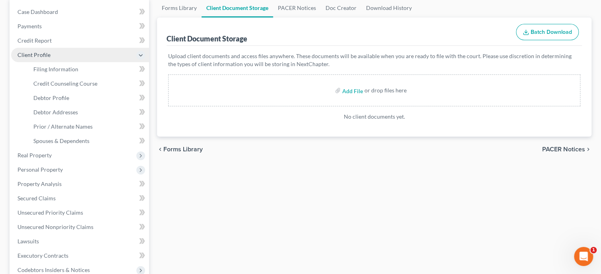
scroll to position [82, 0]
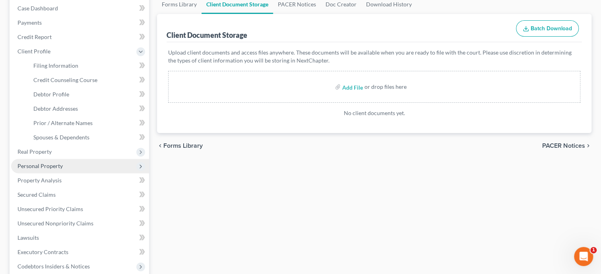
click at [42, 166] on span "Personal Property" at bounding box center [40, 165] width 45 height 7
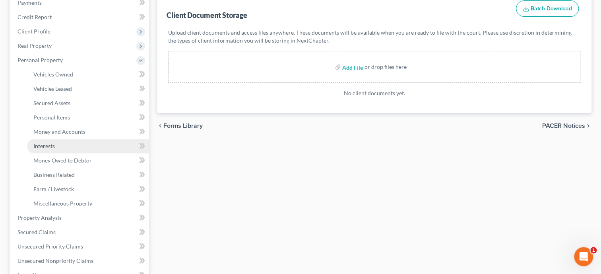
scroll to position [41, 0]
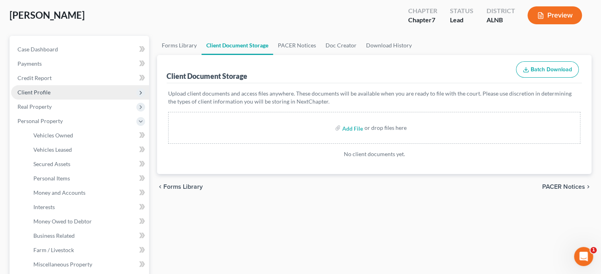
click at [53, 95] on span "Client Profile" at bounding box center [80, 92] width 138 height 14
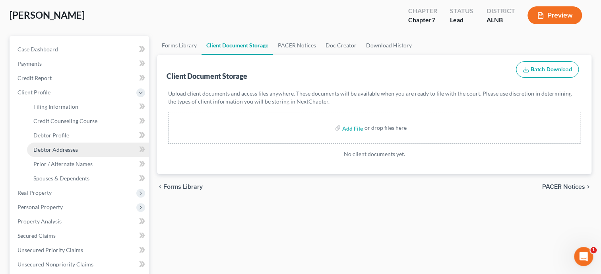
click at [72, 148] on span "Debtor Addresses" at bounding box center [55, 149] width 45 height 7
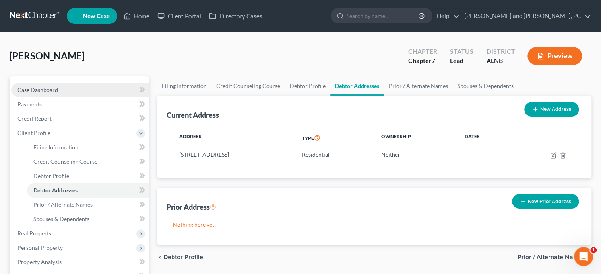
click at [66, 84] on link "Case Dashboard" at bounding box center [80, 90] width 138 height 14
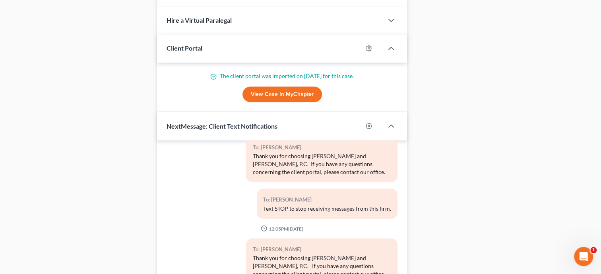
scroll to position [817, 0]
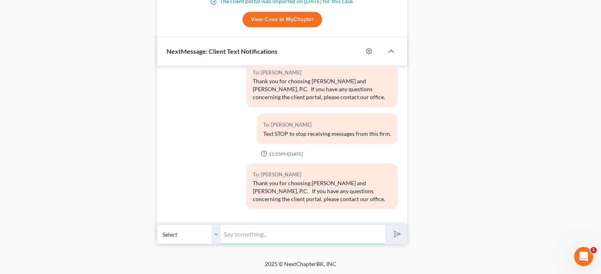
click at [256, 233] on input "text" at bounding box center [303, 233] width 165 height 19
click at [385, 224] on button "submit" at bounding box center [396, 233] width 22 height 19
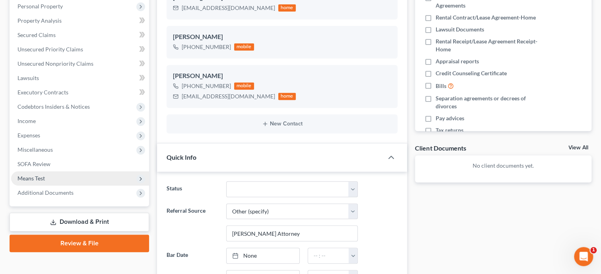
scroll to position [80, 0]
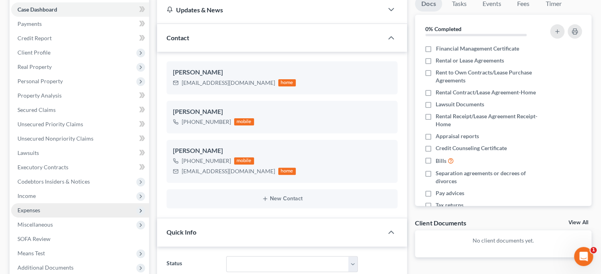
click at [43, 210] on span "Expenses" at bounding box center [80, 210] width 138 height 14
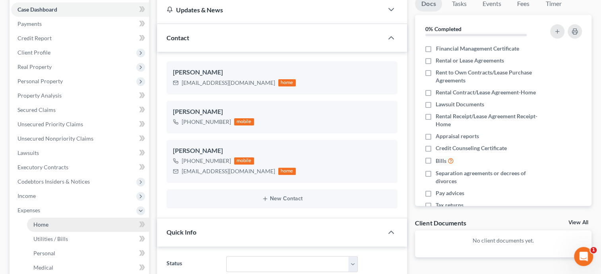
click at [43, 221] on span "Home" at bounding box center [40, 224] width 15 height 7
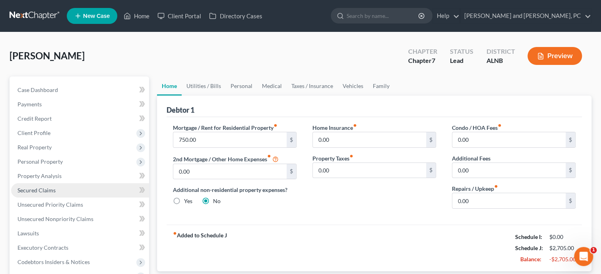
click at [51, 194] on link "Secured Claims" at bounding box center [80, 190] width 138 height 14
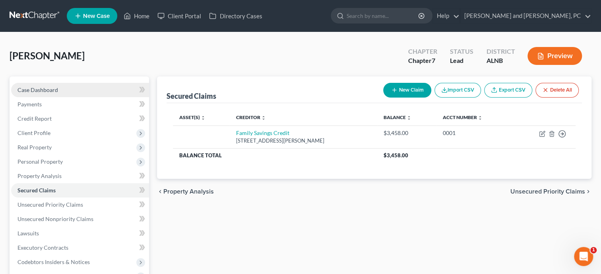
click at [43, 91] on span "Case Dashboard" at bounding box center [38, 89] width 41 height 7
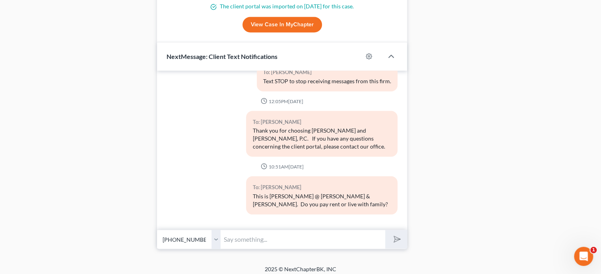
scroll to position [817, 0]
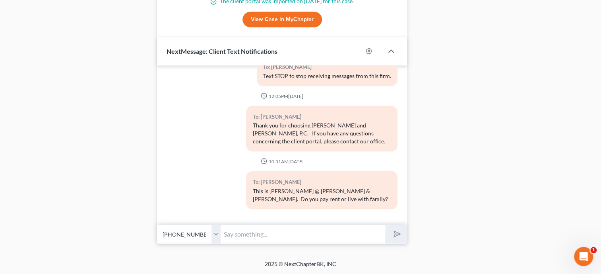
click at [238, 233] on input "text" at bounding box center [303, 233] width 165 height 19
click at [385, 224] on button "submit" at bounding box center [396, 233] width 22 height 19
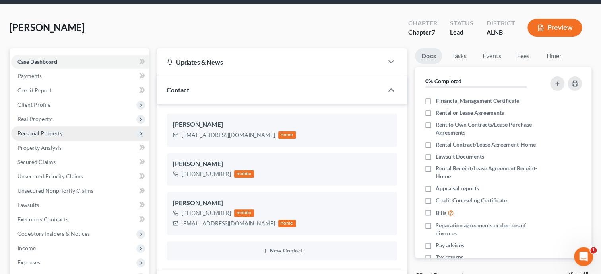
scroll to position [41, 0]
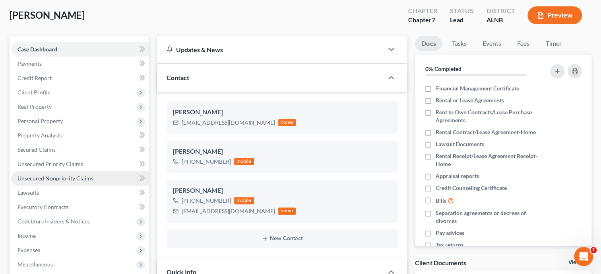
click at [55, 175] on span "Unsecured Nonpriority Claims" at bounding box center [56, 178] width 76 height 7
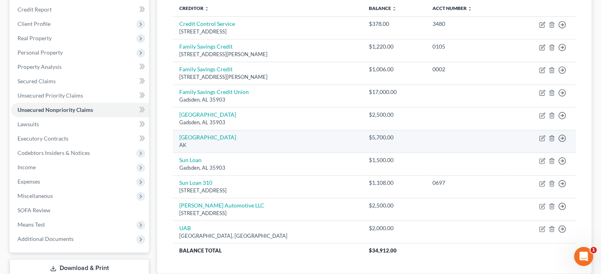
scroll to position [123, 0]
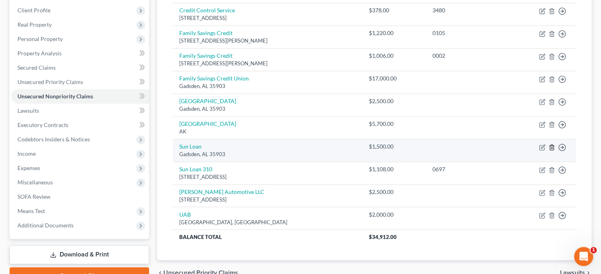
click at [552, 147] on line "button" at bounding box center [552, 148] width 0 height 2
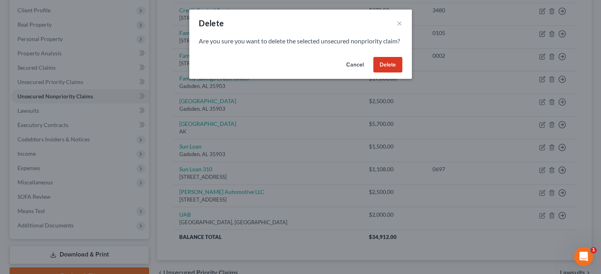
click at [400, 73] on button "Delete" at bounding box center [387, 65] width 29 height 16
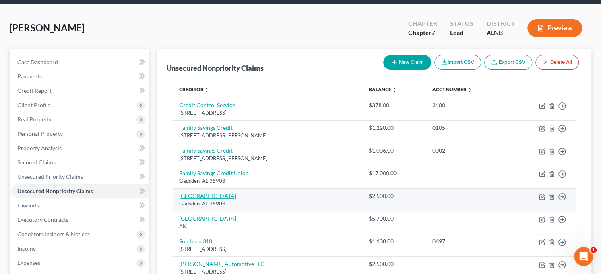
scroll to position [0, 0]
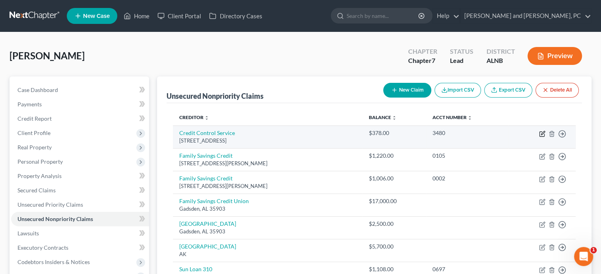
click at [543, 131] on icon "button" at bounding box center [542, 133] width 6 height 6
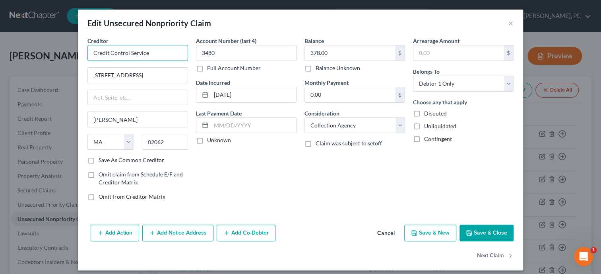
click at [158, 52] on input "Credit Control Service" at bounding box center [138, 53] width 101 height 16
click at [485, 231] on button "Save & Close" at bounding box center [487, 232] width 54 height 17
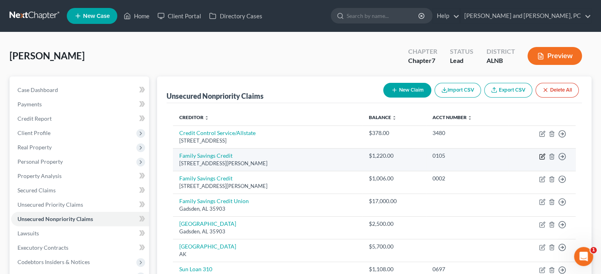
click at [544, 153] on icon "button" at bounding box center [542, 156] width 6 height 6
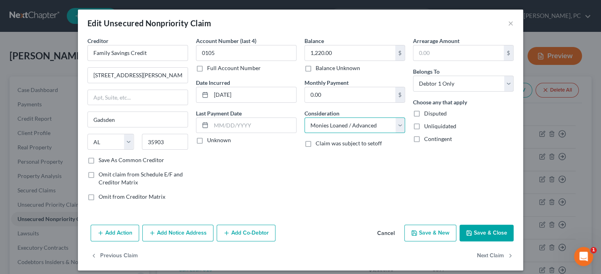
click option "Monies Loaned / Advanced" at bounding box center [0, 0] width 0 height 0
click at [502, 229] on button "Save & Close" at bounding box center [487, 232] width 54 height 17
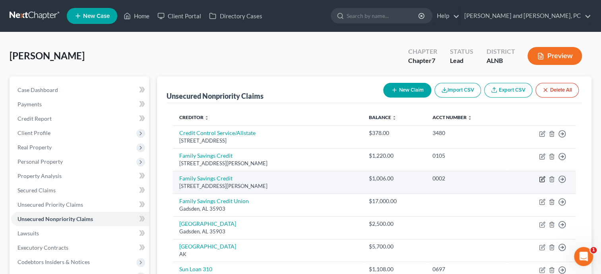
click at [543, 179] on icon "button" at bounding box center [542, 179] width 6 height 6
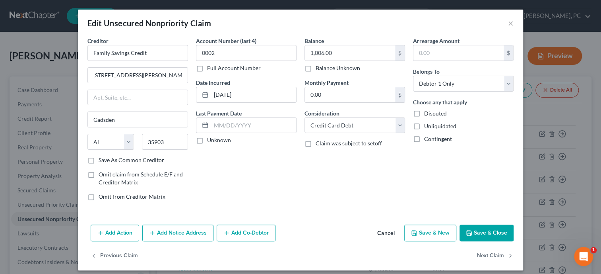
click at [481, 234] on button "Save & Close" at bounding box center [487, 232] width 54 height 17
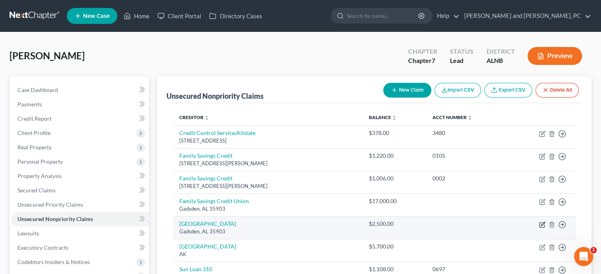
click at [542, 226] on icon "button" at bounding box center [542, 224] width 6 height 6
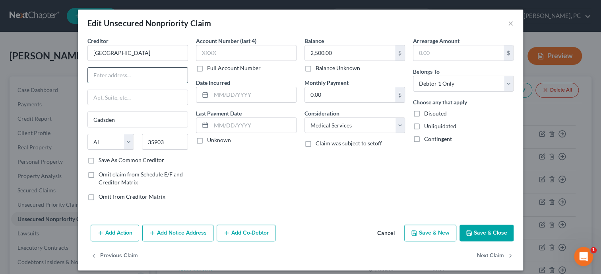
click at [115, 78] on input "text" at bounding box center [138, 75] width 100 height 15
click at [223, 51] on input "text" at bounding box center [246, 53] width 101 height 16
click at [224, 91] on input "text" at bounding box center [253, 94] width 85 height 15
click at [489, 231] on button "Save & Close" at bounding box center [487, 232] width 54 height 17
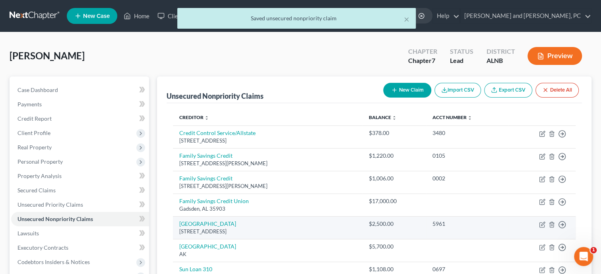
scroll to position [41, 0]
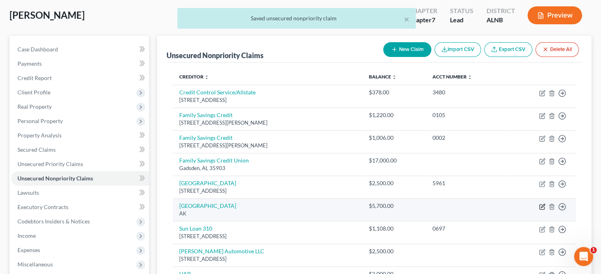
click at [542, 207] on icon "button" at bounding box center [542, 206] width 6 height 6
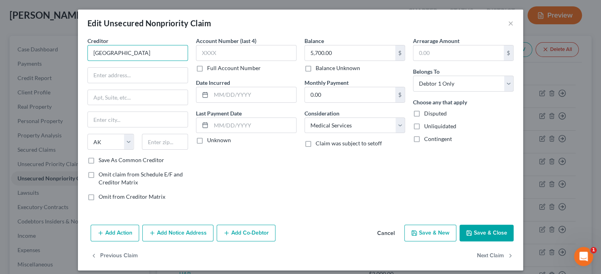
click at [165, 60] on input "[GEOGRAPHIC_DATA]" at bounding box center [138, 53] width 101 height 16
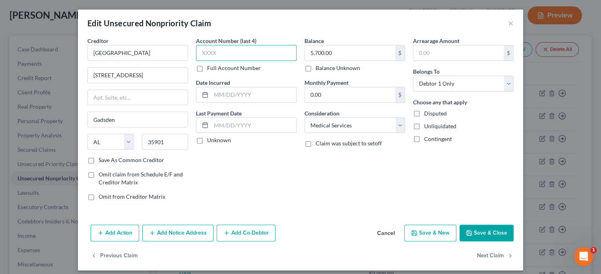
click at [245, 53] on input "text" at bounding box center [246, 53] width 101 height 16
click at [244, 95] on input "text" at bounding box center [253, 94] width 85 height 15
click at [499, 228] on button "Save & Close" at bounding box center [487, 232] width 54 height 17
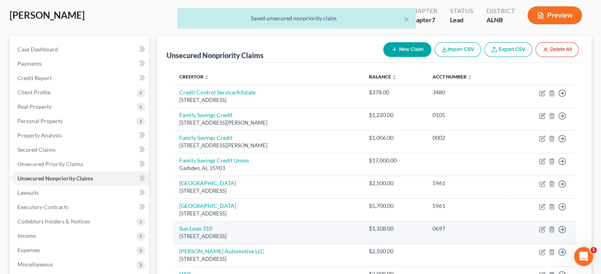
scroll to position [82, 0]
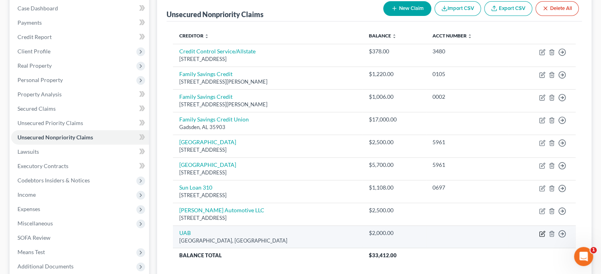
click at [542, 233] on icon "button" at bounding box center [542, 233] width 6 height 6
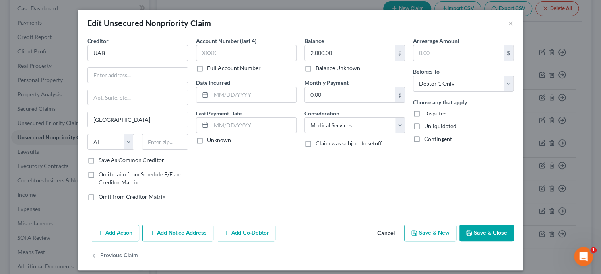
click at [146, 45] on div "Creditor * UAB" at bounding box center [138, 49] width 101 height 24
click at [130, 57] on input "UAB" at bounding box center [138, 53] width 101 height 16
click at [96, 79] on input "text" at bounding box center [138, 75] width 100 height 15
click at [178, 145] on input "text" at bounding box center [165, 142] width 47 height 16
click at [210, 56] on input "text" at bounding box center [246, 53] width 101 height 16
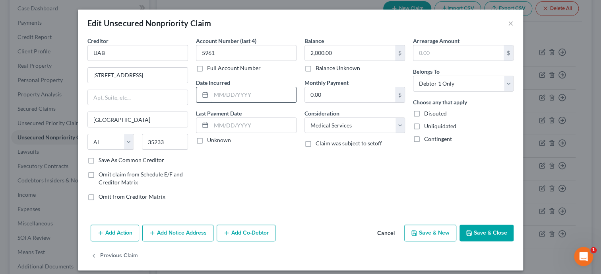
click at [222, 93] on input "text" at bounding box center [253, 94] width 85 height 15
click at [506, 231] on button "Save & Close" at bounding box center [487, 232] width 54 height 17
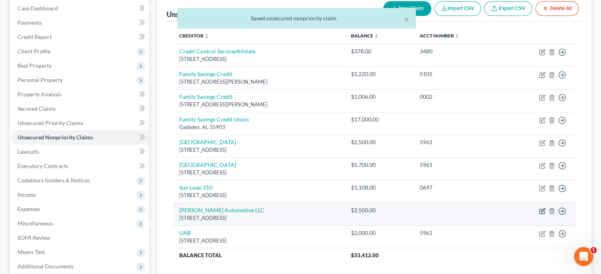
click at [542, 208] on icon "button" at bounding box center [542, 210] width 5 height 5
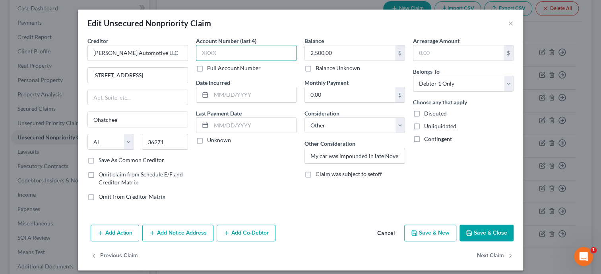
click at [217, 49] on input "text" at bounding box center [246, 53] width 101 height 16
click at [218, 94] on input "text" at bounding box center [253, 94] width 85 height 15
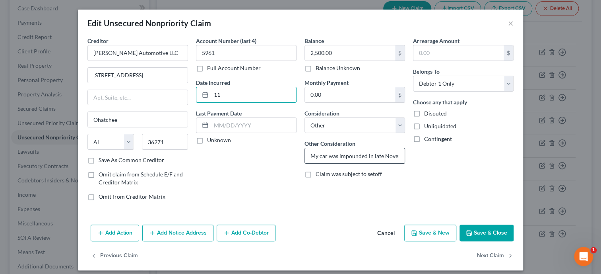
click at [328, 155] on input "My car was impounded in late November and I wasn’t able to pay for it to be got…" at bounding box center [355, 155] width 100 height 15
click at [227, 96] on input "11" at bounding box center [253, 94] width 85 height 15
click at [402, 154] on input "My car was impounded in late November and I wasn’t able to pay for it to be got…" at bounding box center [355, 155] width 100 height 15
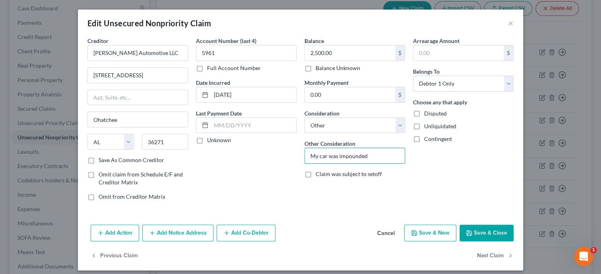
click at [478, 229] on button "Save & Close" at bounding box center [487, 232] width 54 height 17
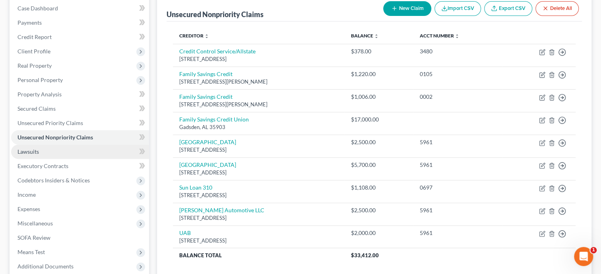
click at [29, 151] on span "Lawsuits" at bounding box center [28, 151] width 21 height 7
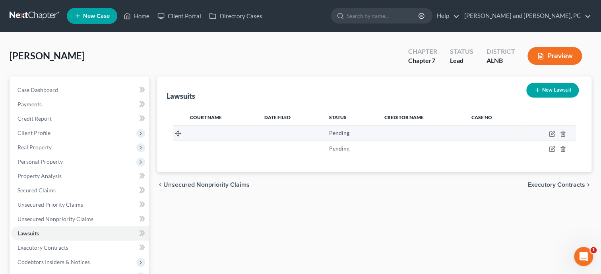
click at [200, 131] on td at bounding box center [221, 132] width 74 height 15
click at [552, 134] on icon "button" at bounding box center [552, 133] width 6 height 6
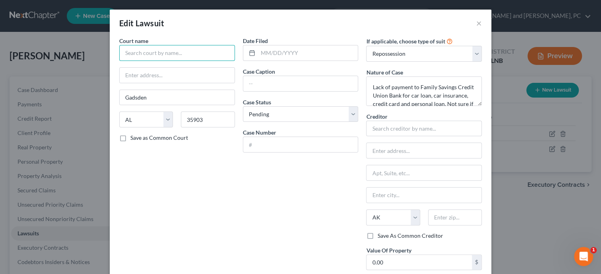
click at [199, 58] on input "text" at bounding box center [177, 53] width 116 height 16
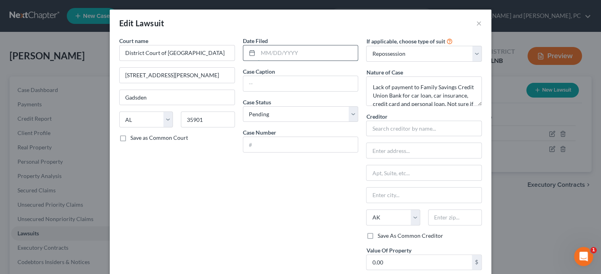
click at [311, 52] on input "text" at bounding box center [308, 52] width 100 height 15
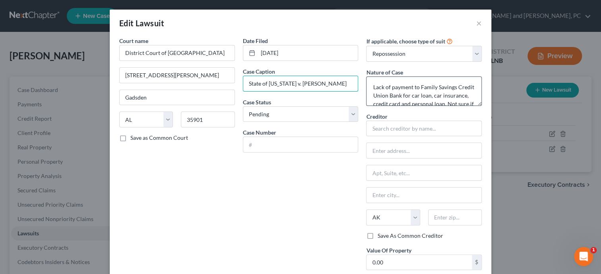
scroll to position [17, 0]
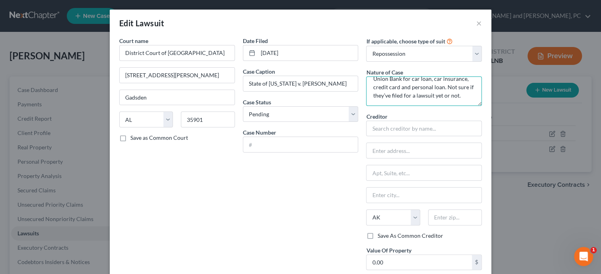
drag, startPoint x: 467, startPoint y: 96, endPoint x: 367, endPoint y: 78, distance: 102.0
click at [367, 78] on textarea "Lack of payment to Family Savings Credit Union Bank for car loan, car insurance…" at bounding box center [424, 90] width 116 height 29
drag, startPoint x: 479, startPoint y: 89, endPoint x: 368, endPoint y: 106, distance: 112.2
click at [380, 106] on textarea "Lack of payment to Family Savings Credit" at bounding box center [424, 90] width 116 height 29
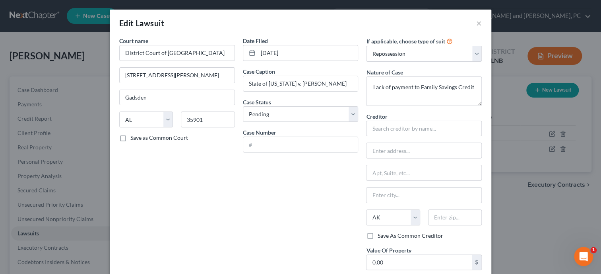
click at [366, 106] on div "If applicable, choose type of suit Select Repossession Garnishment Foreclosure …" at bounding box center [424, 177] width 124 height 281
click at [373, 89] on textarea "Lack of payment to Family Savings Credit" at bounding box center [424, 90] width 116 height 29
click at [366, 46] on select "Select Repossession Garnishment Foreclosure Attached, Seized, Or Levied Other" at bounding box center [424, 54] width 116 height 16
click option "Other" at bounding box center [0, 0] width 0 height 0
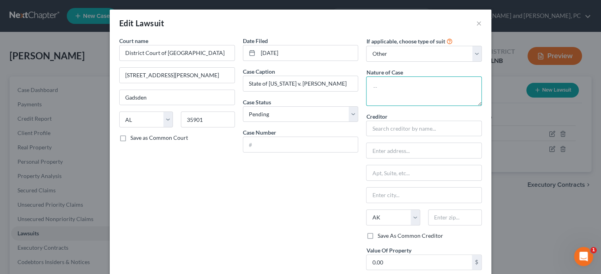
click at [407, 89] on textarea at bounding box center [424, 90] width 116 height 29
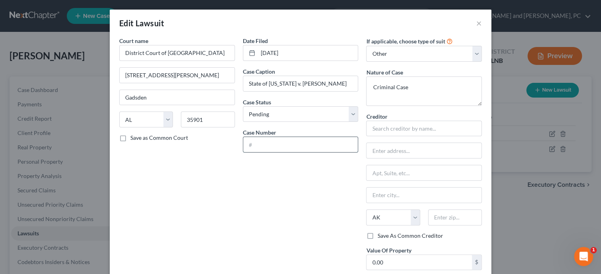
click at [263, 147] on input "text" at bounding box center [300, 144] width 115 height 15
click at [268, 185] on div "Date Filed [DATE] Case Caption State of [US_STATE] v. [PERSON_NAME] Case Status…" at bounding box center [301, 162] width 124 height 251
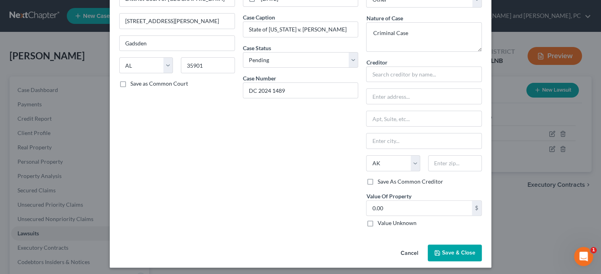
scroll to position [56, 0]
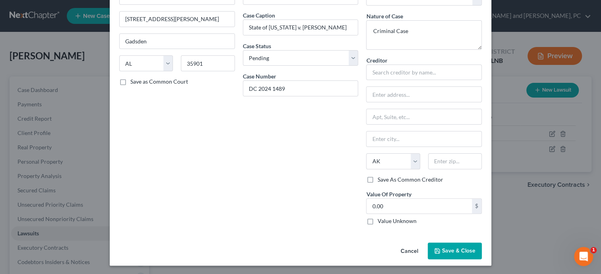
click at [377, 218] on label "Value Unknown" at bounding box center [396, 221] width 39 height 8
click at [381, 218] on input "Value Unknown" at bounding box center [383, 219] width 5 height 5
click at [377, 218] on label "Value Unknown" at bounding box center [396, 221] width 39 height 8
click at [381, 218] on input "Value Unknown" at bounding box center [383, 219] width 5 height 5
click at [377, 218] on label "Value Unknown" at bounding box center [396, 221] width 39 height 8
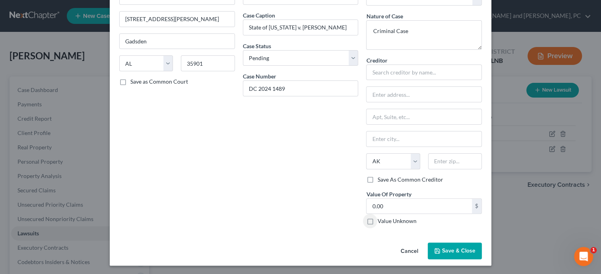
click at [381, 218] on input "Value Unknown" at bounding box center [383, 219] width 5 height 5
click at [476, 255] on button "Save & Close" at bounding box center [455, 250] width 54 height 17
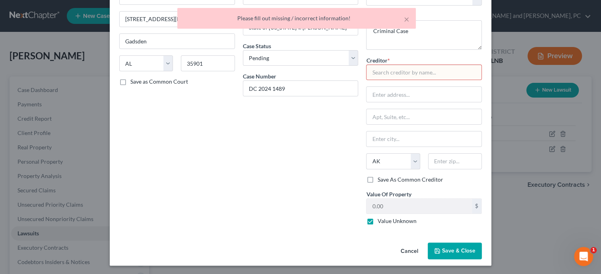
scroll to position [0, 0]
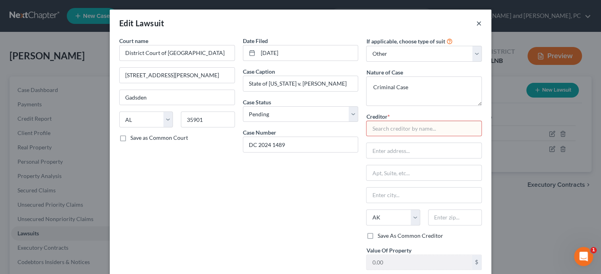
click at [478, 23] on button "×" at bounding box center [479, 23] width 6 height 10
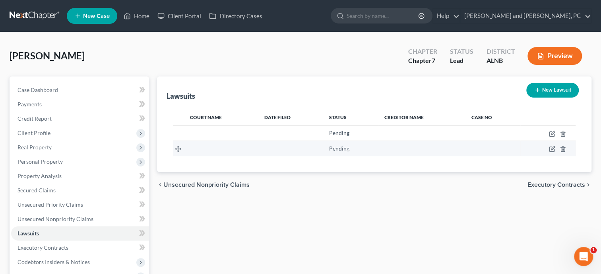
click at [556, 148] on td at bounding box center [548, 148] width 55 height 15
click at [549, 148] on td at bounding box center [548, 148] width 55 height 15
click at [552, 147] on icon "button" at bounding box center [553, 148] width 4 height 4
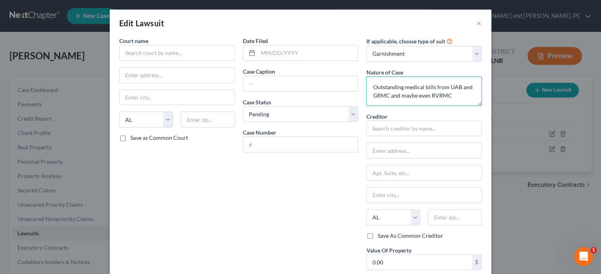
click at [462, 93] on textarea "Outstanding medical bills from UAB and GRMC and maybe even RVRMC" at bounding box center [424, 90] width 116 height 29
click at [479, 23] on button "×" at bounding box center [479, 23] width 6 height 10
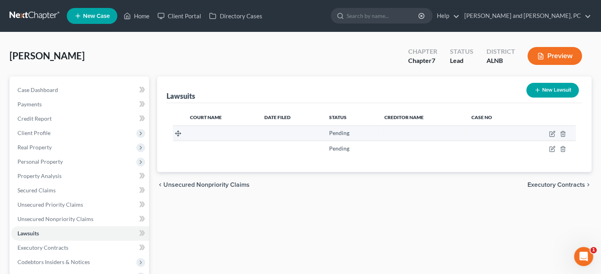
click at [566, 132] on td at bounding box center [548, 132] width 55 height 15
click at [562, 131] on icon "button" at bounding box center [563, 133] width 6 height 6
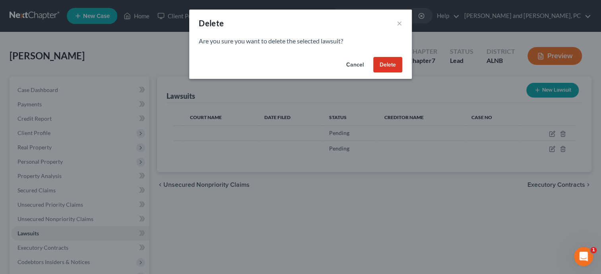
click at [389, 62] on button "Delete" at bounding box center [387, 65] width 29 height 16
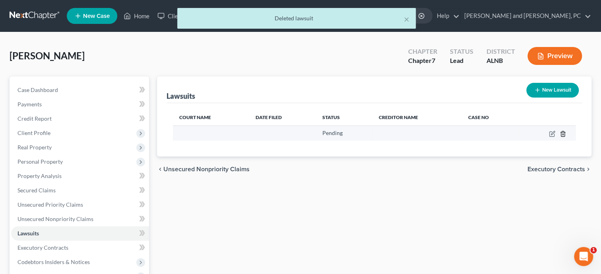
click at [562, 131] on icon "button" at bounding box center [563, 133] width 6 height 6
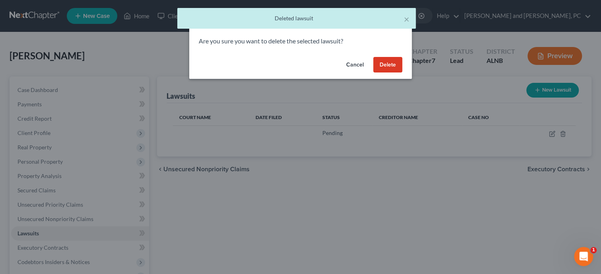
click at [396, 71] on button "Delete" at bounding box center [387, 65] width 29 height 16
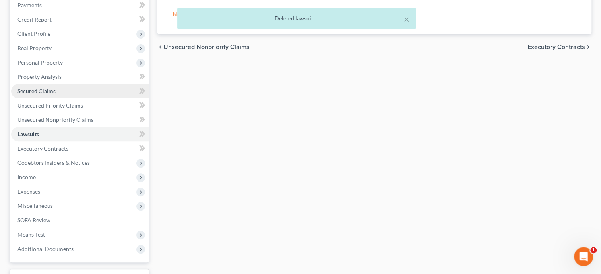
scroll to position [123, 0]
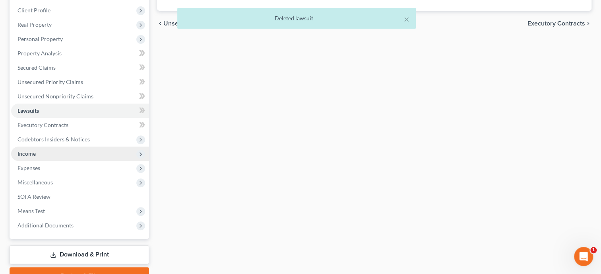
click at [58, 152] on span "Income" at bounding box center [80, 153] width 138 height 14
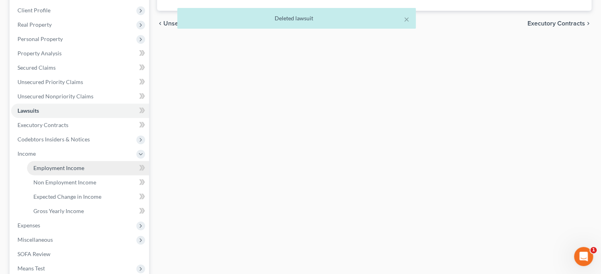
click at [56, 166] on span "Employment Income" at bounding box center [58, 167] width 51 height 7
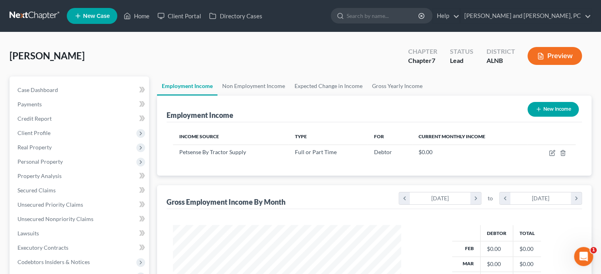
scroll to position [142, 244]
click at [249, 89] on link "Non Employment Income" at bounding box center [254, 85] width 72 height 19
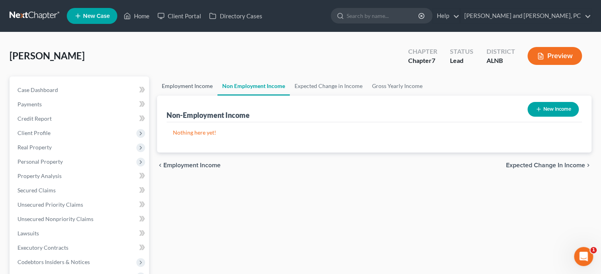
click at [210, 85] on link "Employment Income" at bounding box center [187, 85] width 60 height 19
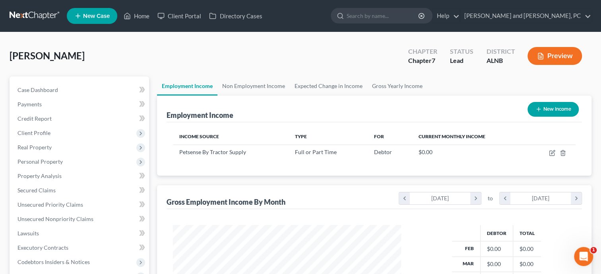
scroll to position [142, 244]
click at [551, 151] on icon "button" at bounding box center [552, 153] width 6 height 6
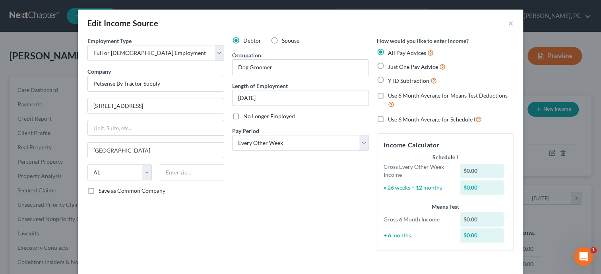
scroll to position [40, 0]
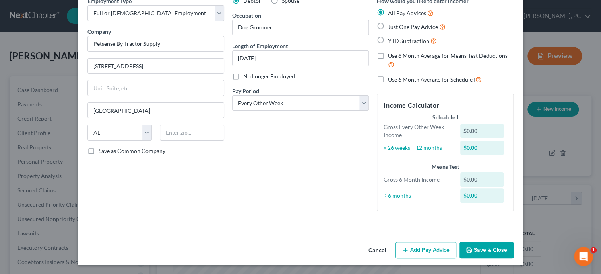
click at [505, 248] on button "Save & Close" at bounding box center [487, 249] width 54 height 17
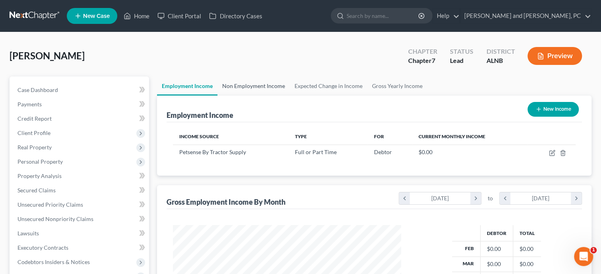
click at [268, 91] on link "Non Employment Income" at bounding box center [254, 85] width 72 height 19
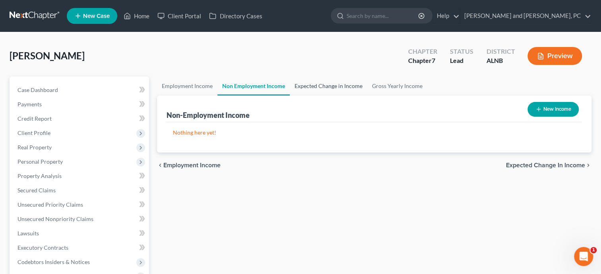
click at [318, 90] on link "Expected Change in Income" at bounding box center [329, 85] width 78 height 19
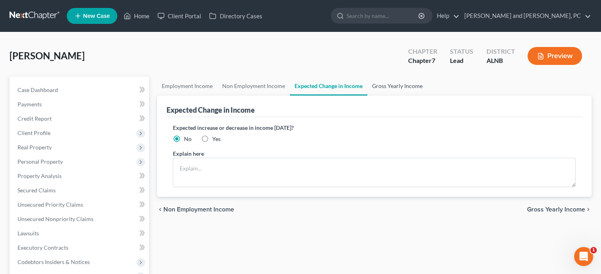
click at [377, 84] on link "Gross Yearly Income" at bounding box center [398, 85] width 60 height 19
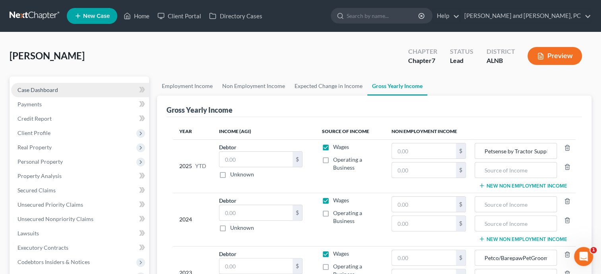
click at [63, 90] on link "Case Dashboard" at bounding box center [80, 90] width 138 height 14
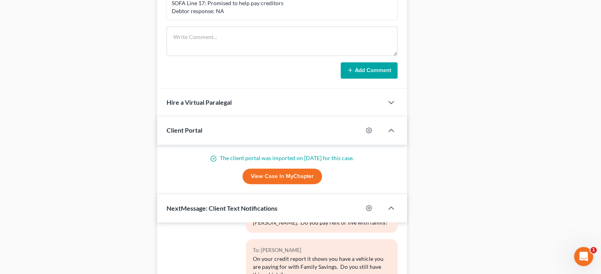
scroll to position [817, 0]
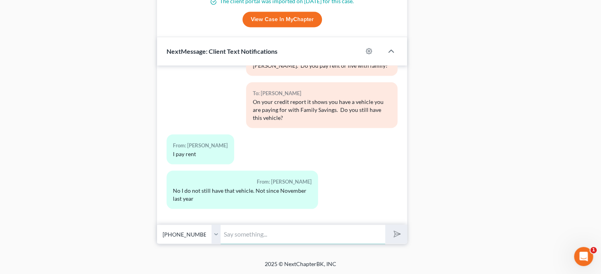
click at [231, 234] on input "text" at bounding box center [303, 233] width 165 height 19
click at [385, 224] on button "submit" at bounding box center [396, 233] width 22 height 19
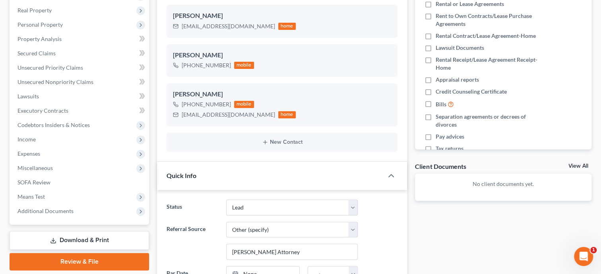
scroll to position [80, 0]
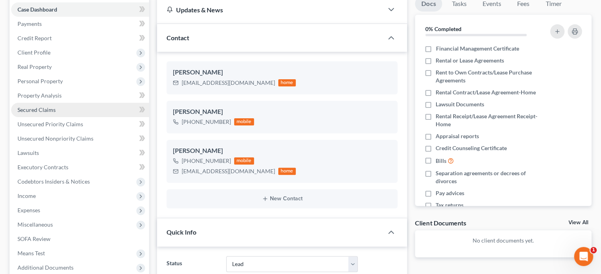
click at [55, 109] on link "Secured Claims" at bounding box center [80, 110] width 138 height 14
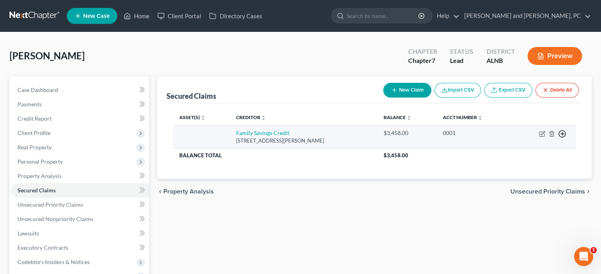
click at [562, 132] on icon "button" at bounding box center [562, 134] width 8 height 8
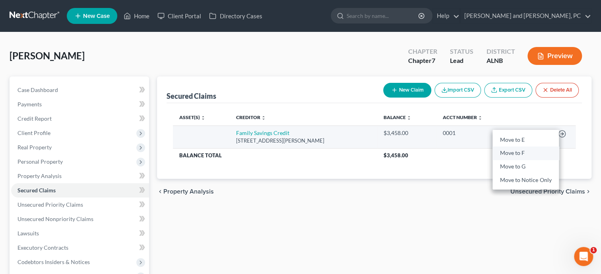
click at [545, 150] on link "Move to F" at bounding box center [526, 153] width 66 height 14
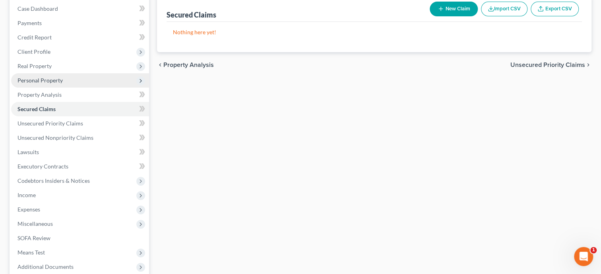
scroll to position [82, 0]
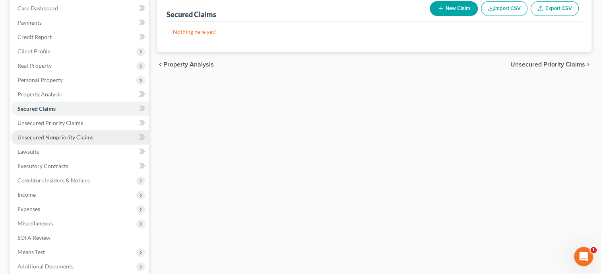
click at [65, 139] on span "Unsecured Nonpriority Claims" at bounding box center [56, 137] width 76 height 7
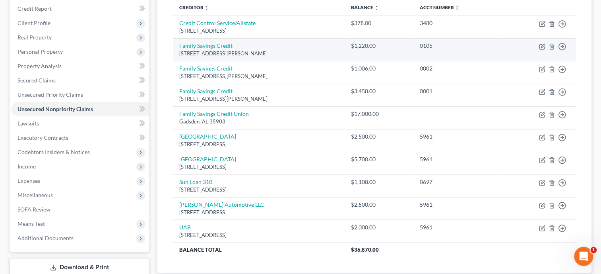
scroll to position [123, 0]
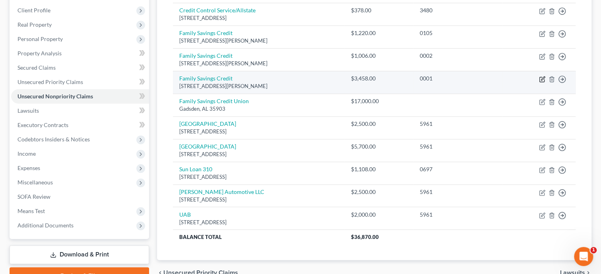
click at [541, 79] on icon "button" at bounding box center [542, 79] width 6 height 6
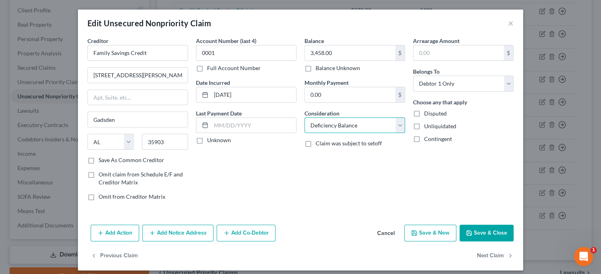
click option "Deficiency Balance" at bounding box center [0, 0] width 0 height 0
click at [481, 233] on button "Save & Close" at bounding box center [487, 232] width 54 height 17
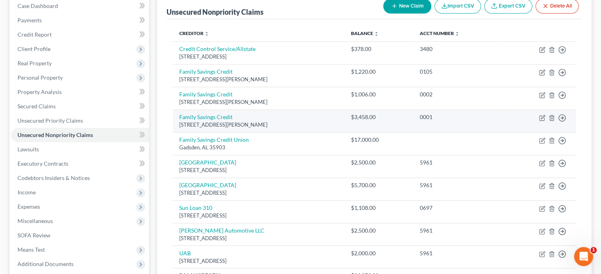
scroll to position [81, 0]
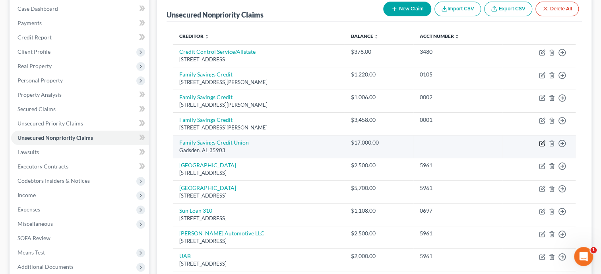
click at [541, 140] on icon "button" at bounding box center [542, 143] width 6 height 6
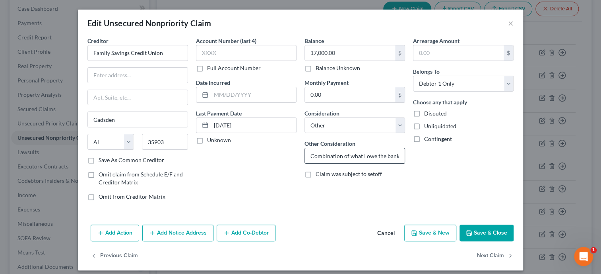
click at [353, 154] on input "Combination of what I owe the bank for car payment, lack of insurance coverage,…" at bounding box center [355, 155] width 100 height 15
click at [490, 237] on button "Save & Close" at bounding box center [487, 232] width 54 height 17
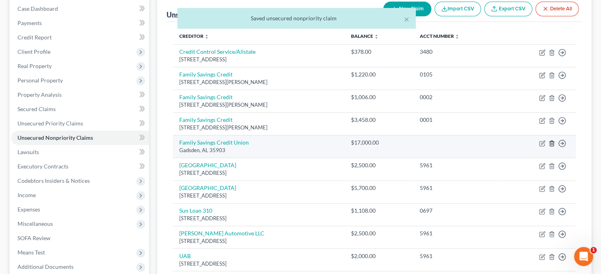
click at [554, 143] on icon "button" at bounding box center [552, 142] width 4 height 5
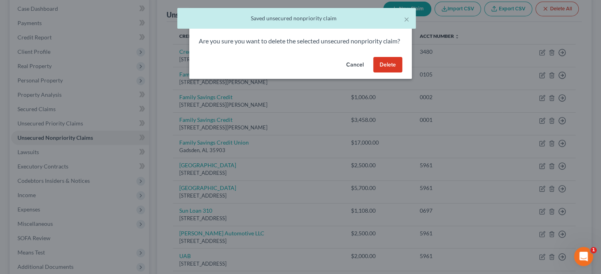
click at [382, 73] on button "Delete" at bounding box center [387, 65] width 29 height 16
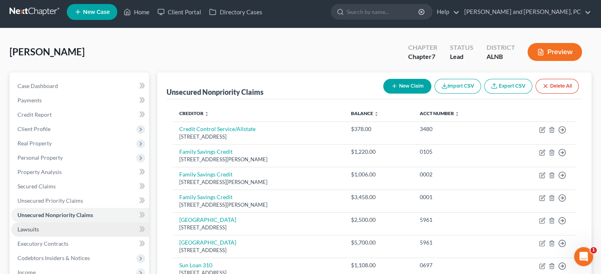
scroll to position [0, 0]
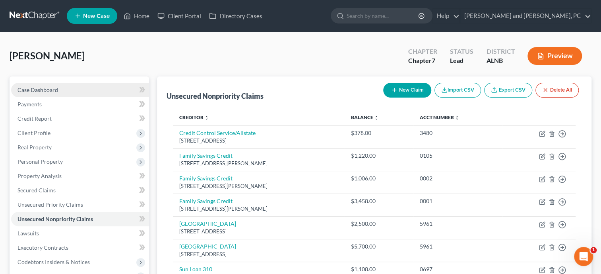
click at [41, 90] on span "Case Dashboard" at bounding box center [38, 89] width 41 height 7
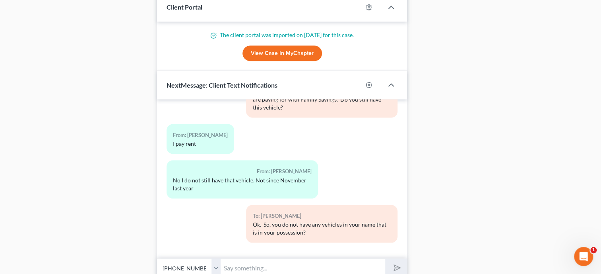
scroll to position [817, 0]
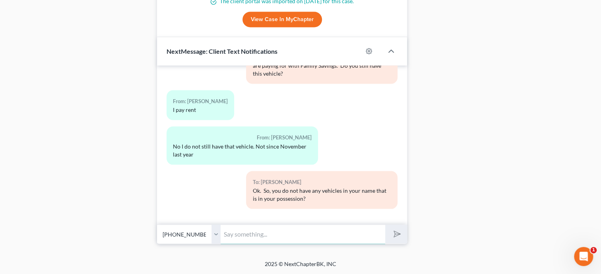
click at [259, 226] on input "text" at bounding box center [303, 233] width 165 height 19
click at [385, 224] on button "submit" at bounding box center [396, 233] width 22 height 19
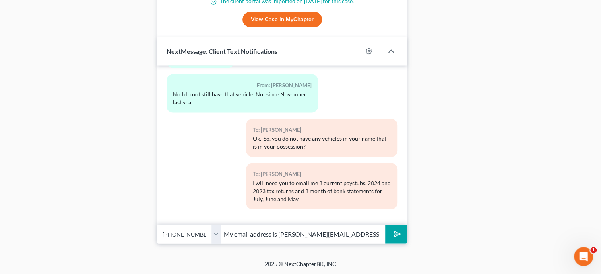
click at [399, 234] on line "submit" at bounding box center [397, 233] width 5 height 5
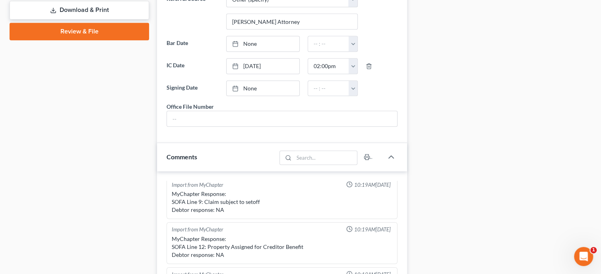
scroll to position [80, 0]
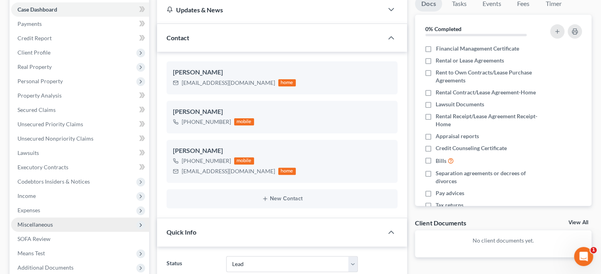
click at [45, 227] on span "Miscellaneous" at bounding box center [35, 224] width 35 height 7
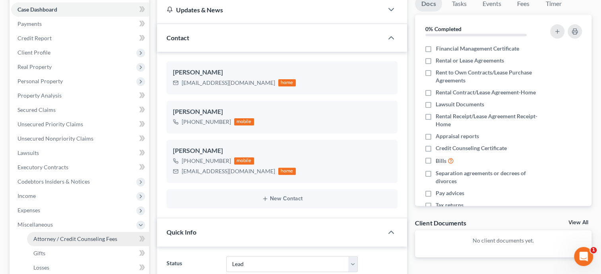
click at [45, 242] on link "Attorney / Credit Counseling Fees" at bounding box center [88, 238] width 122 height 14
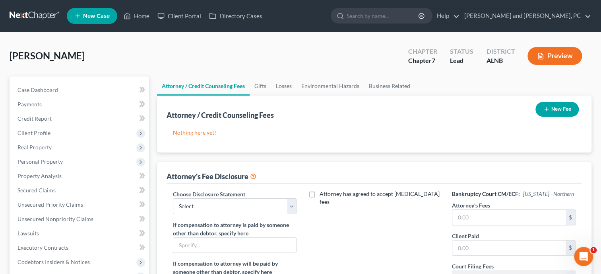
click at [556, 110] on button "New Fee" at bounding box center [557, 109] width 43 height 15
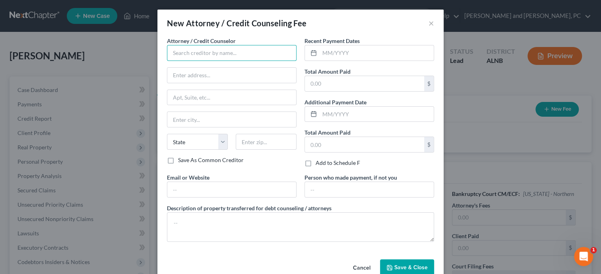
click at [195, 53] on input "text" at bounding box center [232, 53] width 130 height 16
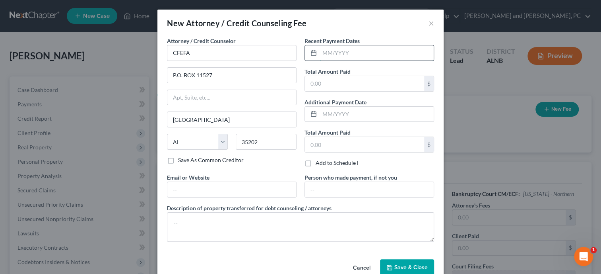
click at [339, 49] on input "text" at bounding box center [377, 52] width 114 height 15
click at [327, 84] on input "text" at bounding box center [364, 83] width 119 height 15
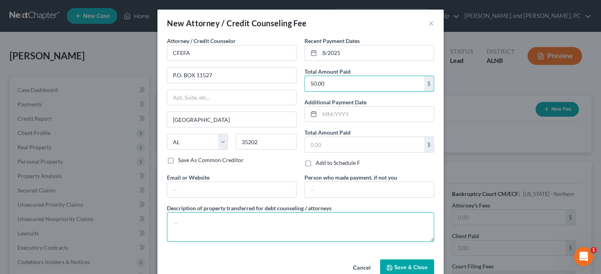
click at [302, 226] on textarea at bounding box center [300, 226] width 267 height 29
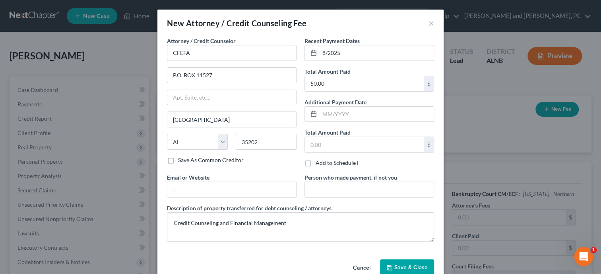
click at [406, 266] on span "Save & Close" at bounding box center [411, 267] width 33 height 7
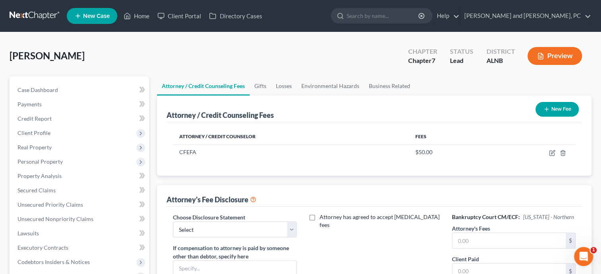
click at [571, 111] on button "New Fee" at bounding box center [557, 109] width 43 height 15
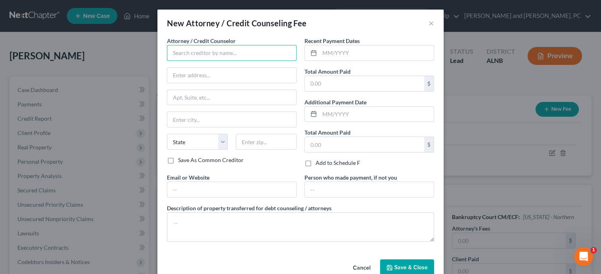
click at [249, 56] on input "text" at bounding box center [232, 53] width 130 height 16
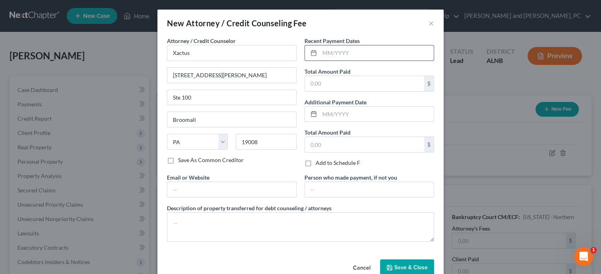
click at [350, 52] on input "text" at bounding box center [377, 52] width 114 height 15
click at [352, 88] on input "text" at bounding box center [364, 83] width 119 height 15
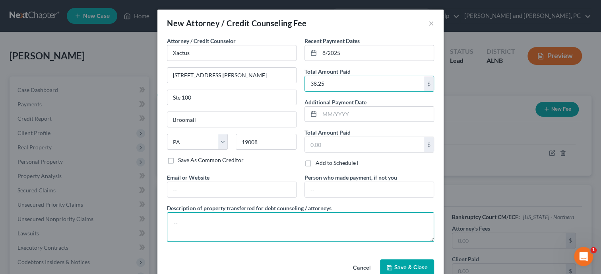
click at [339, 219] on textarea at bounding box center [300, 226] width 267 height 29
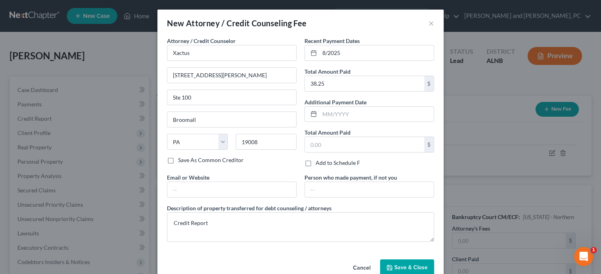
click at [405, 265] on span "Save & Close" at bounding box center [411, 267] width 33 height 7
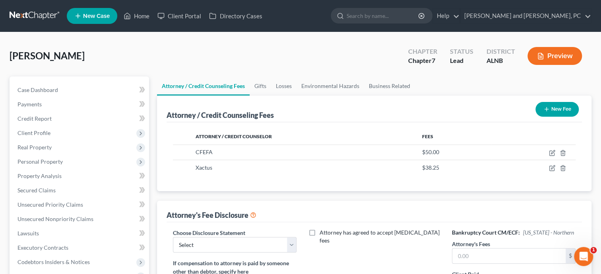
click at [554, 109] on button "New Fee" at bounding box center [557, 109] width 43 height 15
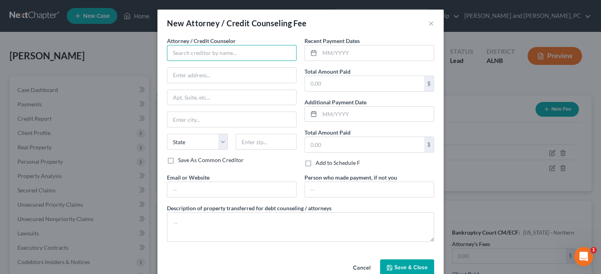
click at [250, 56] on input "text" at bounding box center [232, 53] width 130 height 16
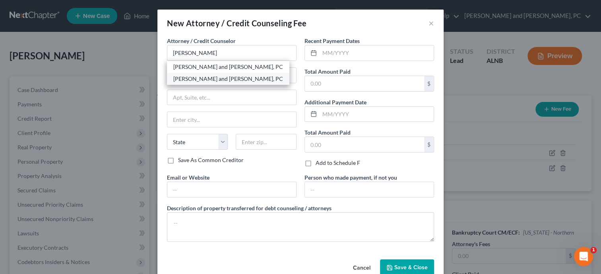
click at [215, 73] on div "[PERSON_NAME] and [PERSON_NAME], PC" at bounding box center [228, 79] width 123 height 12
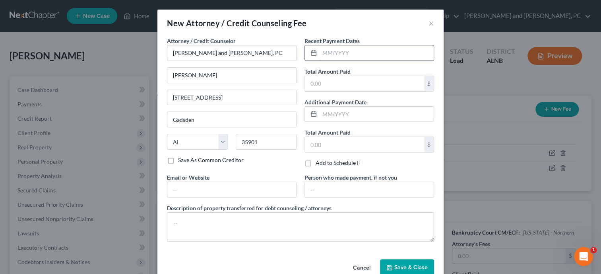
click at [325, 49] on input "text" at bounding box center [377, 52] width 114 height 15
click at [337, 89] on input "text" at bounding box center [364, 83] width 119 height 15
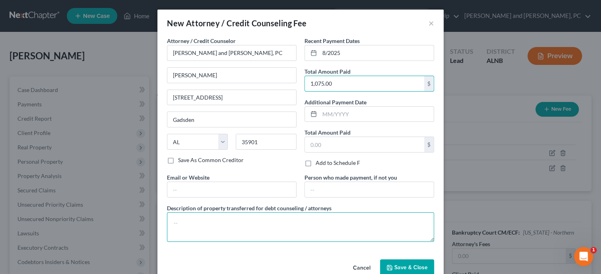
click at [314, 220] on textarea at bounding box center [300, 226] width 267 height 29
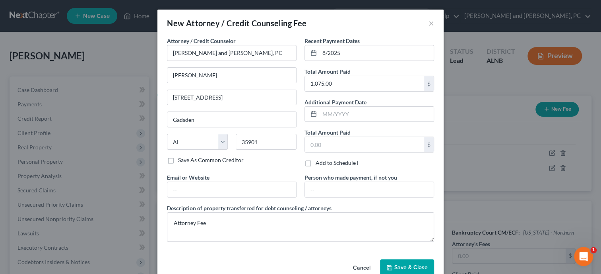
click at [406, 270] on button "Save & Close" at bounding box center [407, 267] width 54 height 17
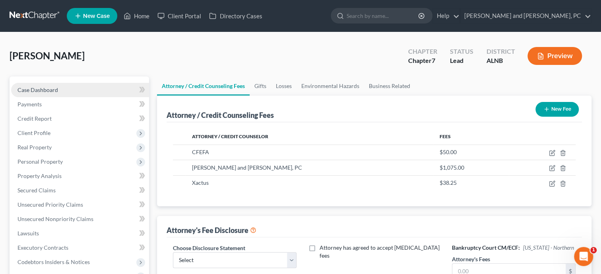
click at [65, 90] on link "Case Dashboard" at bounding box center [80, 90] width 138 height 14
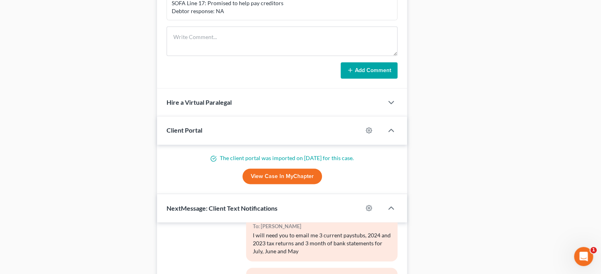
scroll to position [817, 0]
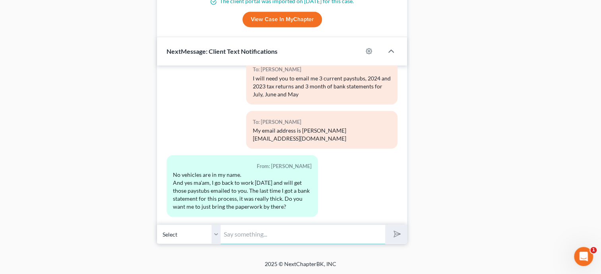
click at [254, 240] on input "text" at bounding box center [303, 233] width 165 height 19
click at [385, 224] on button "submit" at bounding box center [396, 233] width 22 height 19
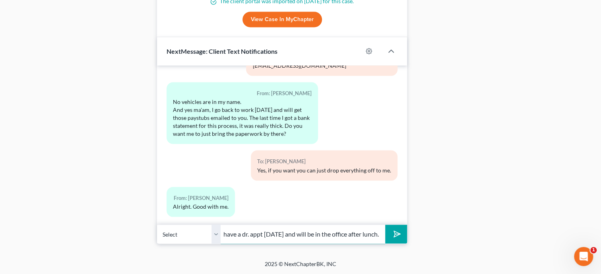
scroll to position [0, 55]
click at [385, 224] on button "submit" at bounding box center [396, 233] width 22 height 19
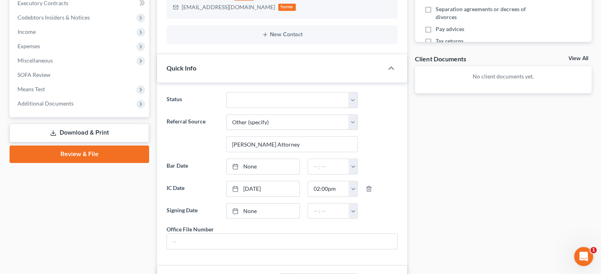
scroll to position [0, 0]
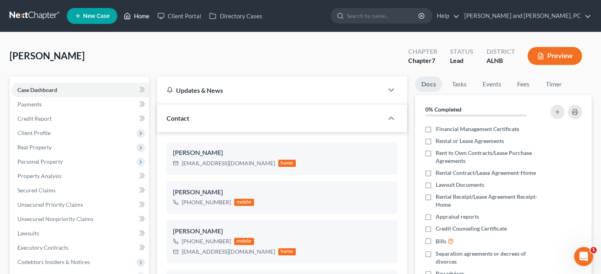
click at [141, 19] on link "Home" at bounding box center [137, 16] width 34 height 14
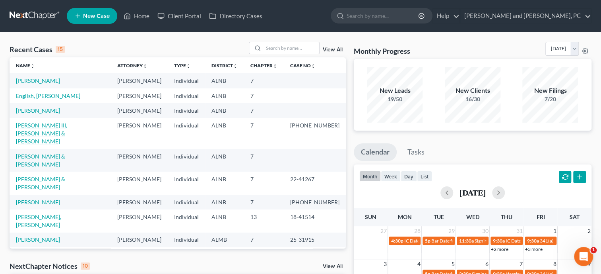
click at [53, 127] on link "[PERSON_NAME] III, [PERSON_NAME] & [PERSON_NAME]" at bounding box center [41, 133] width 51 height 23
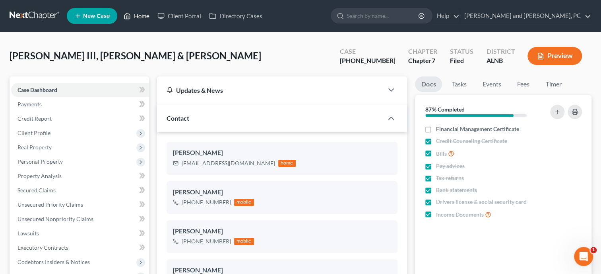
scroll to position [683, 0]
click at [142, 13] on link "Home" at bounding box center [137, 16] width 34 height 14
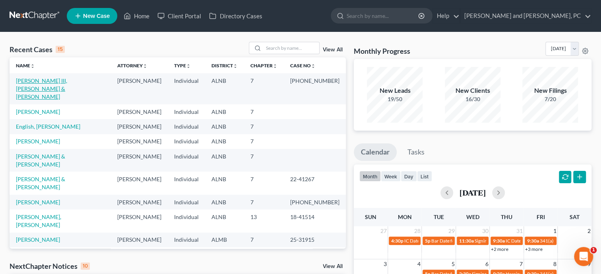
click at [67, 84] on link "[PERSON_NAME] III, [PERSON_NAME] & [PERSON_NAME]" at bounding box center [41, 88] width 51 height 23
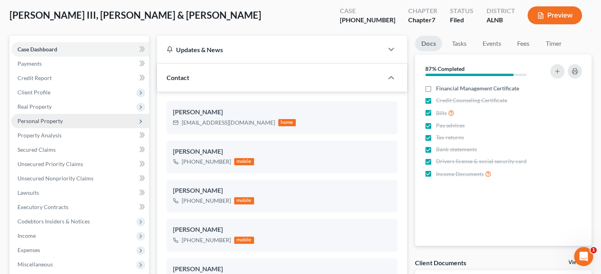
scroll to position [683, 0]
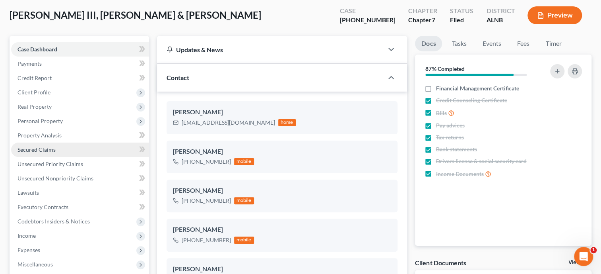
click at [45, 152] on link "Secured Claims" at bounding box center [80, 149] width 138 height 14
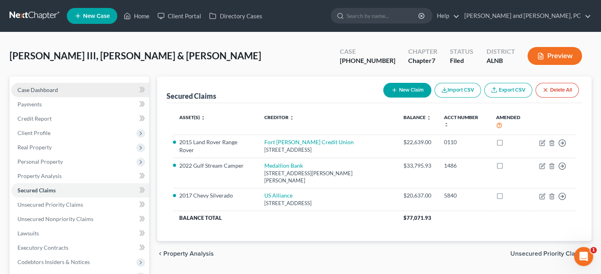
click at [41, 86] on span "Case Dashboard" at bounding box center [38, 89] width 41 height 7
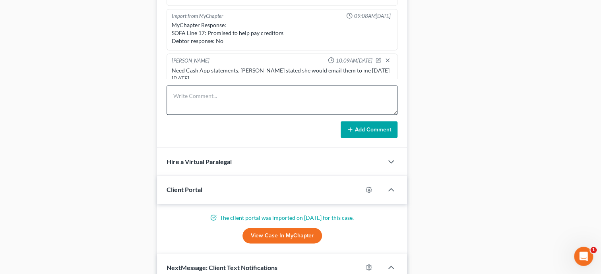
scroll to position [696, 0]
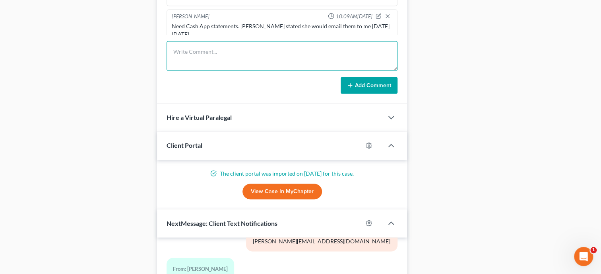
click at [233, 68] on textarea at bounding box center [282, 55] width 231 height 29
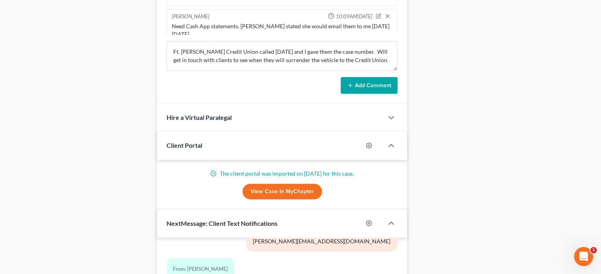
click at [373, 90] on button "Add Comment" at bounding box center [369, 85] width 57 height 17
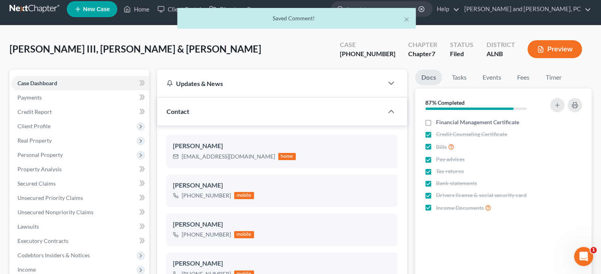
scroll to position [0, 0]
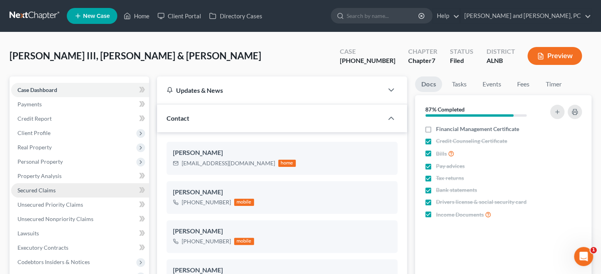
click at [30, 187] on span "Secured Claims" at bounding box center [37, 190] width 38 height 7
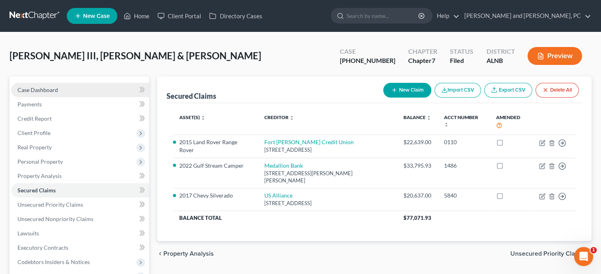
click at [40, 88] on span "Case Dashboard" at bounding box center [38, 89] width 41 height 7
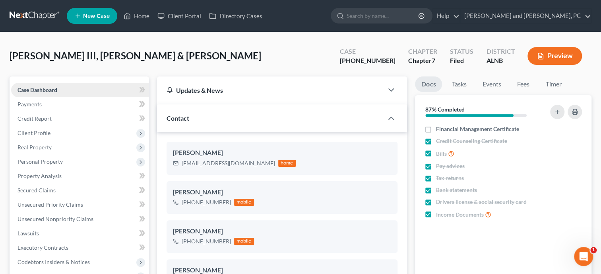
scroll to position [683, 0]
click at [139, 17] on link "Home" at bounding box center [137, 16] width 34 height 14
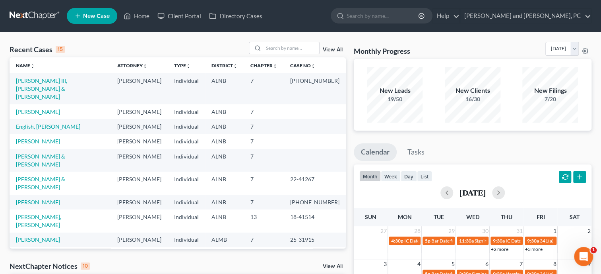
click at [331, 48] on link "View All" at bounding box center [333, 50] width 20 height 6
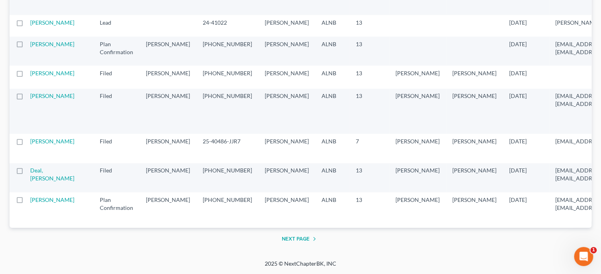
scroll to position [1555, 0]
click at [301, 243] on button "Next Page" at bounding box center [300, 239] width 37 height 10
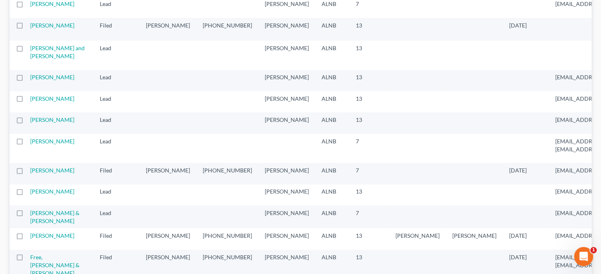
scroll to position [0, 0]
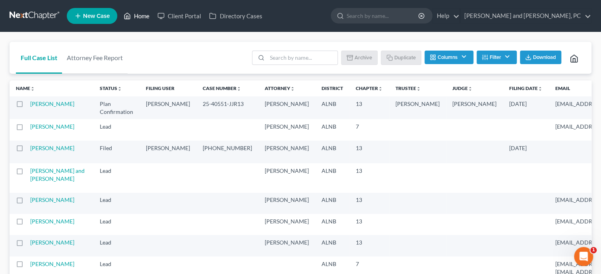
click at [150, 17] on link "Home" at bounding box center [137, 16] width 34 height 14
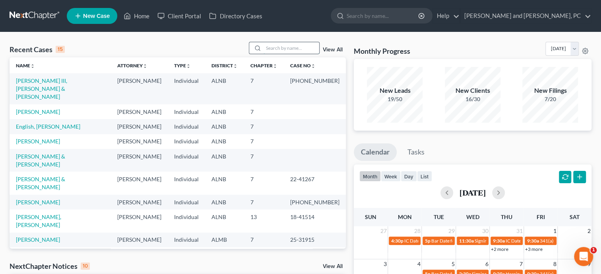
click at [272, 45] on input "search" at bounding box center [292, 48] width 56 height 12
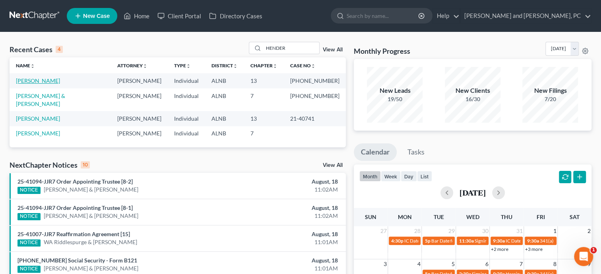
click at [51, 82] on link "[PERSON_NAME]" at bounding box center [38, 80] width 44 height 7
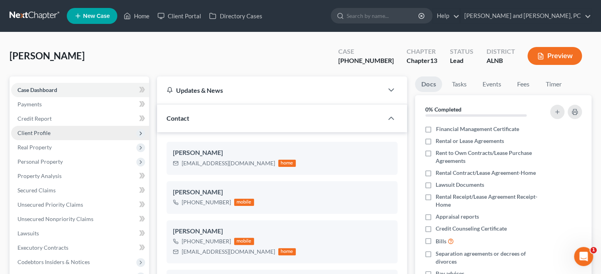
click at [38, 135] on span "Client Profile" at bounding box center [34, 132] width 33 height 7
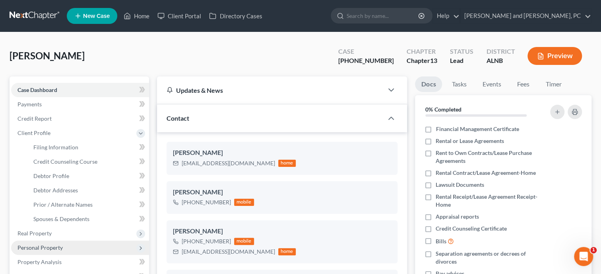
scroll to position [40, 0]
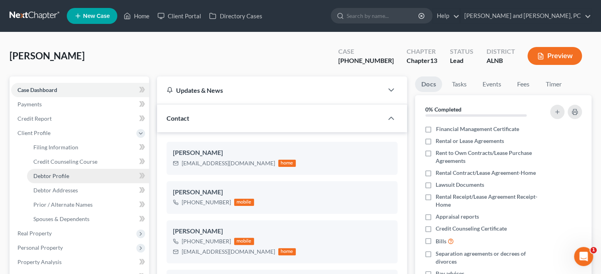
click at [42, 176] on span "Debtor Profile" at bounding box center [51, 175] width 36 height 7
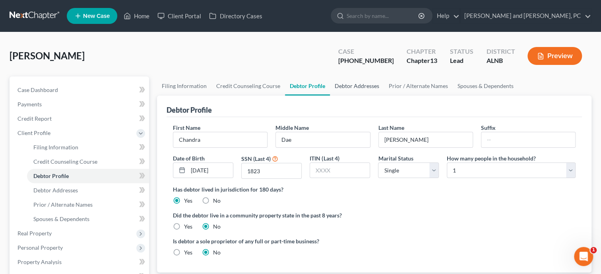
click at [371, 83] on link "Debtor Addresses" at bounding box center [357, 85] width 54 height 19
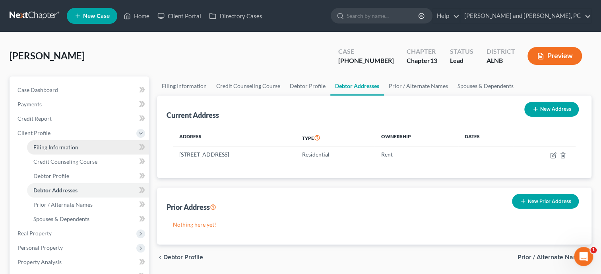
click at [51, 145] on span "Filing Information" at bounding box center [55, 147] width 45 height 7
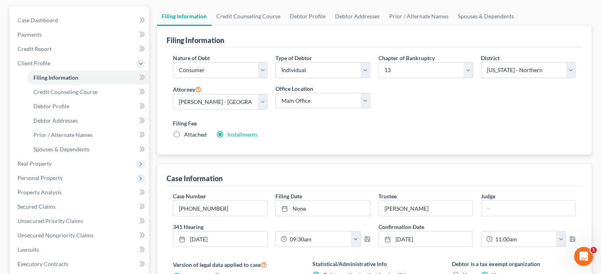
scroll to position [82, 0]
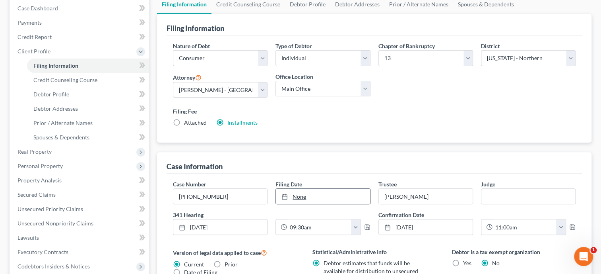
click at [298, 198] on link "None" at bounding box center [323, 196] width 94 height 15
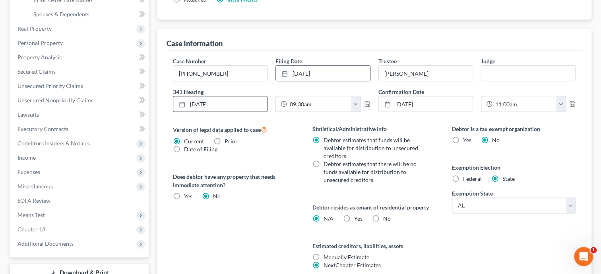
scroll to position [0, 0]
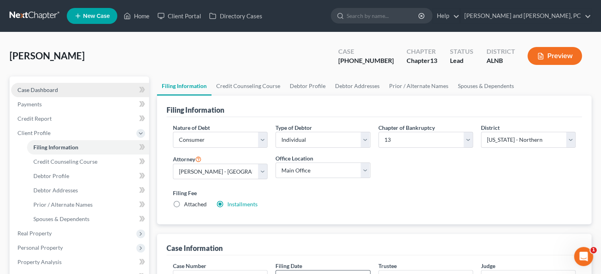
click at [56, 92] on span "Case Dashboard" at bounding box center [38, 89] width 41 height 7
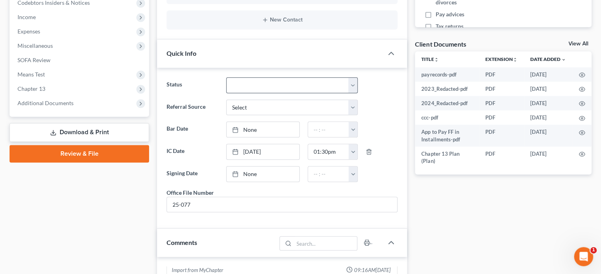
scroll to position [327, 0]
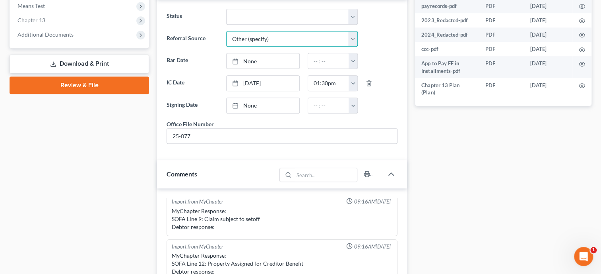
click option "Other (specify)" at bounding box center [0, 0] width 0 height 0
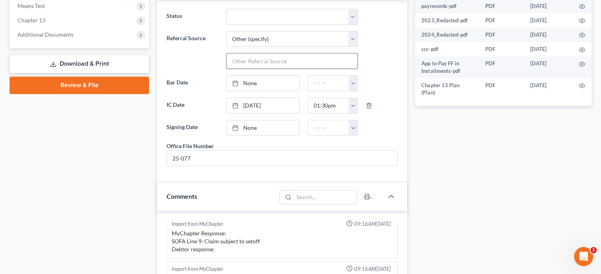
click at [267, 63] on input "text" at bounding box center [292, 60] width 131 height 15
click at [260, 123] on link "None" at bounding box center [263, 127] width 73 height 15
click at [354, 124] on button "button" at bounding box center [353, 127] width 9 height 15
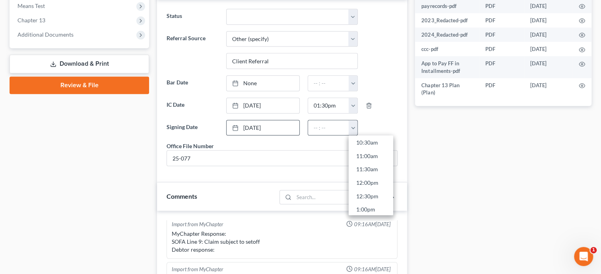
scroll to position [269, 0]
click at [370, 155] on link "10:30am" at bounding box center [371, 157] width 45 height 14
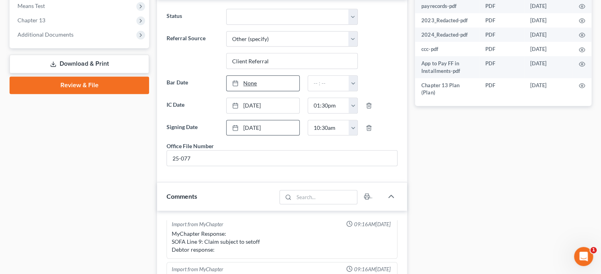
click at [252, 86] on link "None" at bounding box center [263, 83] width 73 height 15
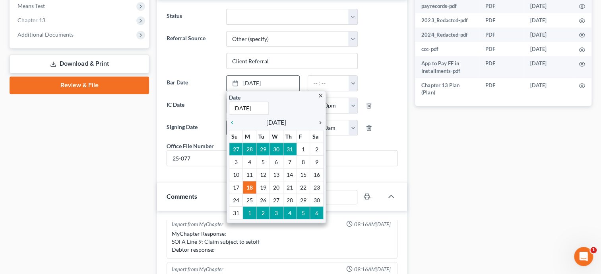
click at [323, 122] on icon "chevron_right" at bounding box center [318, 122] width 10 height 6
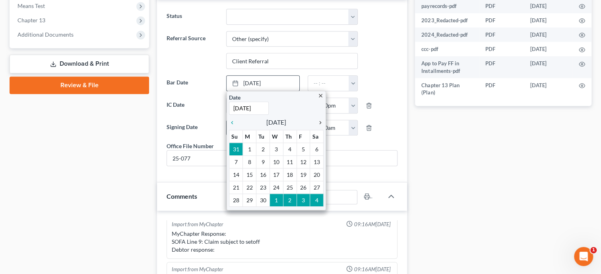
click at [320, 121] on icon "chevron_right" at bounding box center [318, 122] width 10 height 6
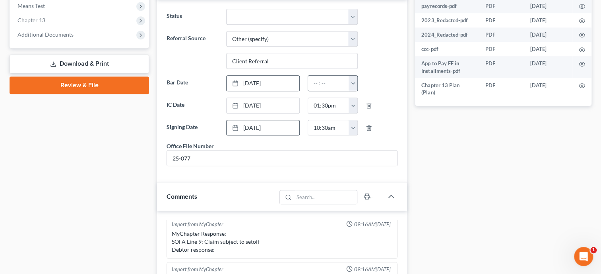
click at [354, 84] on button "button" at bounding box center [353, 83] width 9 height 15
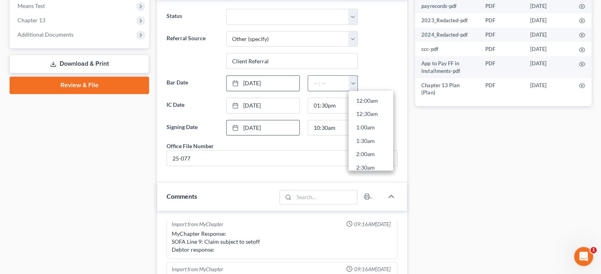
scroll to position [448, 0]
click at [366, 104] on link "5:00pm" at bounding box center [371, 107] width 45 height 14
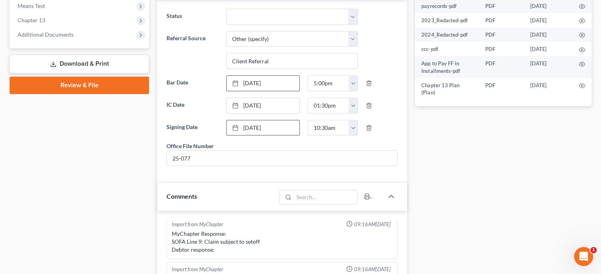
click at [84, 185] on div "Case Dashboard Payments Invoices Payments Payments Credit Report Client Profile" at bounding box center [80, 189] width 148 height 881
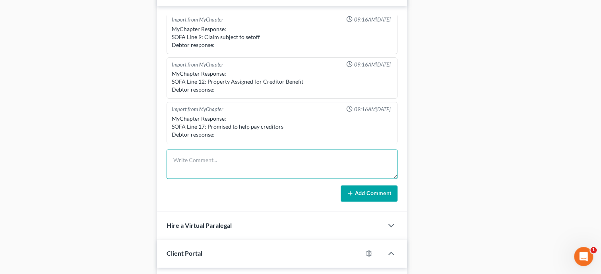
click at [182, 165] on textarea at bounding box center [282, 163] width 231 height 29
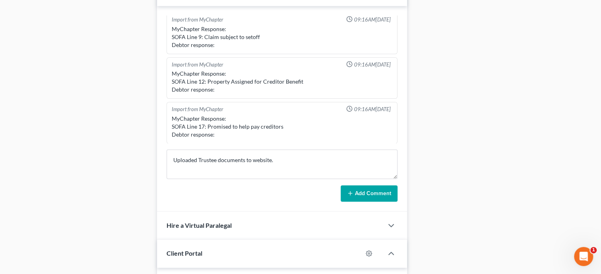
click at [360, 201] on button "Add Comment" at bounding box center [369, 193] width 57 height 17
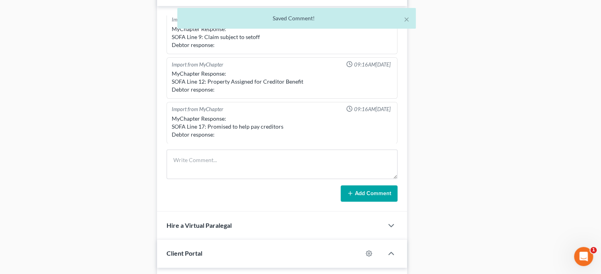
scroll to position [69, 0]
